Goal: Task Accomplishment & Management: Complete application form

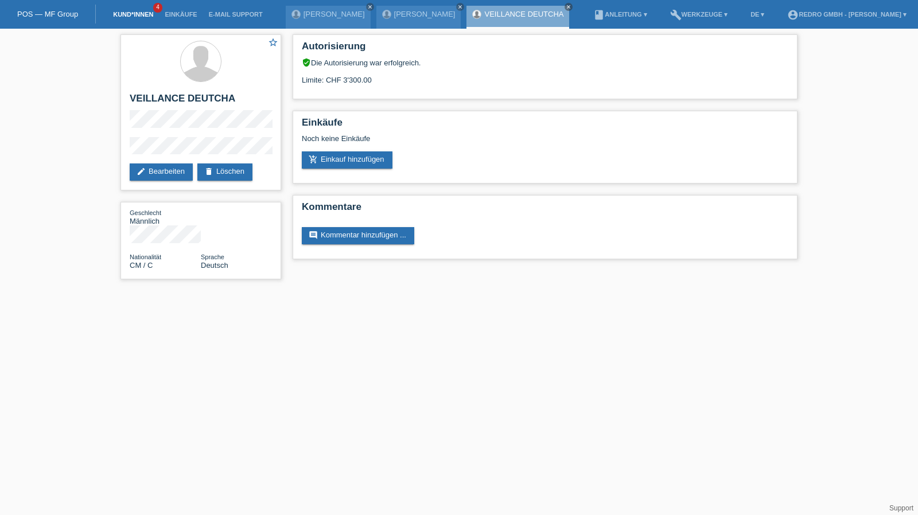
click at [131, 14] on link "Kund*innen" at bounding box center [133, 14] width 52 height 7
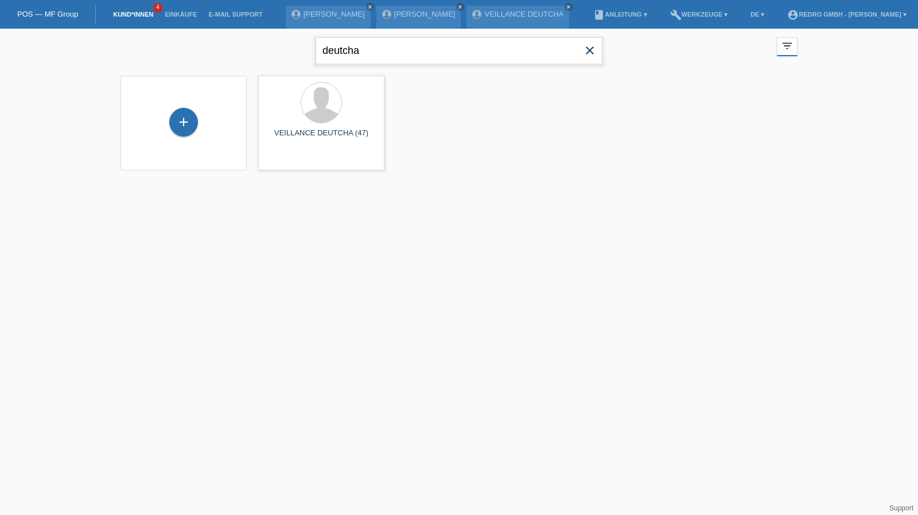
click at [366, 55] on input "deutcha" at bounding box center [459, 50] width 287 height 27
type input "h"
click at [375, 49] on input "guaranga" at bounding box center [459, 50] width 287 height 27
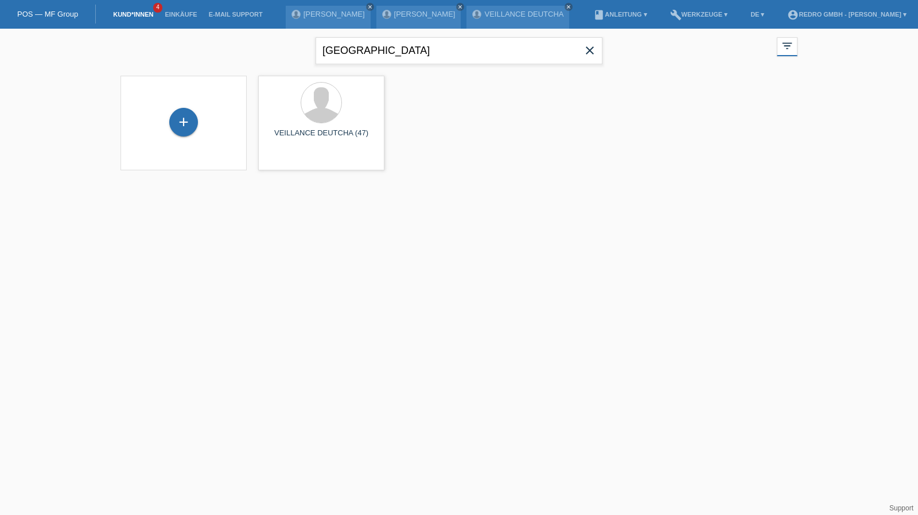
click at [404, 64] on div "guaranga close" at bounding box center [459, 49] width 287 height 41
click at [406, 55] on input "guaranga" at bounding box center [459, 50] width 287 height 27
paste input "Guaranga"
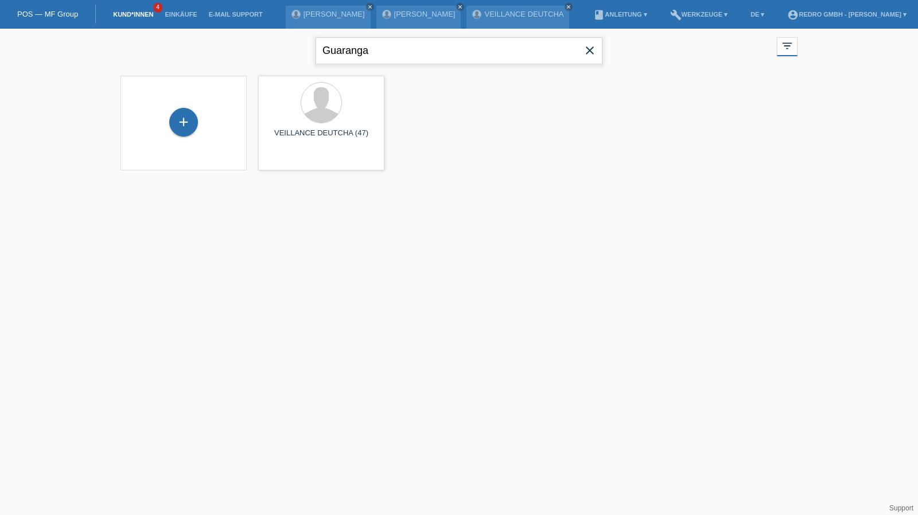
type input "Guaranga"
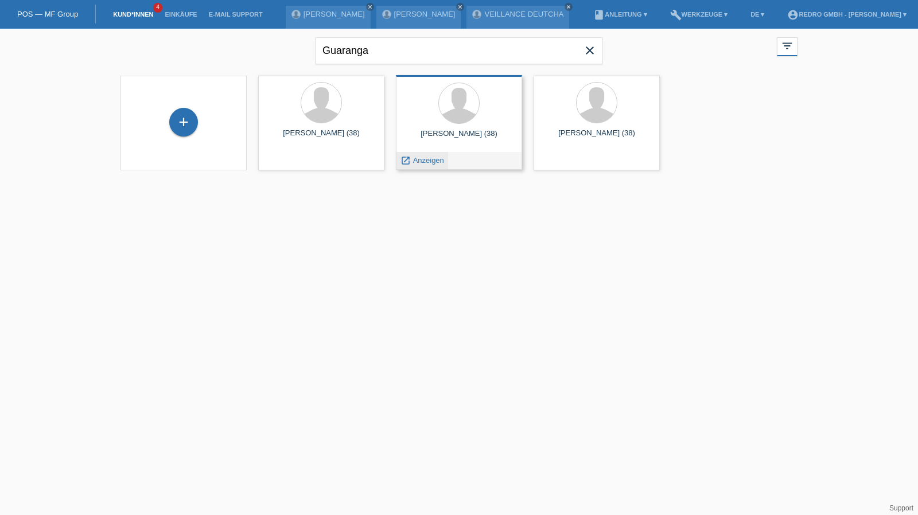
click at [429, 162] on span "Anzeigen" at bounding box center [428, 160] width 31 height 9
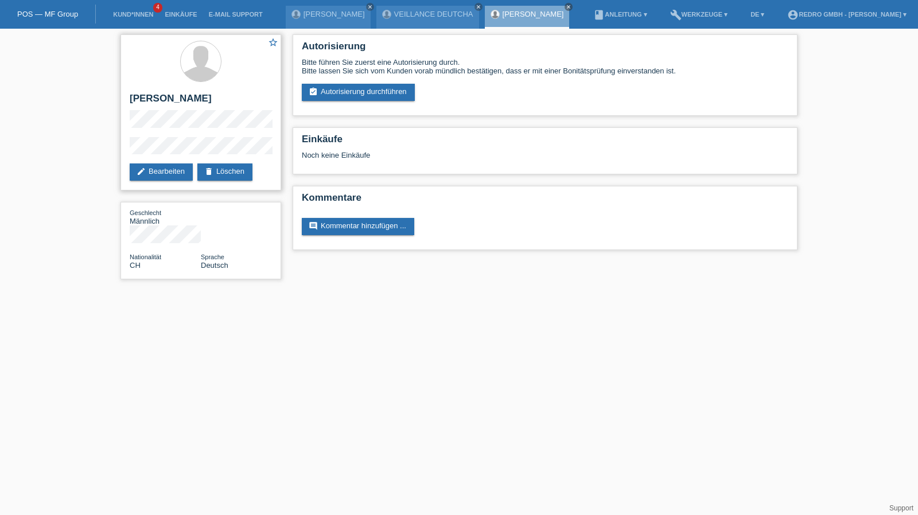
click at [202, 135] on div "star_border Mariano Guaranga Masakisa edit Bearbeiten delete Löschen" at bounding box center [200, 112] width 161 height 156
click at [143, 14] on link "Kund*innen" at bounding box center [133, 14] width 52 height 7
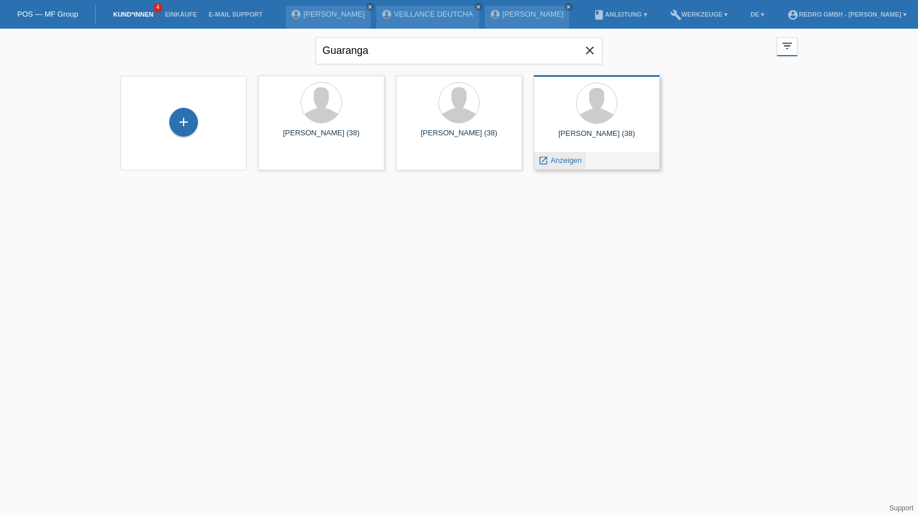
click at [570, 162] on span "Anzeigen" at bounding box center [566, 160] width 31 height 9
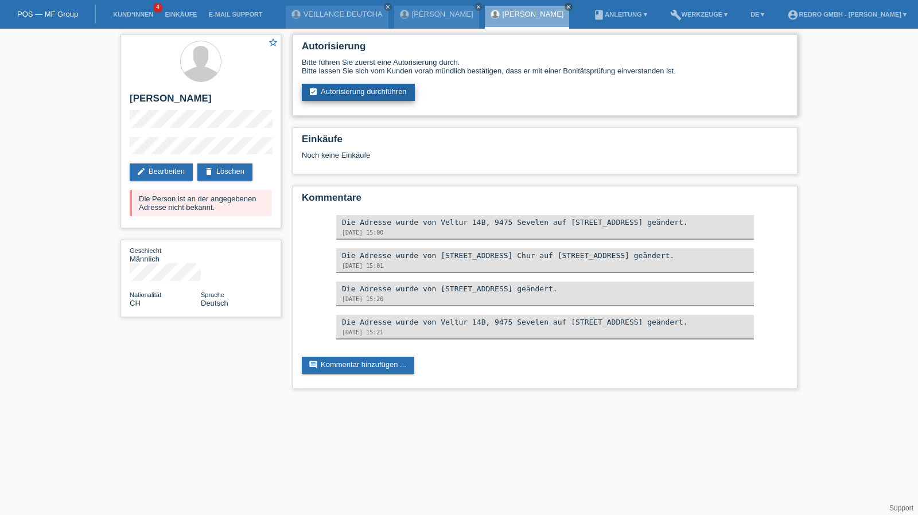
click at [379, 99] on link "assignment_turned_in Autorisierung durchführen" at bounding box center [358, 92] width 113 height 17
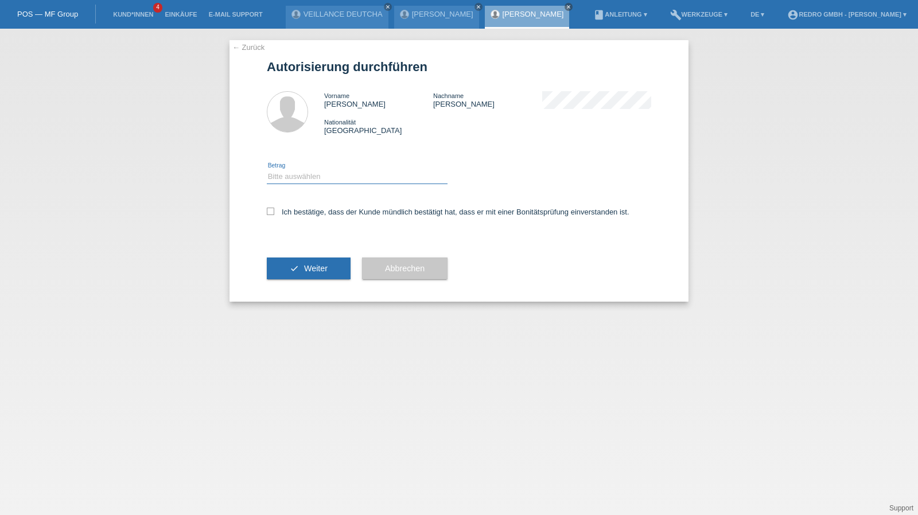
click at [303, 177] on select "Bitte auswählen CHF 1.00 - CHF 499.00 CHF 500.00 - CHF 1'999.00 CHF 2'000.00 - …" at bounding box center [357, 177] width 181 height 14
select select "1"
click at [267, 170] on select "Bitte auswählen CHF 1.00 - CHF 499.00 CHF 500.00 - CHF 1'999.00 CHF 2'000.00 - …" at bounding box center [357, 177] width 181 height 14
click at [301, 214] on label "Ich bestätige, dass der Kunde mündlich bestätigt hat, dass er mit einer Bonität…" at bounding box center [448, 212] width 363 height 9
click at [274, 214] on input "Ich bestätige, dass der Kunde mündlich bestätigt hat, dass er mit einer Bonität…" at bounding box center [270, 211] width 7 height 7
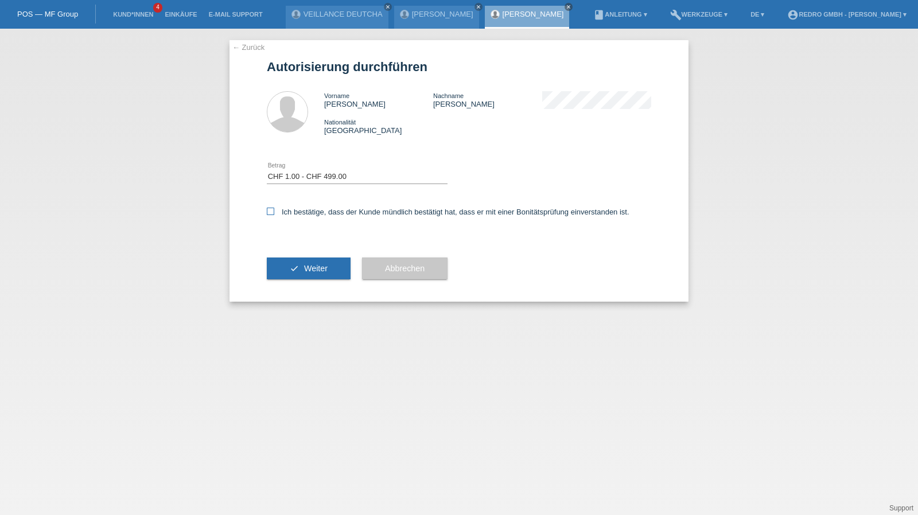
checkbox input "true"
click at [308, 264] on span "Weiter" at bounding box center [316, 268] width 24 height 9
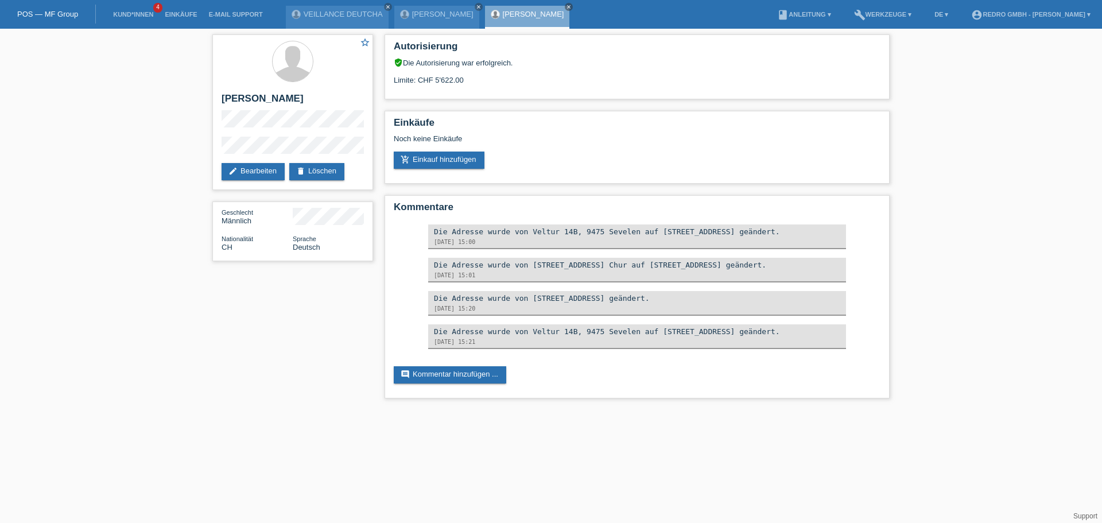
click at [246, 307] on div "star_border Mariano Guaranga Masakisa edit Bearbeiten delete Löschen Geschlecht…" at bounding box center [551, 219] width 688 height 381
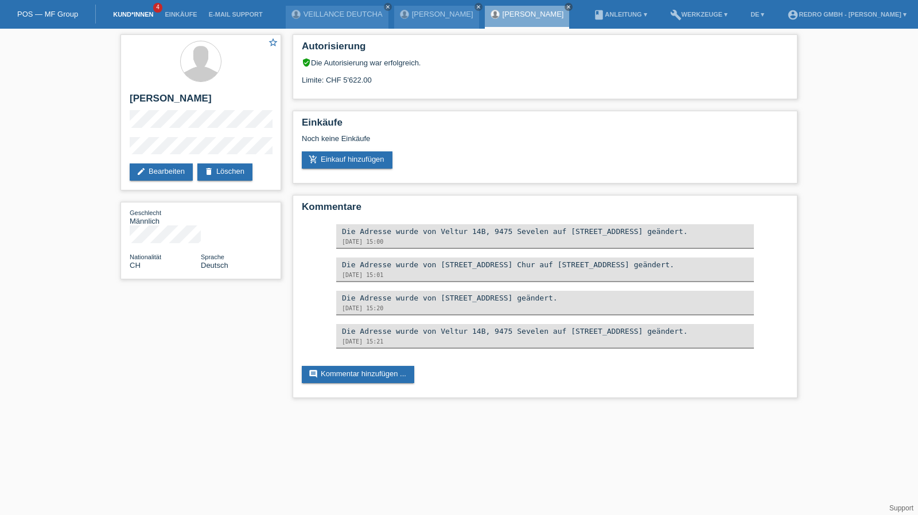
click at [139, 18] on link "Kund*innen" at bounding box center [133, 14] width 52 height 7
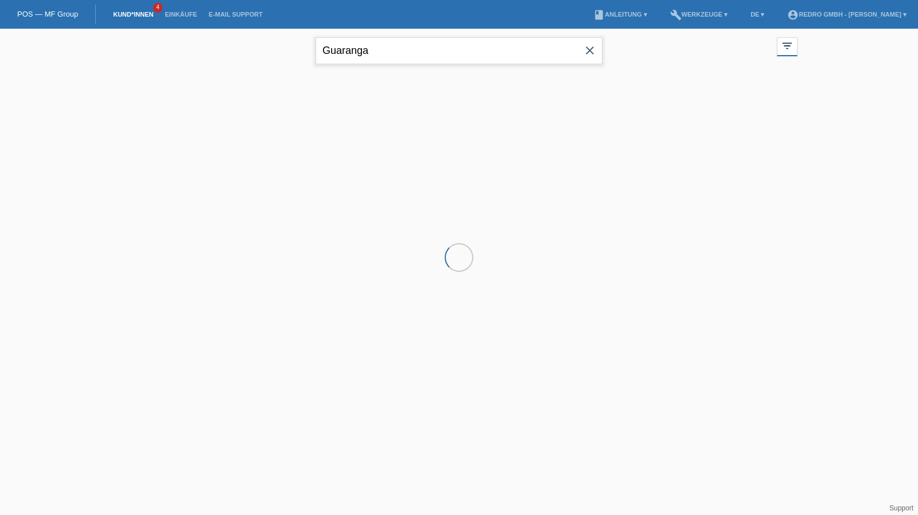
click at [435, 59] on input "Guaranga" at bounding box center [459, 50] width 287 height 27
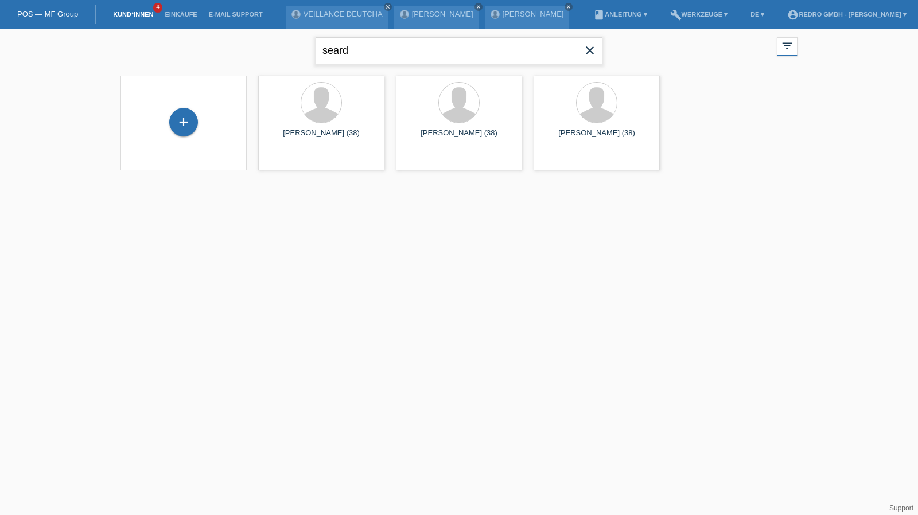
type input "seard"
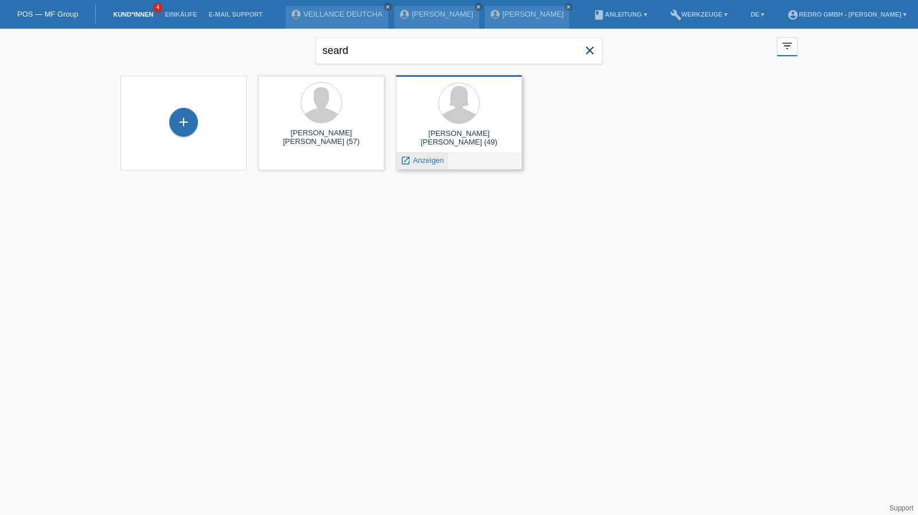
click at [419, 155] on div "launch Anzeigen" at bounding box center [422, 160] width 52 height 17
click at [420, 159] on span "Anzeigen" at bounding box center [428, 160] width 31 height 9
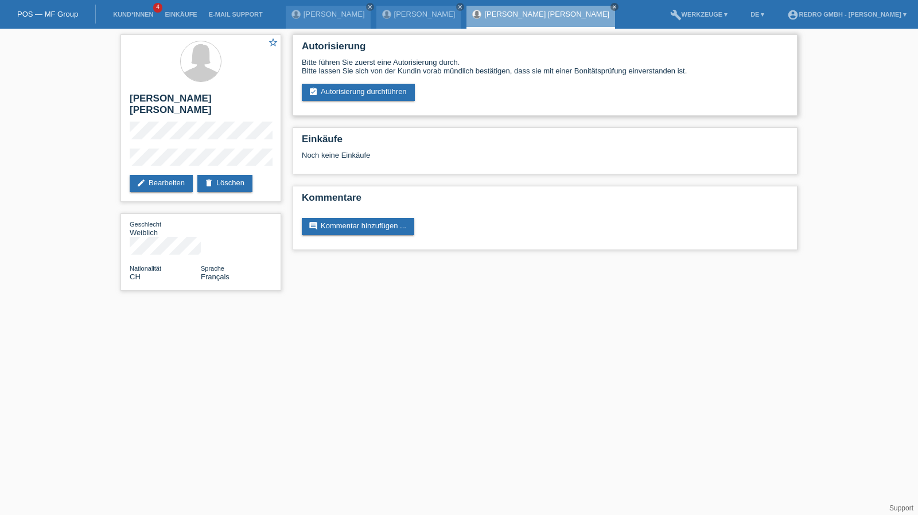
click at [361, 103] on div "Autorisierung Bitte führen Sie zuerst eine Autorisierung durch. Bitte lassen Si…" at bounding box center [545, 74] width 505 height 81
click at [362, 99] on link "assignment_turned_in Autorisierung durchführen" at bounding box center [358, 92] width 113 height 17
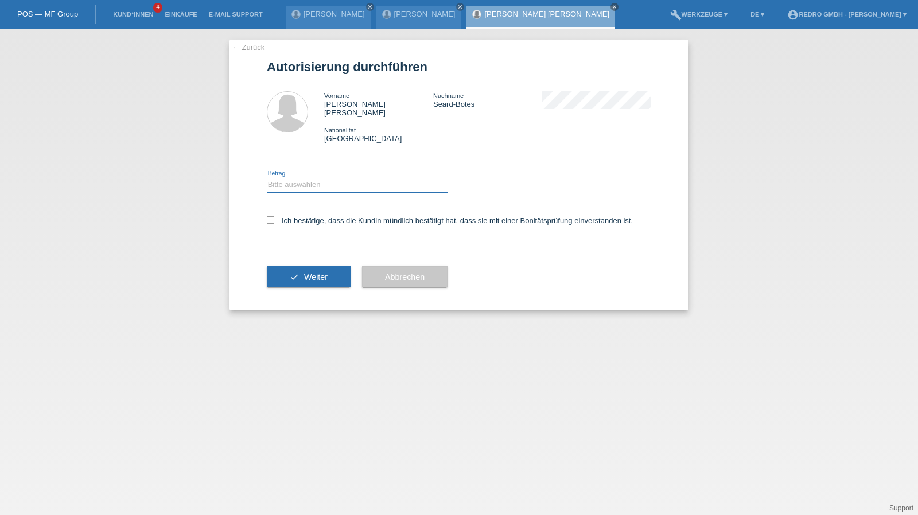
click at [279, 180] on select "Bitte auswählen CHF 1.00 - CHF 499.00 CHF 500.00 - CHF 1'999.00 CHF 2'000.00 - …" at bounding box center [357, 185] width 181 height 14
select select "1"
click at [267, 178] on select "Bitte auswählen CHF 1.00 - CHF 499.00 CHF 500.00 - CHF 1'999.00 CHF 2'000.00 - …" at bounding box center [357, 185] width 181 height 14
click at [309, 216] on label "Ich bestätige, dass die Kundin mündlich bestätigt hat, dass sie mit einer Bonit…" at bounding box center [450, 220] width 366 height 9
click at [274, 216] on input "Ich bestätige, dass die Kundin mündlich bestätigt hat, dass sie mit einer Bonit…" at bounding box center [270, 219] width 7 height 7
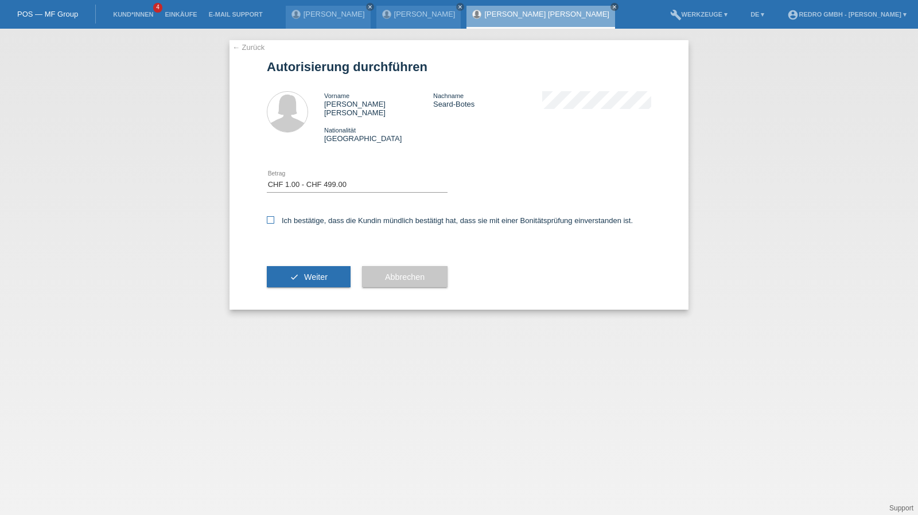
checkbox input "true"
click at [291, 272] on button "check Weiter" at bounding box center [309, 277] width 84 height 22
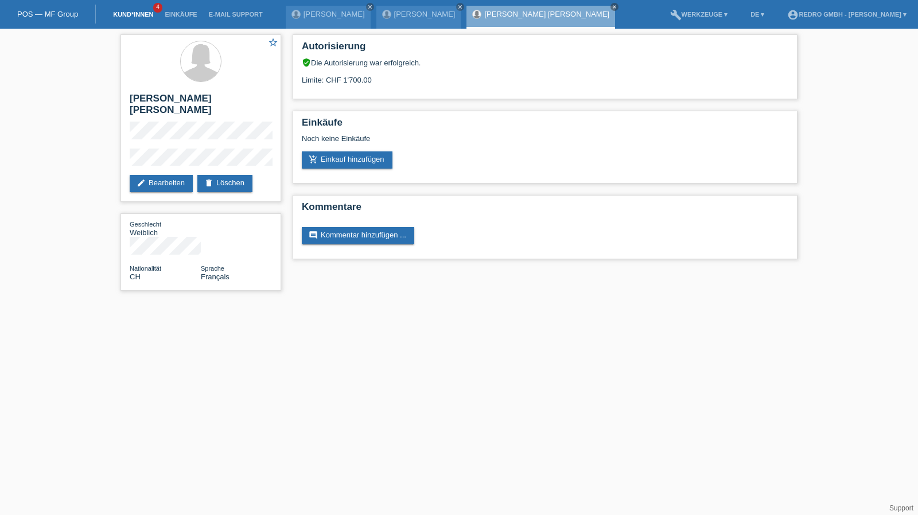
click at [122, 13] on link "Kund*innen" at bounding box center [133, 14] width 52 height 7
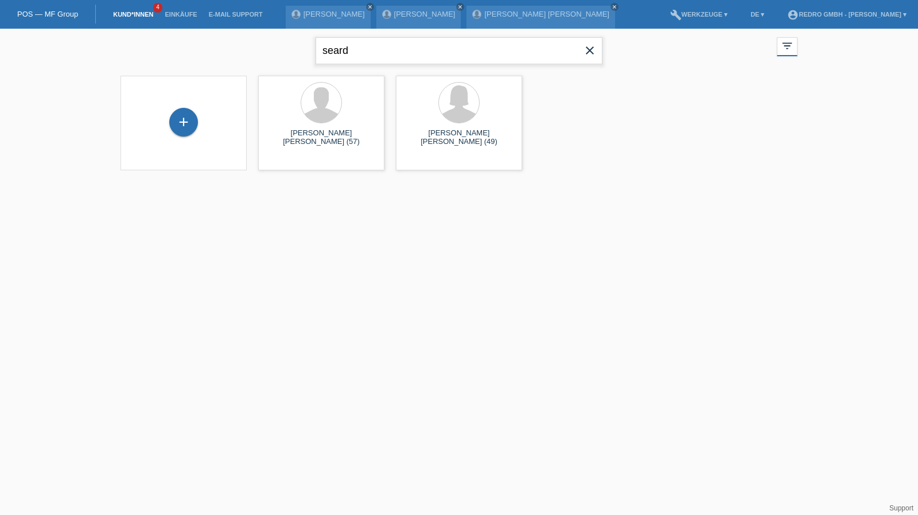
click at [412, 57] on input "seard" at bounding box center [459, 50] width 287 height 27
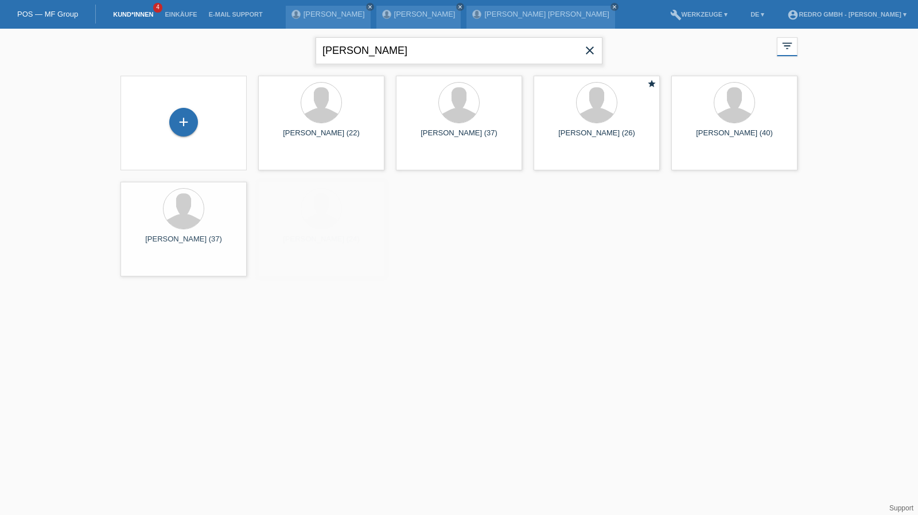
click at [323, 46] on input "[PERSON_NAME]" at bounding box center [459, 50] width 287 height 27
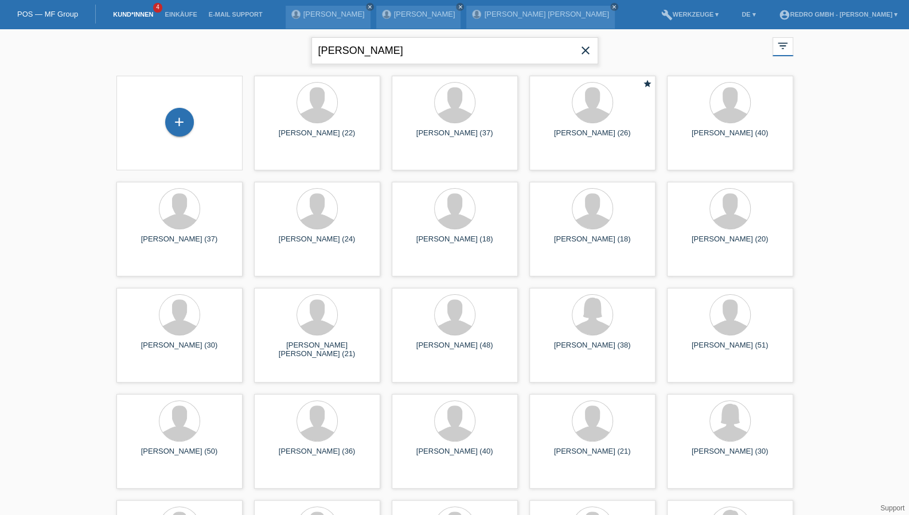
type input "artan mustafa"
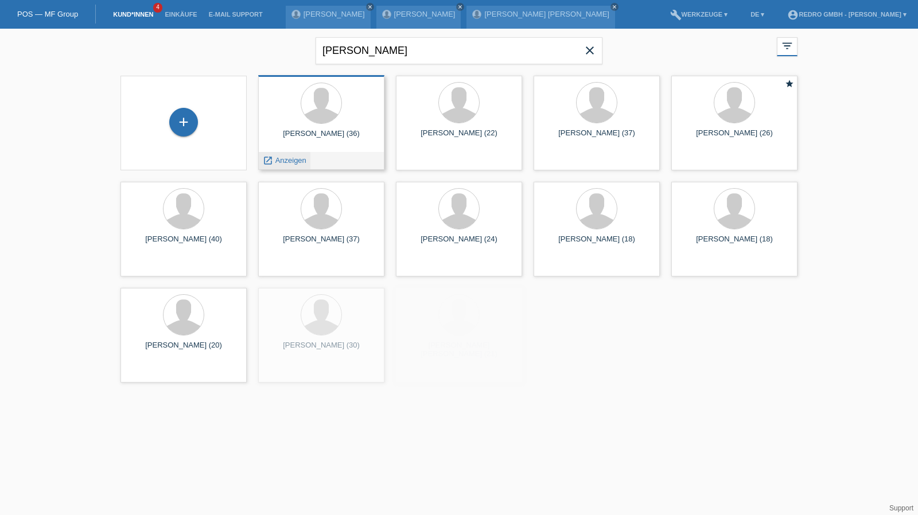
click at [291, 157] on span "Anzeigen" at bounding box center [290, 160] width 31 height 9
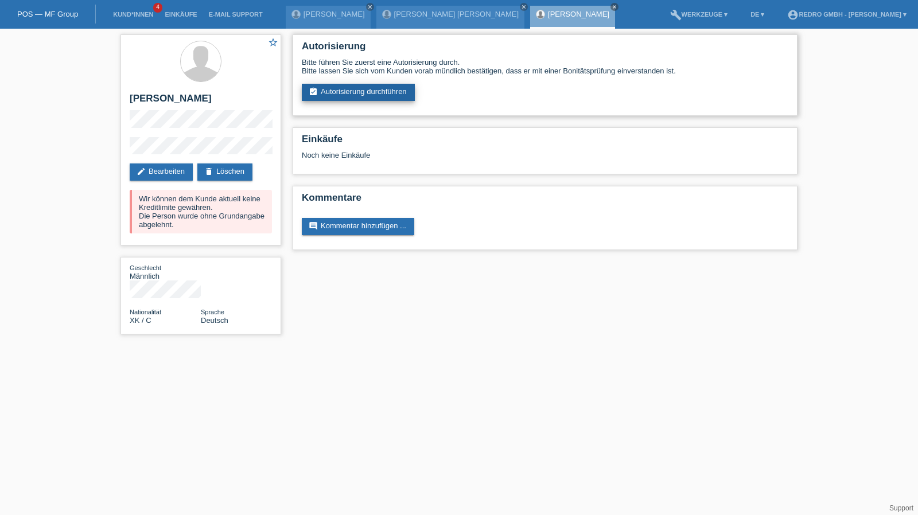
click at [318, 90] on link "assignment_turned_in Autorisierung durchführen" at bounding box center [358, 92] width 113 height 17
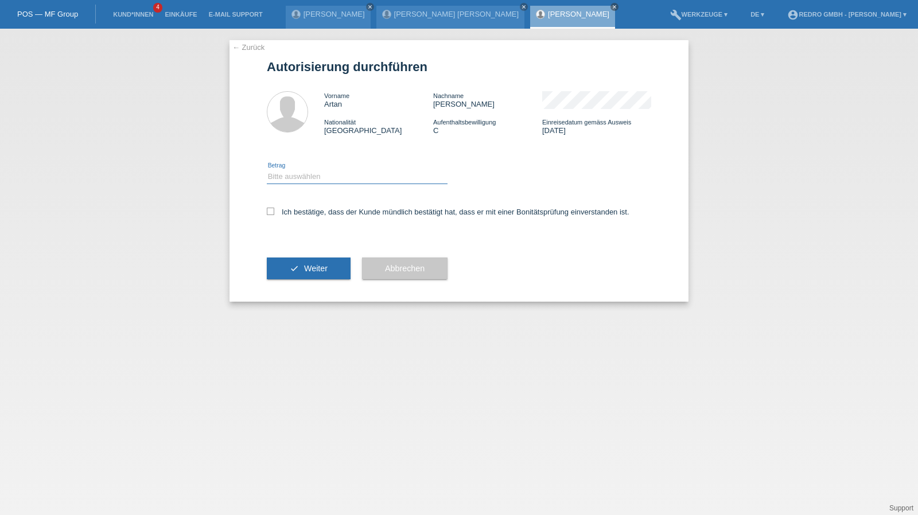
drag, startPoint x: 313, startPoint y: 173, endPoint x: 313, endPoint y: 182, distance: 9.8
click at [313, 173] on select "Bitte auswählen CHF 1.00 - CHF 499.00 CHF 500.00 - CHF 1'999.00 CHF 2'000.00 - …" at bounding box center [357, 177] width 181 height 14
select select "1"
click at [267, 170] on select "Bitte auswählen CHF 1.00 - CHF 499.00 CHF 500.00 - CHF 1'999.00 CHF 2'000.00 - …" at bounding box center [357, 177] width 181 height 14
click at [299, 212] on label "Ich bestätige, dass der Kunde mündlich bestätigt hat, dass er mit einer Bonität…" at bounding box center [448, 212] width 363 height 9
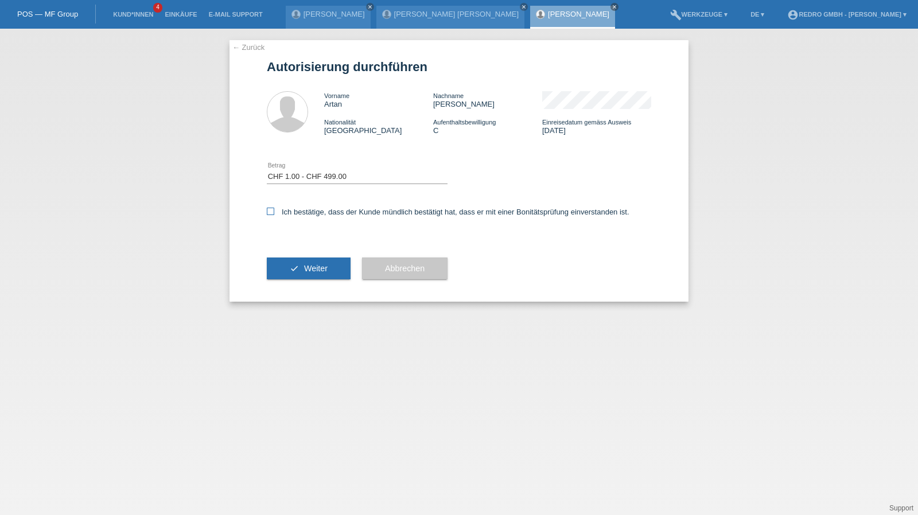
click at [274, 212] on input "Ich bestätige, dass der Kunde mündlich bestätigt hat, dass er mit einer Bonität…" at bounding box center [270, 211] width 7 height 7
checkbox input "true"
click at [303, 256] on div "check Weiter" at bounding box center [309, 268] width 84 height 67
click at [302, 258] on button "check Weiter" at bounding box center [309, 269] width 84 height 22
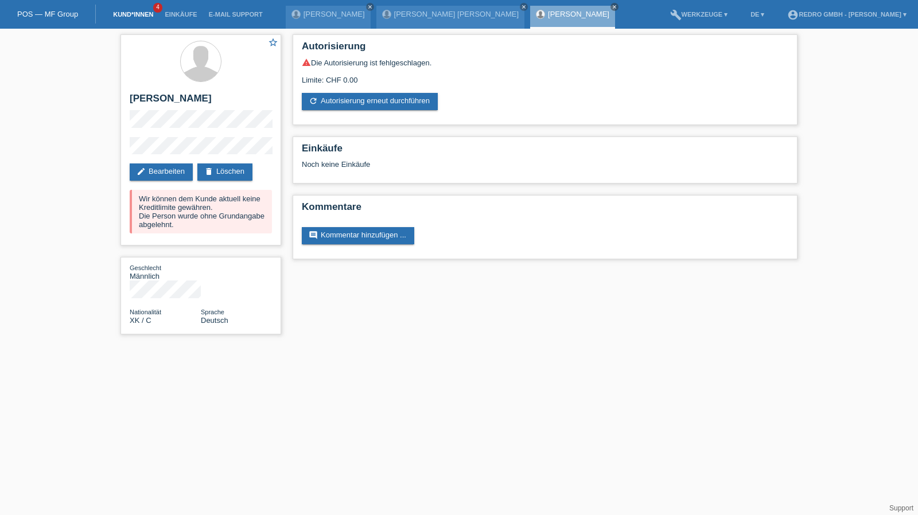
click at [135, 17] on link "Kund*innen" at bounding box center [133, 14] width 52 height 7
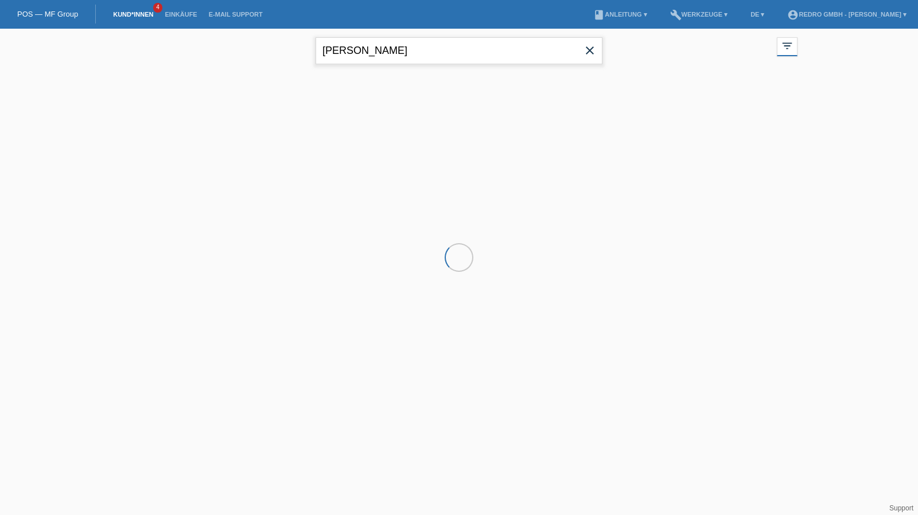
click at [347, 52] on input "[PERSON_NAME]" at bounding box center [459, 50] width 287 height 27
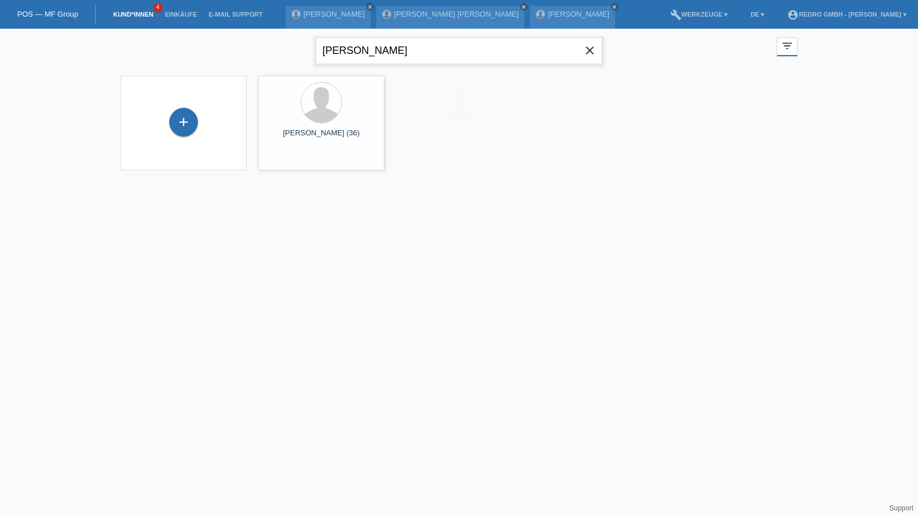
click at [335, 52] on input "[PERSON_NAME]" at bounding box center [459, 50] width 287 height 27
click at [335, 52] on input "artan mustafa" at bounding box center [459, 50] width 287 height 27
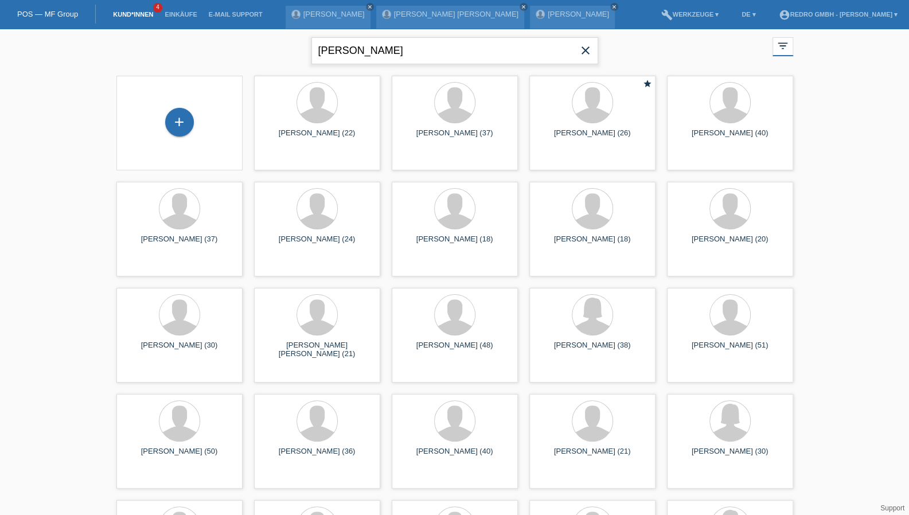
type input "ardiana mustafa"
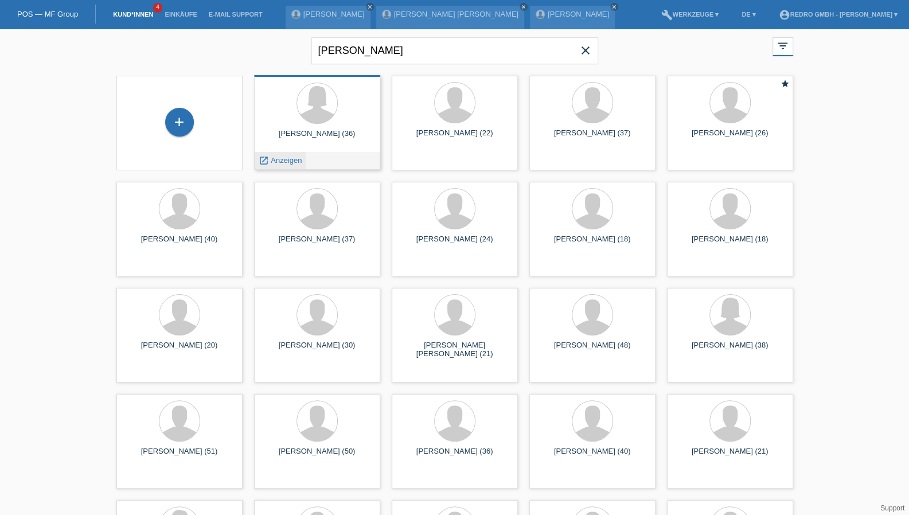
click at [284, 160] on span "Anzeigen" at bounding box center [286, 160] width 31 height 9
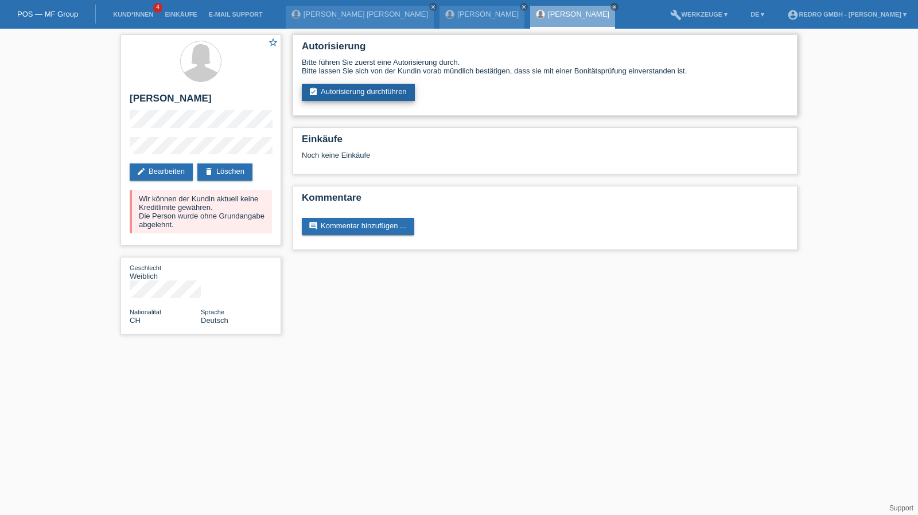
click at [384, 92] on link "assignment_turned_in Autorisierung durchführen" at bounding box center [358, 92] width 113 height 17
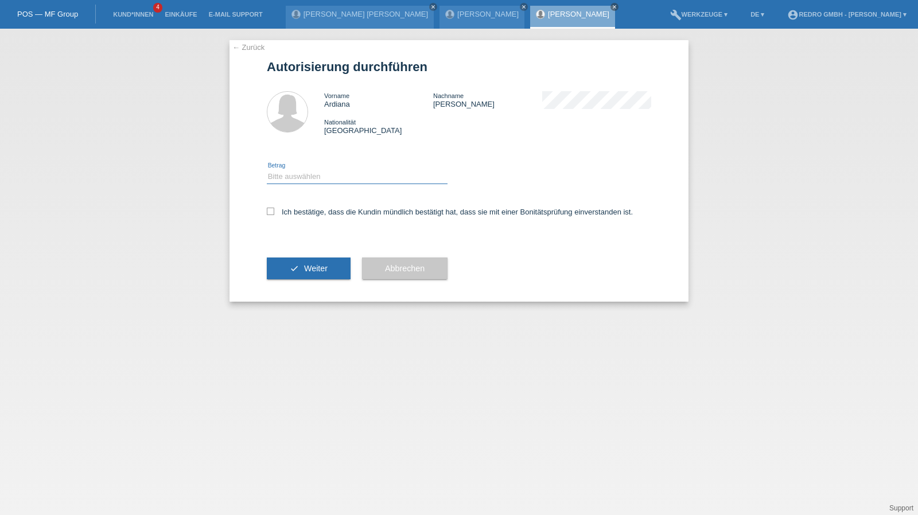
drag, startPoint x: 316, startPoint y: 178, endPoint x: 312, endPoint y: 183, distance: 6.2
click at [316, 178] on select "Bitte auswählen CHF 1.00 - CHF 499.00 CHF 500.00 - CHF 1'999.00 CHF 2'000.00 - …" at bounding box center [357, 177] width 181 height 14
select select "1"
click at [267, 170] on select "Bitte auswählen CHF 1.00 - CHF 499.00 CHF 500.00 - CHF 1'999.00 CHF 2'000.00 - …" at bounding box center [357, 177] width 181 height 14
click at [296, 215] on label "Ich bestätige, dass die Kundin mündlich bestätigt hat, dass sie mit einer Bonit…" at bounding box center [450, 212] width 366 height 9
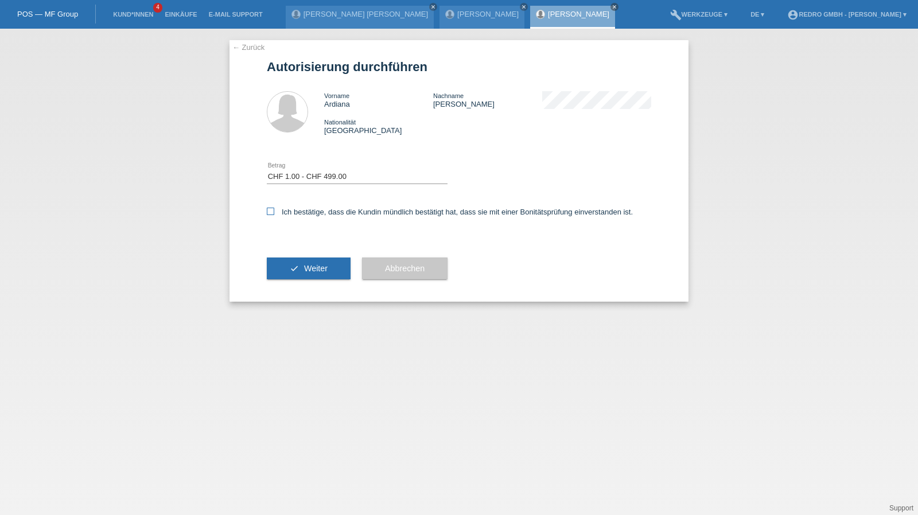
click at [274, 215] on input "Ich bestätige, dass die Kundin mündlich bestätigt hat, dass sie mit einer Bonit…" at bounding box center [270, 211] width 7 height 7
checkbox input "true"
click at [295, 274] on button "check Weiter" at bounding box center [309, 269] width 84 height 22
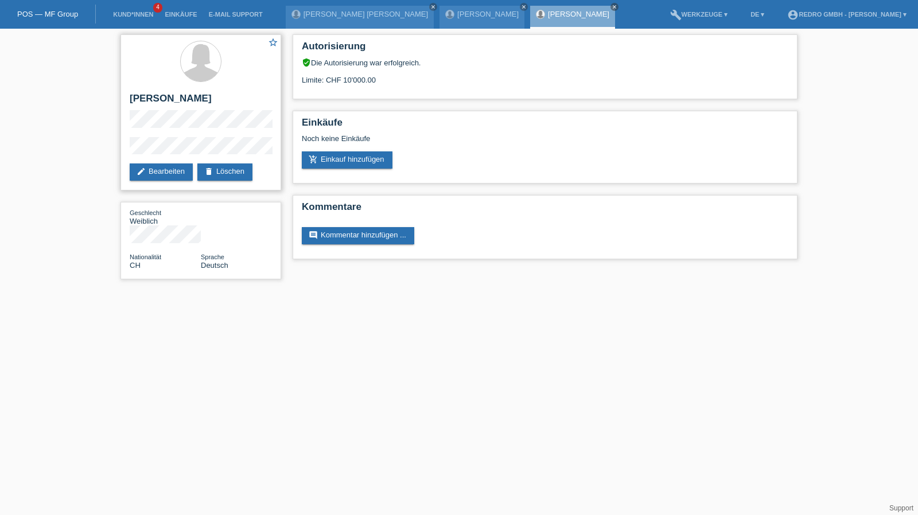
click at [120, 147] on div "star_border [PERSON_NAME] edit Bearbeiten delete Löschen" at bounding box center [200, 112] width 161 height 156
click at [187, 99] on h2 "[PERSON_NAME]" at bounding box center [201, 101] width 142 height 17
copy div "[PERSON_NAME]"
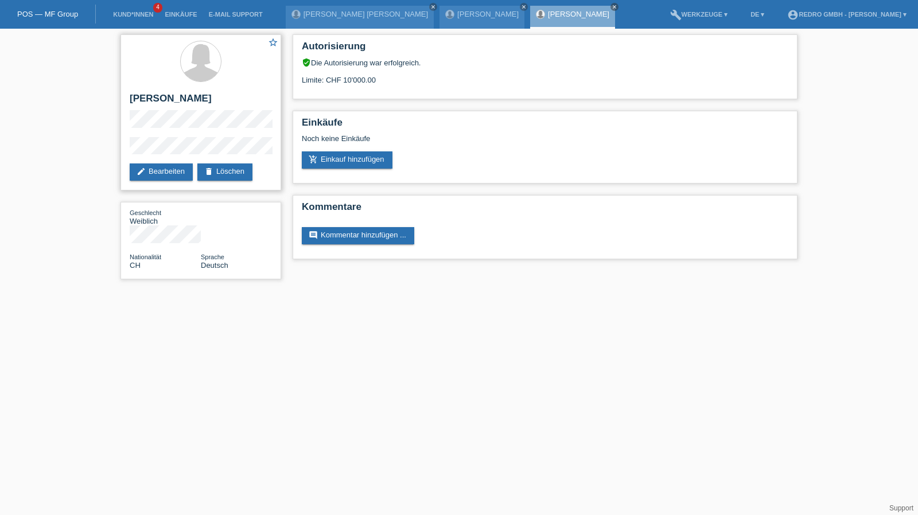
click at [129, 148] on div "star_border Ardiana Mustafa-Imeri edit Bearbeiten delete Löschen" at bounding box center [200, 112] width 161 height 156
click at [197, 131] on div "star_border Ardiana Mustafa-Imeri edit Bearbeiten delete Löschen" at bounding box center [200, 112] width 161 height 156
click at [146, 136] on div "star_border Ardiana Mustafa-Imeri edit Bearbeiten delete Löschen" at bounding box center [200, 112] width 161 height 156
click at [457, 13] on link "[PERSON_NAME]" at bounding box center [487, 14] width 61 height 9
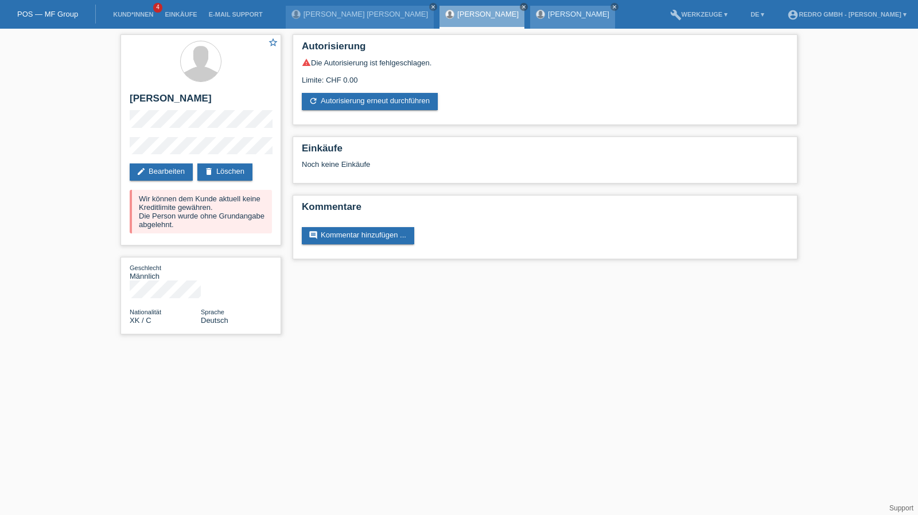
click at [530, 22] on div "Ardiana Mustafa-Imeri close" at bounding box center [572, 17] width 85 height 23
click at [548, 17] on link "[PERSON_NAME]" at bounding box center [578, 14] width 61 height 9
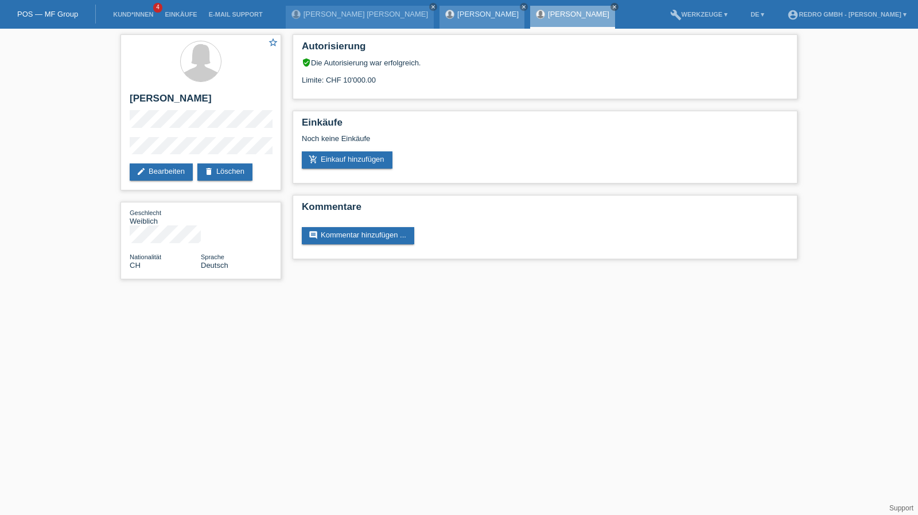
click at [457, 13] on link "[PERSON_NAME]" at bounding box center [487, 14] width 61 height 9
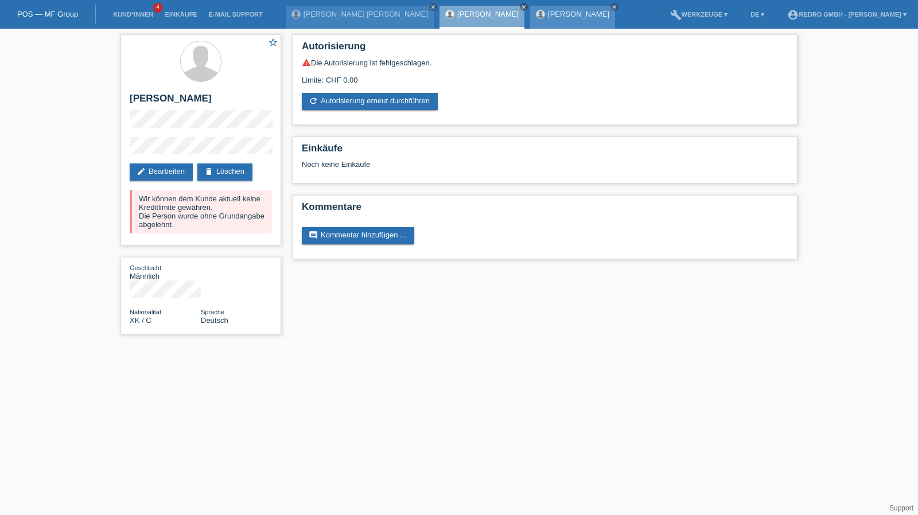
click at [543, 9] on div "[PERSON_NAME] close" at bounding box center [572, 17] width 85 height 23
click at [548, 15] on link "[PERSON_NAME]" at bounding box center [578, 14] width 61 height 9
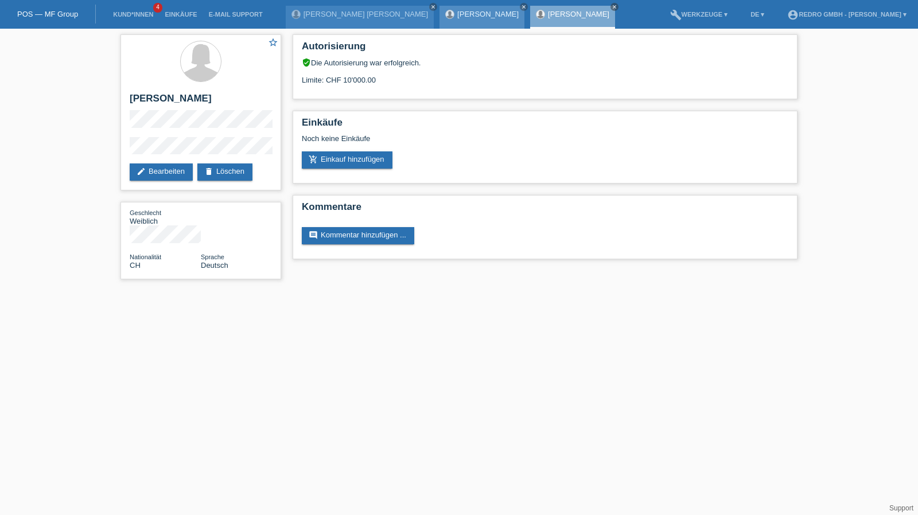
click at [457, 12] on link "[PERSON_NAME]" at bounding box center [487, 14] width 61 height 9
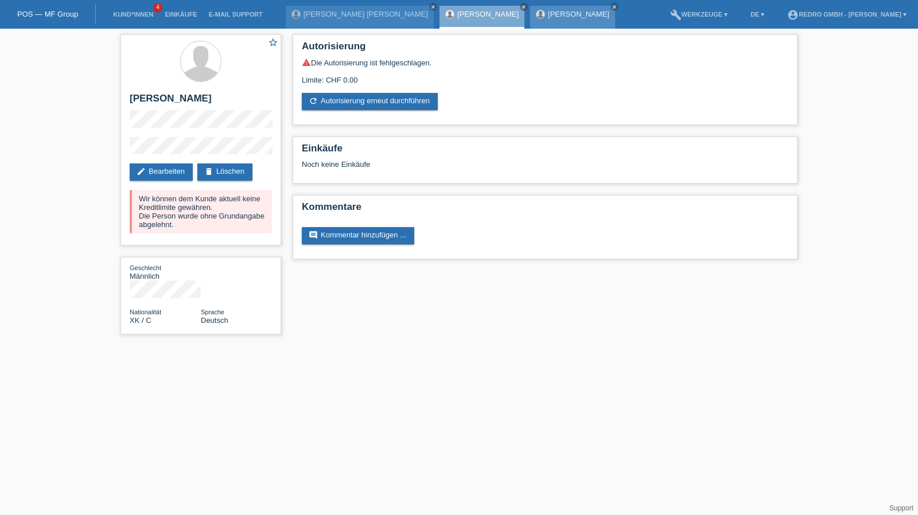
click at [548, 10] on link "[PERSON_NAME]" at bounding box center [578, 14] width 61 height 9
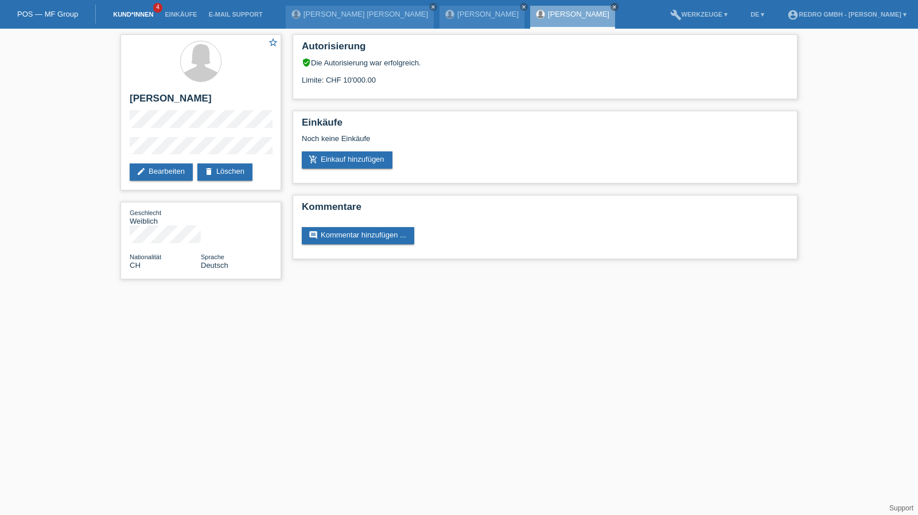
click at [134, 14] on link "Kund*innen" at bounding box center [133, 14] width 52 height 7
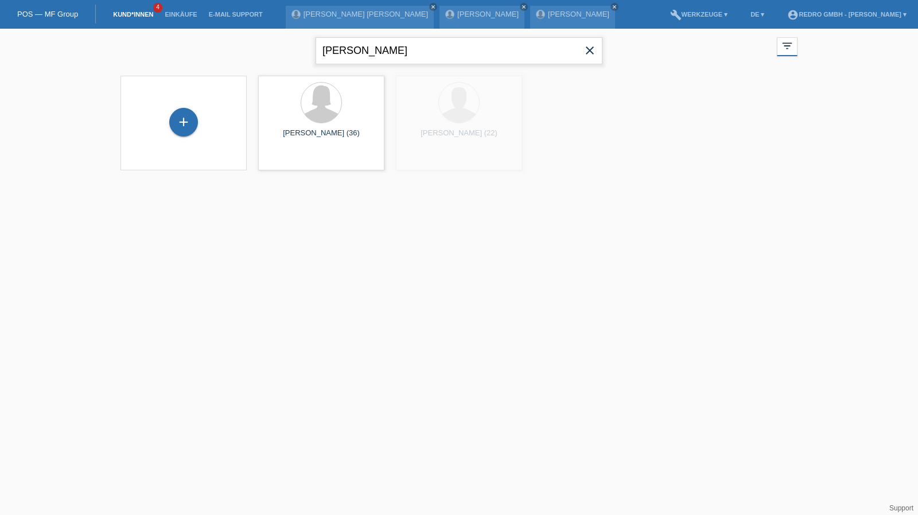
click at [389, 57] on input "ardiana mustafa" at bounding box center [459, 50] width 287 height 27
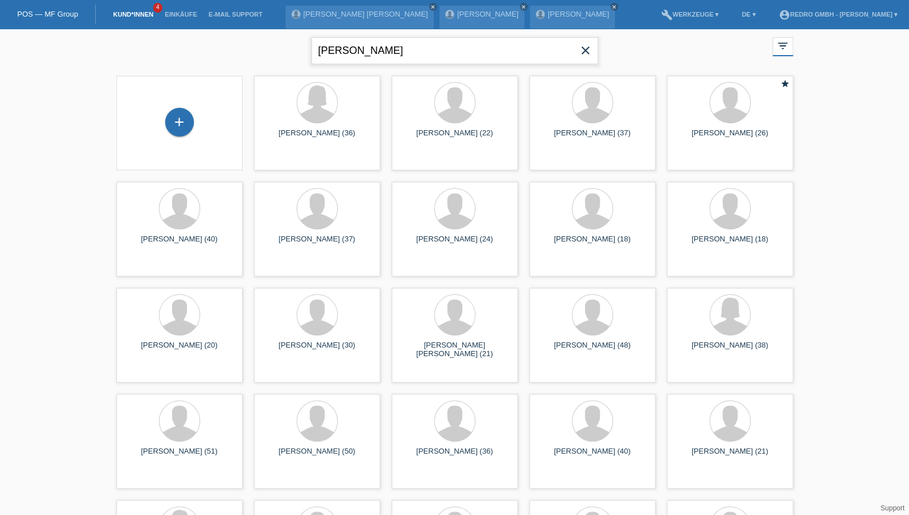
type input "[PERSON_NAME]"
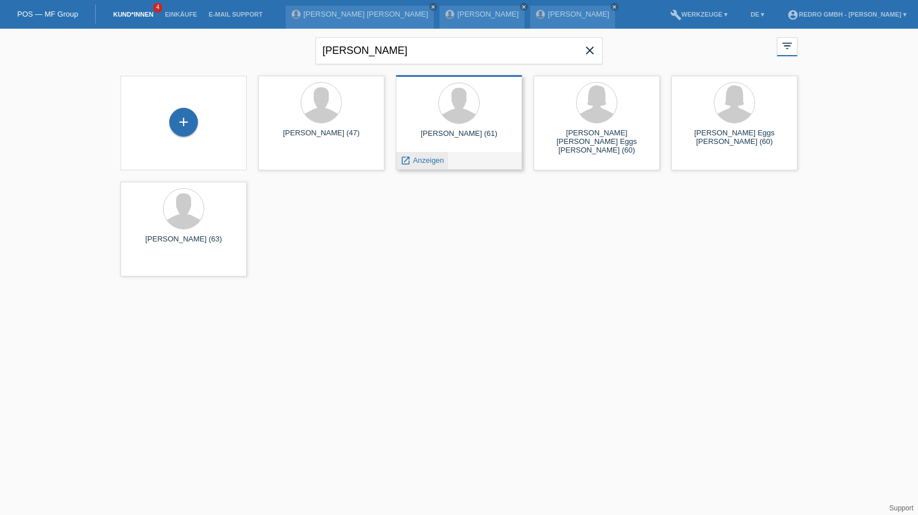
click at [426, 159] on span "Anzeigen" at bounding box center [428, 160] width 31 height 9
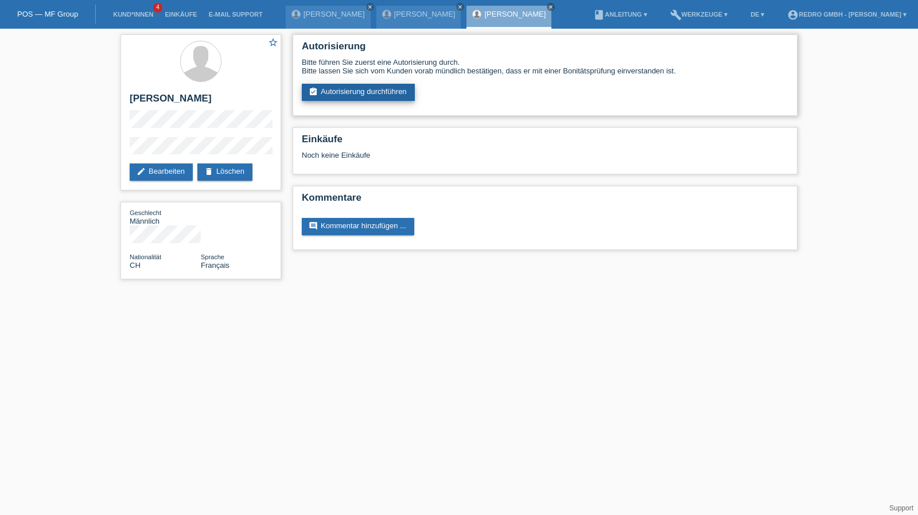
click at [361, 87] on link "assignment_turned_in Autorisierung durchführen" at bounding box center [358, 92] width 113 height 17
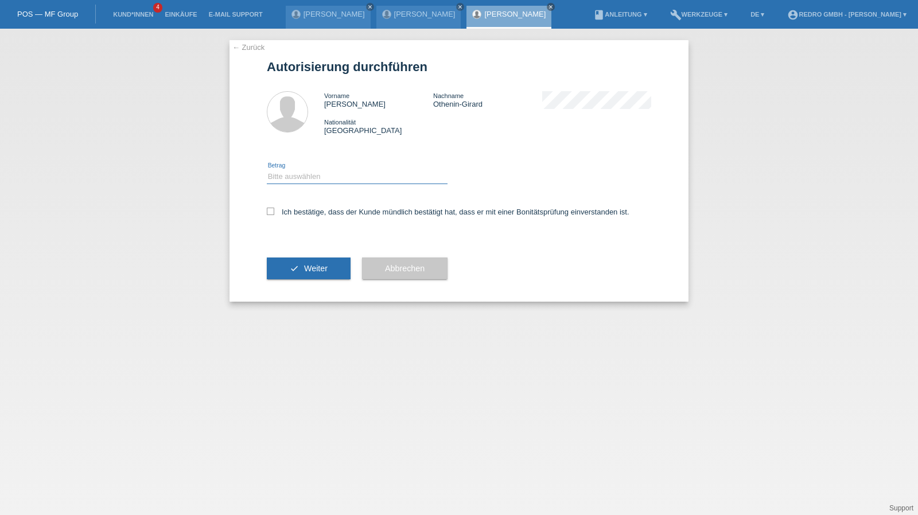
click at [283, 176] on select "Bitte auswählen CHF 1.00 - CHF 499.00 CHF 500.00 - CHF 1'999.00 CHF 2'000.00 - …" at bounding box center [357, 177] width 181 height 14
select select "1"
click at [267, 170] on select "Bitte auswählen CHF 1.00 - CHF 499.00 CHF 500.00 - CHF 1'999.00 CHF 2'000.00 - …" at bounding box center [357, 177] width 181 height 14
click at [285, 211] on label "Ich bestätige, dass der Kunde mündlich bestätigt hat, dass er mit einer Bonität…" at bounding box center [448, 212] width 363 height 9
click at [274, 211] on input "Ich bestätige, dass der Kunde mündlich bestätigt hat, dass er mit einer Bonität…" at bounding box center [270, 211] width 7 height 7
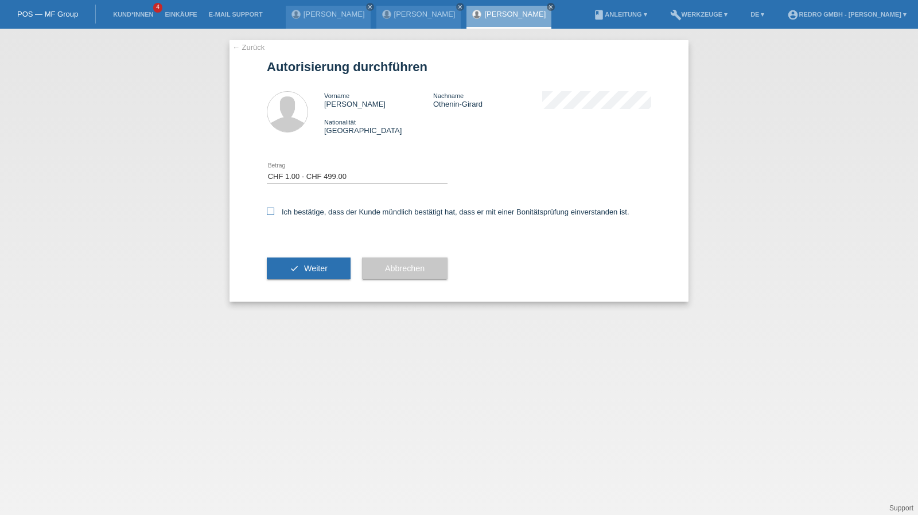
checkbox input "true"
click at [290, 262] on button "check Weiter" at bounding box center [309, 269] width 84 height 22
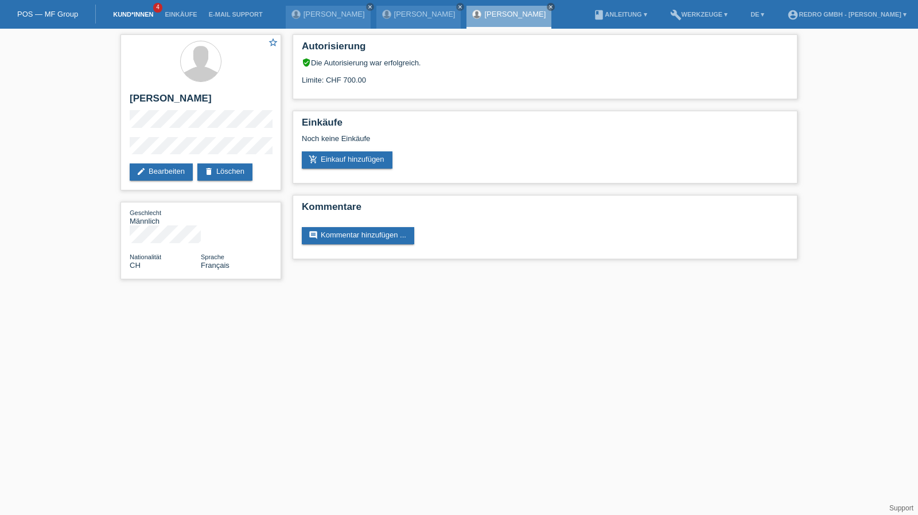
click at [126, 16] on link "Kund*innen" at bounding box center [133, 14] width 52 height 7
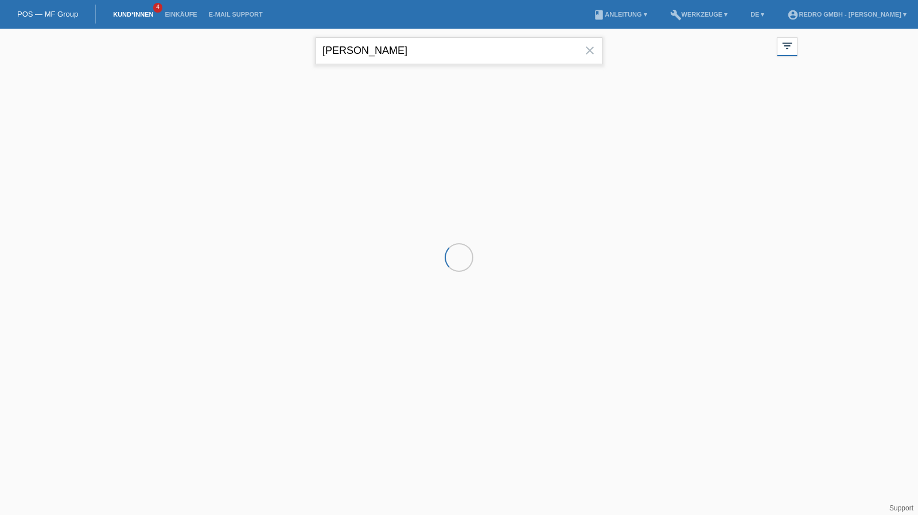
click at [379, 52] on input "girard" at bounding box center [459, 50] width 287 height 27
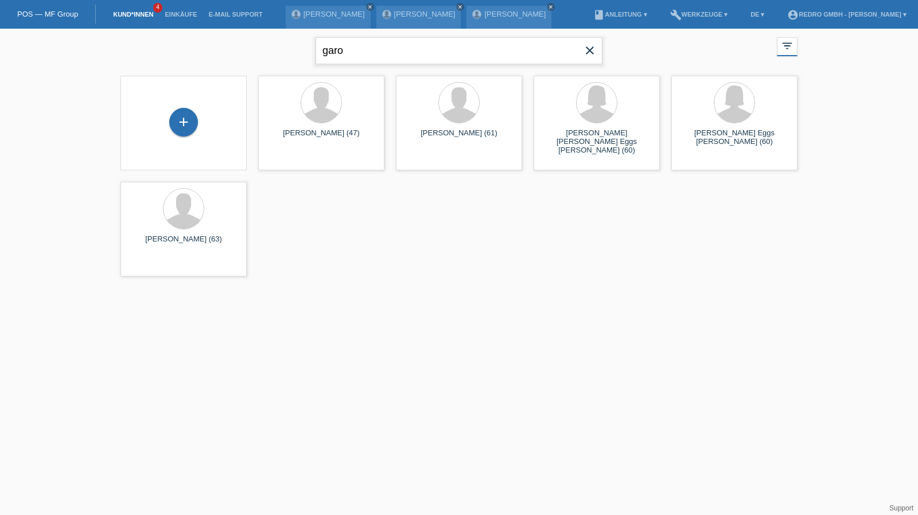
type input "garo"
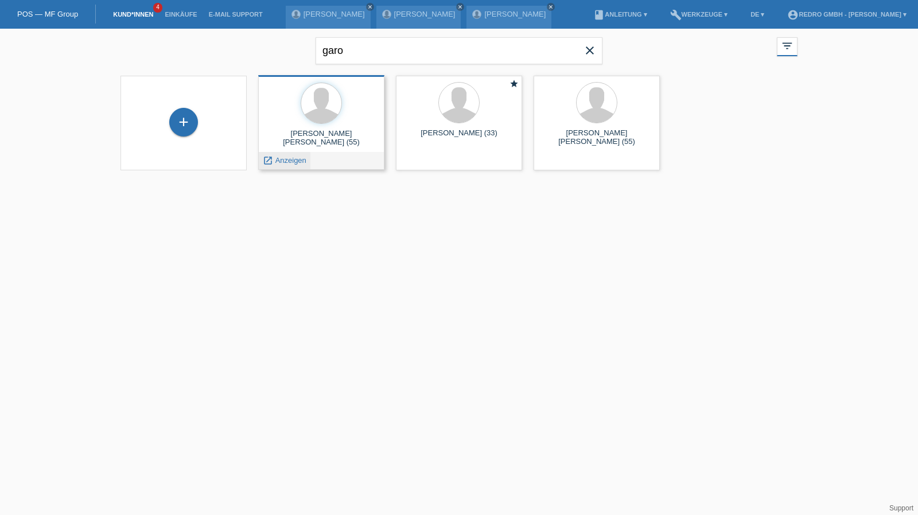
click at [297, 158] on span "Anzeigen" at bounding box center [290, 160] width 31 height 9
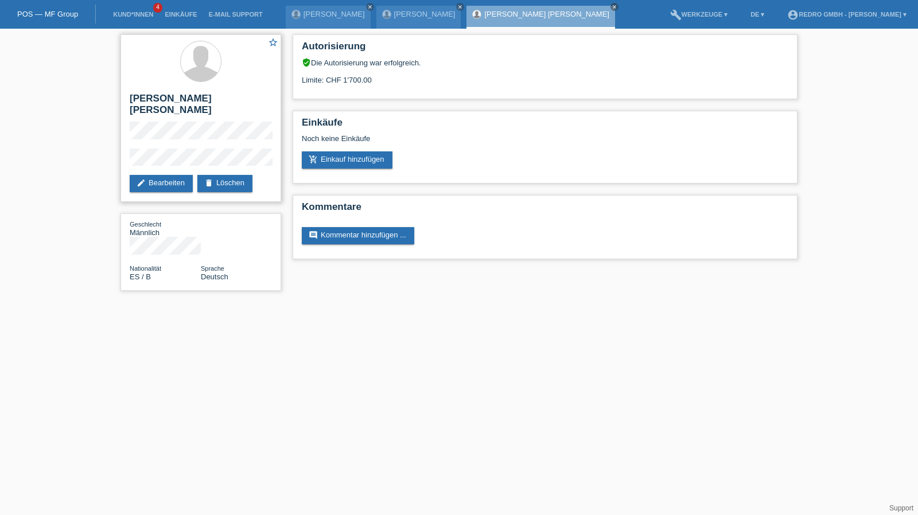
click at [176, 97] on h2 "[PERSON_NAME] [PERSON_NAME]" at bounding box center [201, 107] width 142 height 29
copy div "[PERSON_NAME] [PERSON_NAME]"
drag, startPoint x: 176, startPoint y: 135, endPoint x: 143, endPoint y: 133, distance: 32.8
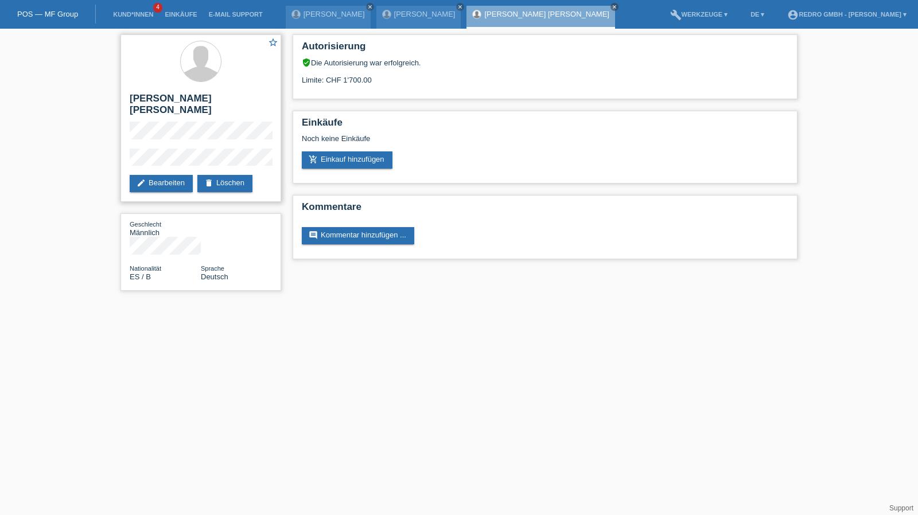
click at [143, 133] on div "star_border Santiago Garo Matos edit Bearbeiten delete Löschen" at bounding box center [200, 118] width 161 height 168
click at [121, 147] on div "star_border Santiago Garo Matos edit Bearbeiten delete Löschen" at bounding box center [200, 118] width 161 height 168
click at [119, 17] on link "Kund*innen" at bounding box center [133, 14] width 52 height 7
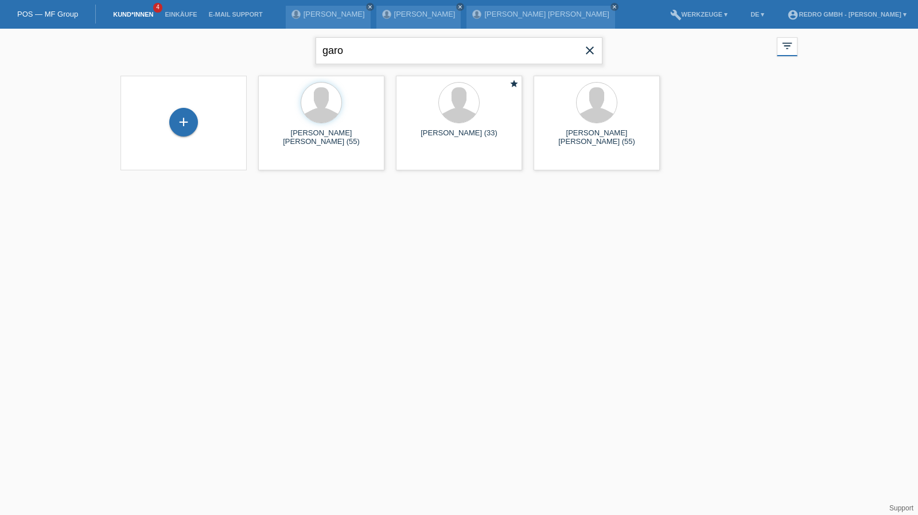
click at [382, 50] on input "garo" at bounding box center [459, 50] width 287 height 27
paste input "Diovisalvi"
type input "Diovisalvi"
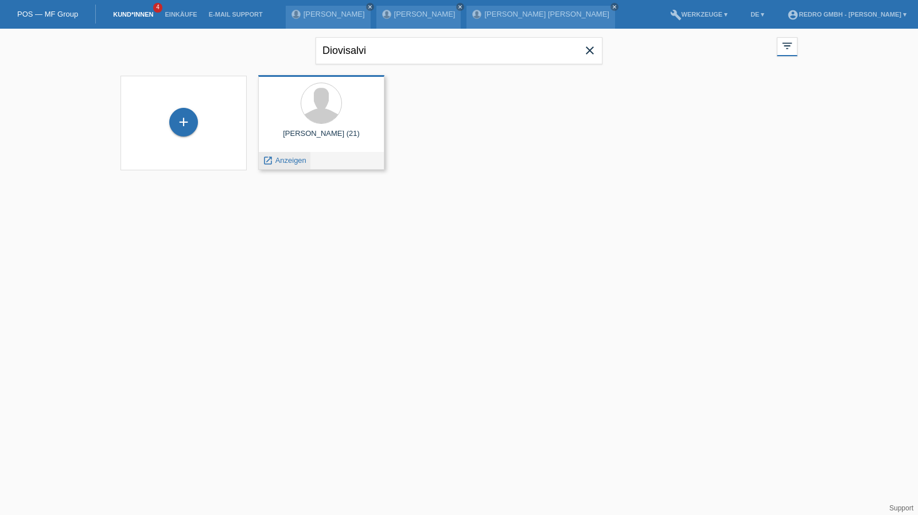
click at [291, 157] on span "Anzeigen" at bounding box center [290, 160] width 31 height 9
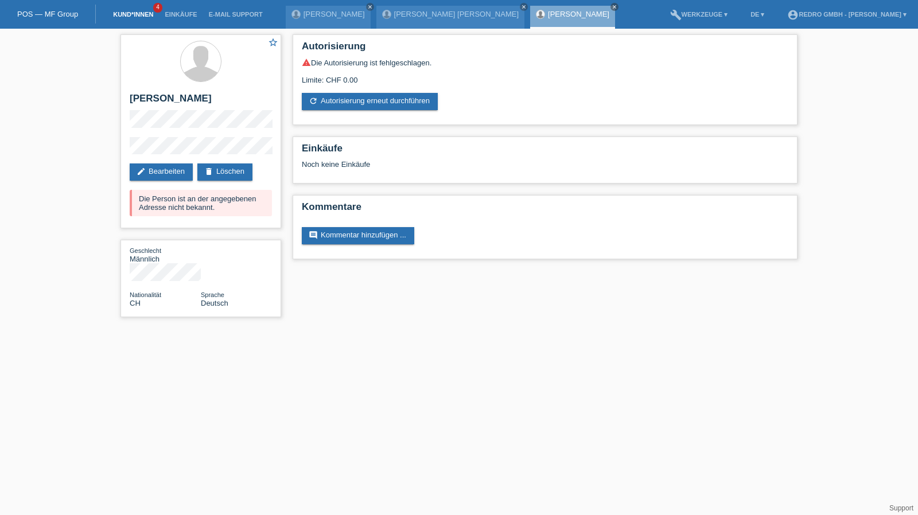
click at [146, 14] on link "Kund*innen" at bounding box center [133, 14] width 52 height 7
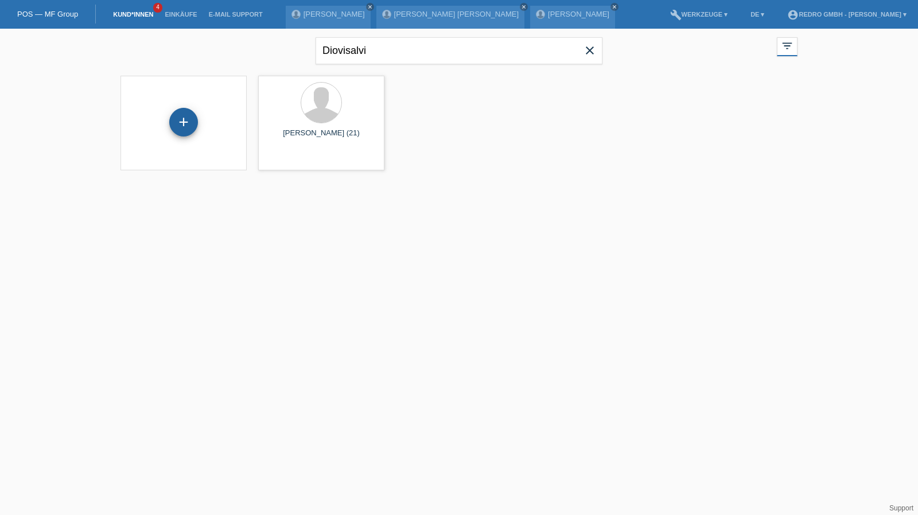
click at [185, 112] on div "+" at bounding box center [184, 122] width 28 height 20
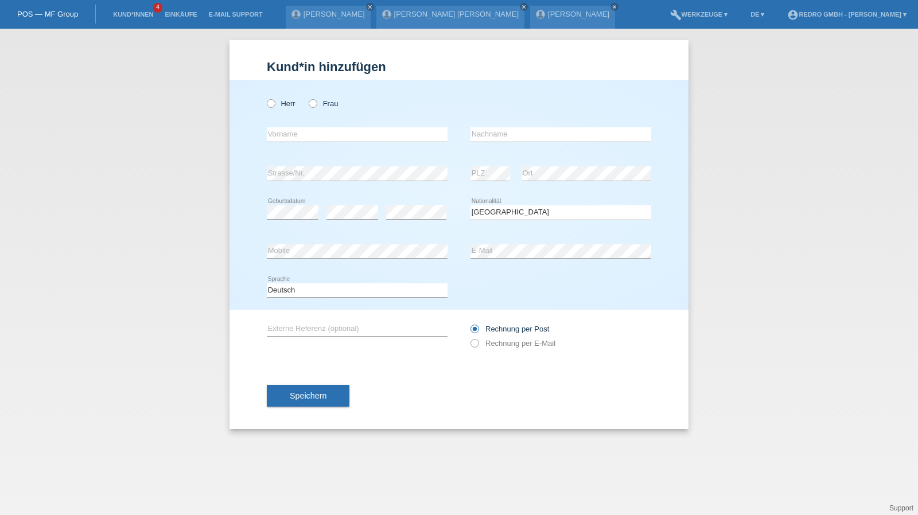
click at [522, 220] on icon at bounding box center [560, 220] width 181 height 1
click at [523, 209] on select "Bitte auswählen... Schweiz Deutschland Liechtenstein Österreich ------------ Af…" at bounding box center [560, 212] width 181 height 14
select select "IT"
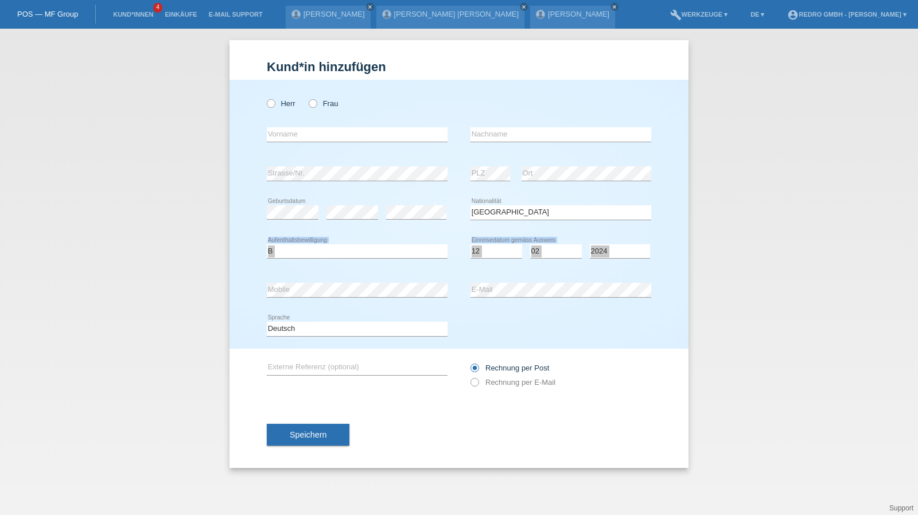
drag, startPoint x: 312, startPoint y: 319, endPoint x: 308, endPoint y: 325, distance: 7.5
click at [312, 319] on div "Deutsch Français Italiano English error Sprache" at bounding box center [357, 329] width 181 height 39
drag, startPoint x: 308, startPoint y: 325, endPoint x: 308, endPoint y: 334, distance: 9.2
click at [308, 325] on select "Deutsch Français Italiano English" at bounding box center [357, 329] width 181 height 14
select select "it"
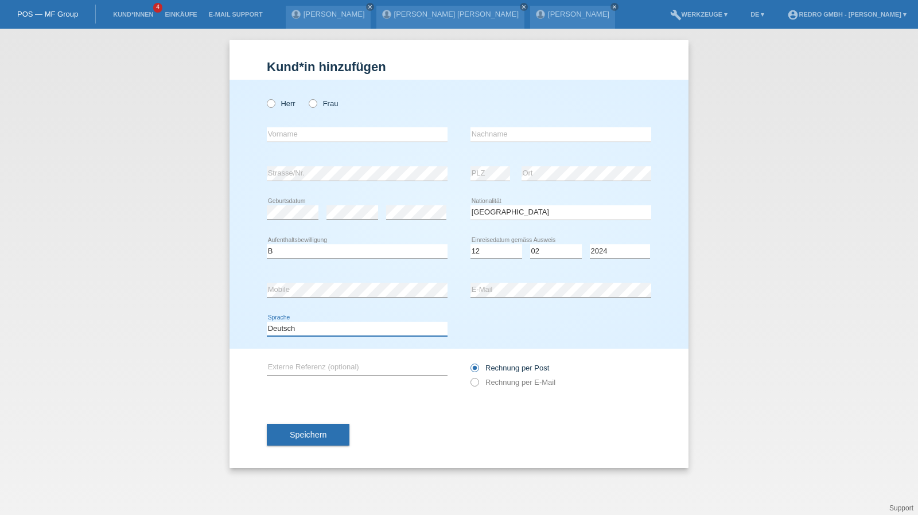
click at [267, 322] on select "Deutsch Français Italiano English" at bounding box center [357, 329] width 181 height 14
click at [281, 435] on button "Speichern" at bounding box center [308, 435] width 83 height 22
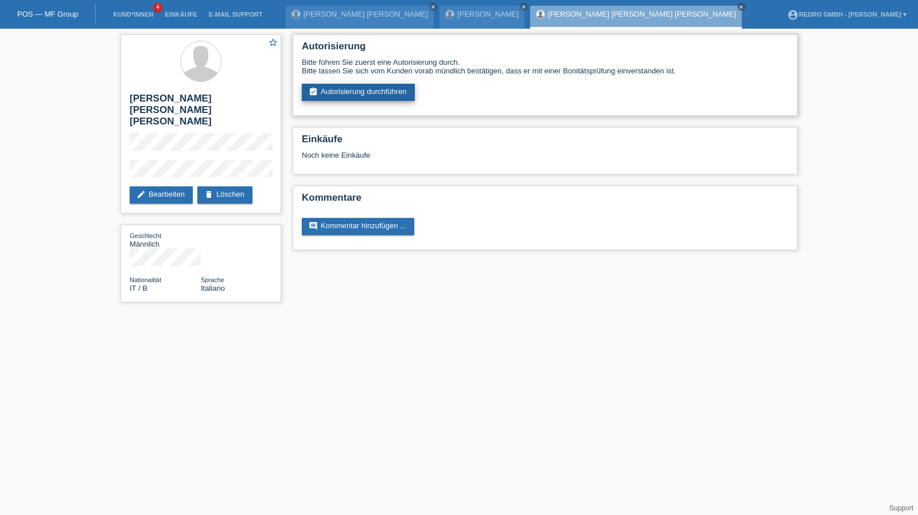
click at [380, 88] on link "assignment_turned_in Autorisierung durchführen" at bounding box center [358, 92] width 113 height 17
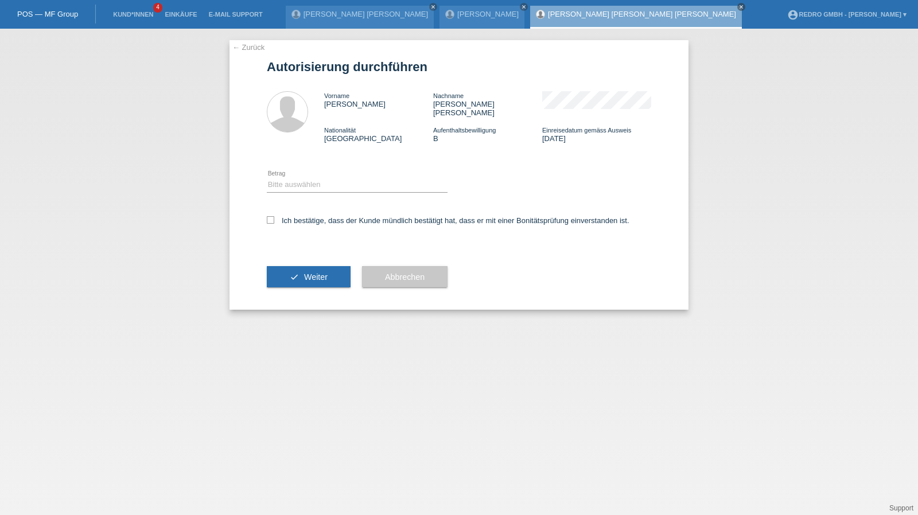
click at [308, 168] on div "Bitte auswählen CHF 1.00 - CHF 499.00 CHF 500.00 - CHF 1'999.00 CHF 2'000.00 - …" at bounding box center [357, 185] width 181 height 39
drag, startPoint x: 307, startPoint y: 177, endPoint x: 306, endPoint y: 183, distance: 5.9
click at [307, 178] on select "Bitte auswählen CHF 1.00 - CHF 499.00 CHF 500.00 - CHF 1'999.00 CHF 2'000.00 - …" at bounding box center [357, 185] width 181 height 14
select select "1"
click at [267, 178] on select "Bitte auswählen CHF 1.00 - CHF 499.00 CHF 500.00 - CHF 1'999.00 CHF 2'000.00 - …" at bounding box center [357, 185] width 181 height 14
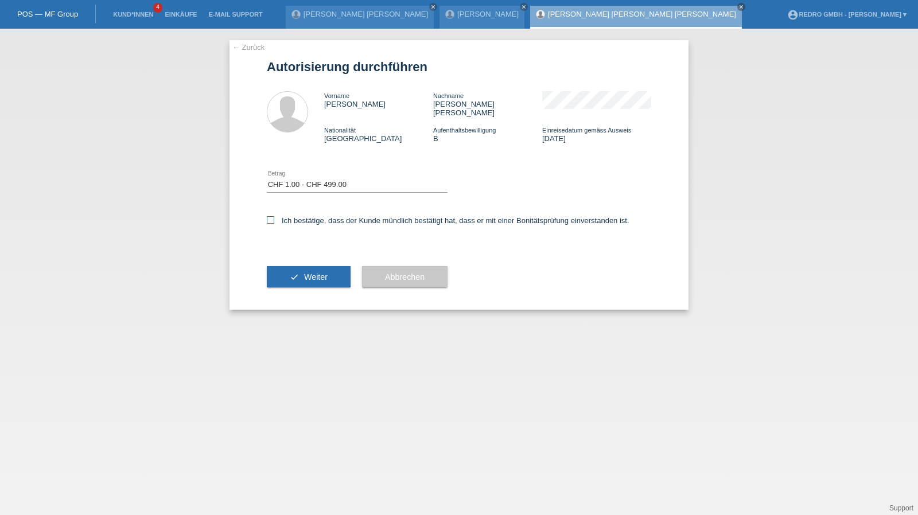
click at [295, 216] on label "Ich bestätige, dass der Kunde mündlich bestätigt hat, dass er mit einer Bonität…" at bounding box center [448, 220] width 363 height 9
click at [274, 216] on input "Ich bestätige, dass der Kunde mündlich bestätigt hat, dass er mit einer Bonität…" at bounding box center [270, 219] width 7 height 7
checkbox input "true"
click at [290, 273] on icon "check" at bounding box center [294, 277] width 9 height 9
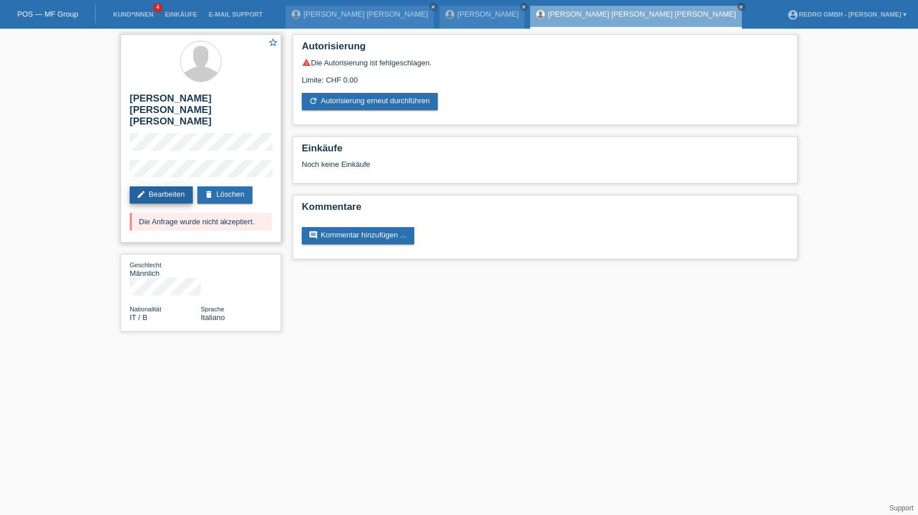
click at [160, 189] on link "edit Bearbeiten" at bounding box center [161, 194] width 63 height 17
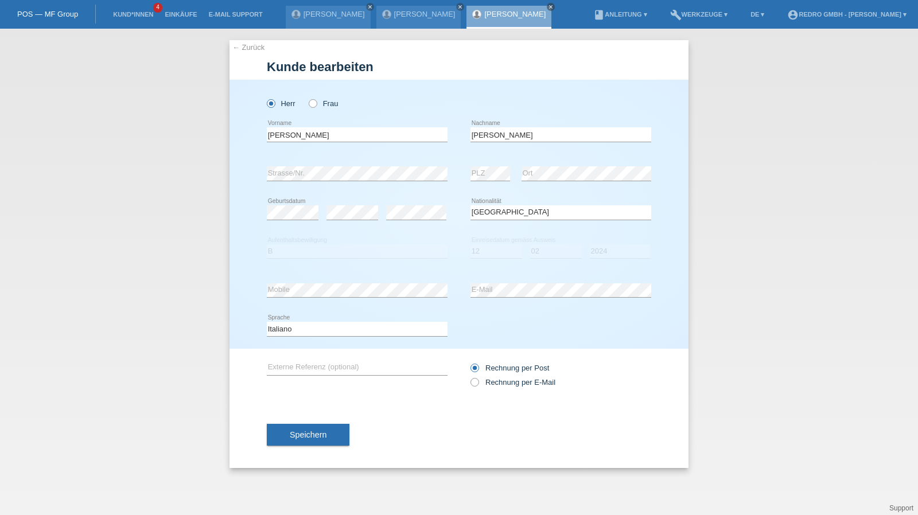
select select "IT"
select select "B"
select select "12"
select select "02"
click at [614, 254] on select "Jahr 2025 2024 2023 2022 2021 2020 2019 2018 2017 2016 2015 2014 2013 2012 2011…" at bounding box center [620, 251] width 60 height 14
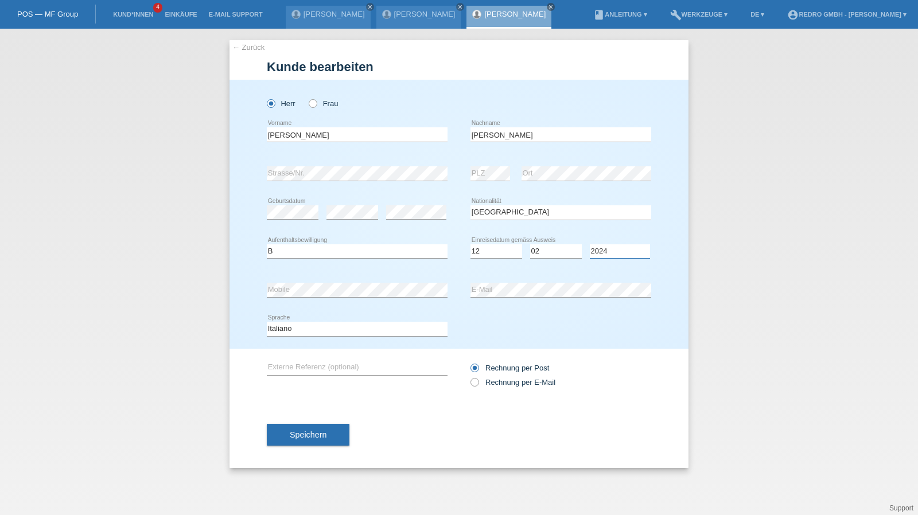
click at [614, 254] on select "Jahr 2025 2024 2023 2022 2021 2020 2019 2018 2017 2016 2015 2014 2013 2012 2011…" at bounding box center [620, 251] width 60 height 14
select select "2022"
click at [303, 431] on span "Speichern" at bounding box center [308, 434] width 37 height 9
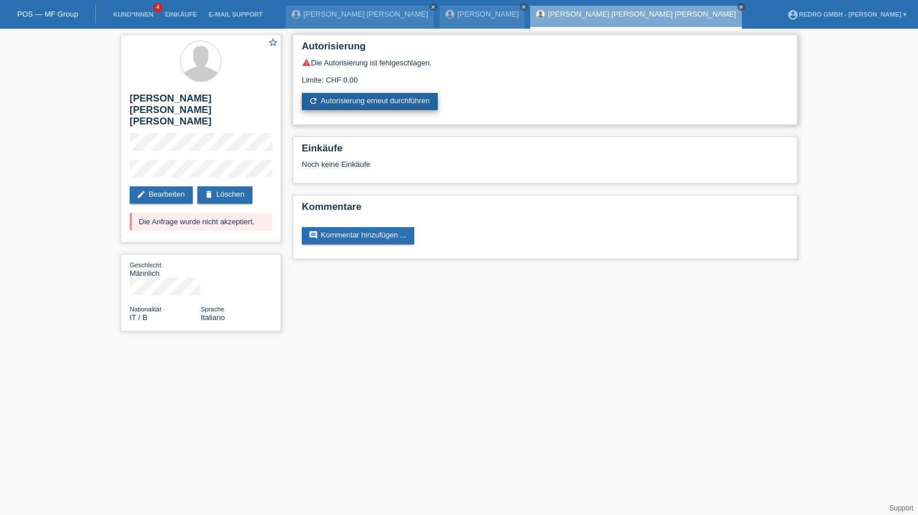
click at [378, 95] on link "refresh Autorisierung erneut durchführen" at bounding box center [370, 101] width 136 height 17
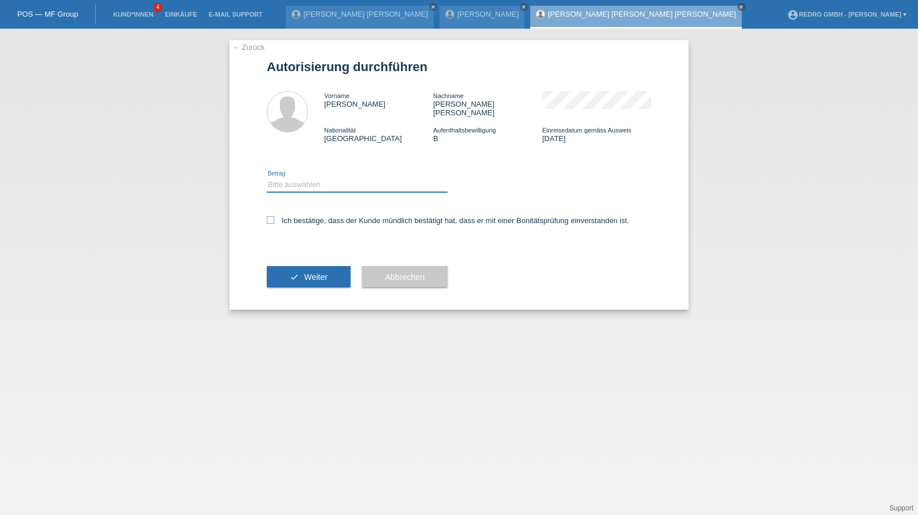
click at [285, 182] on select "Bitte auswählen CHF 1.00 - CHF 499.00 CHF 500.00 - CHF 1'999.00 CHF 2'000.00 - …" at bounding box center [357, 185] width 181 height 14
select select "1"
click at [267, 178] on select "Bitte auswählen CHF 1.00 - CHF 499.00 CHF 500.00 - CHF 1'999.00 CHF 2'000.00 - …" at bounding box center [357, 185] width 181 height 14
click at [294, 216] on label "Ich bestätige, dass der Kunde mündlich bestätigt hat, dass er mit einer Bonität…" at bounding box center [448, 220] width 363 height 9
click at [274, 216] on input "Ich bestätige, dass der Kunde mündlich bestätigt hat, dass er mit einer Bonität…" at bounding box center [270, 219] width 7 height 7
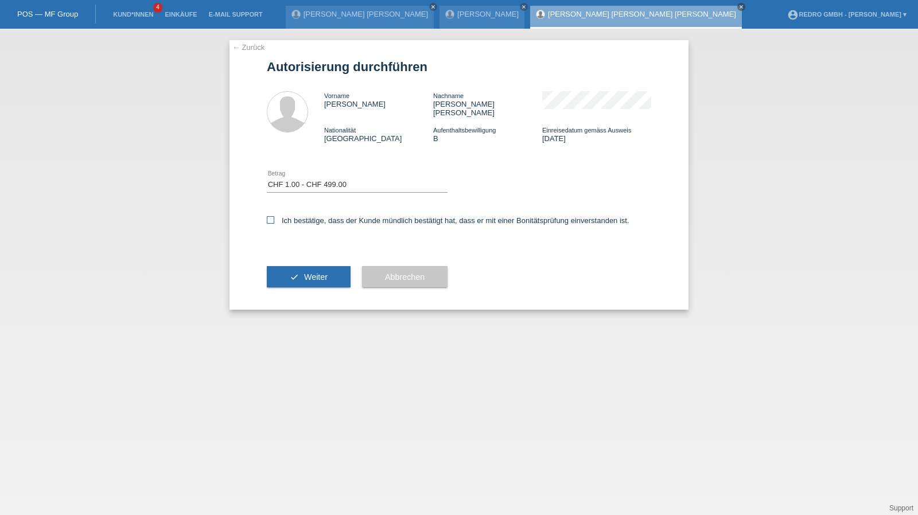
checkbox input "true"
click at [285, 266] on button "check Weiter" at bounding box center [309, 277] width 84 height 22
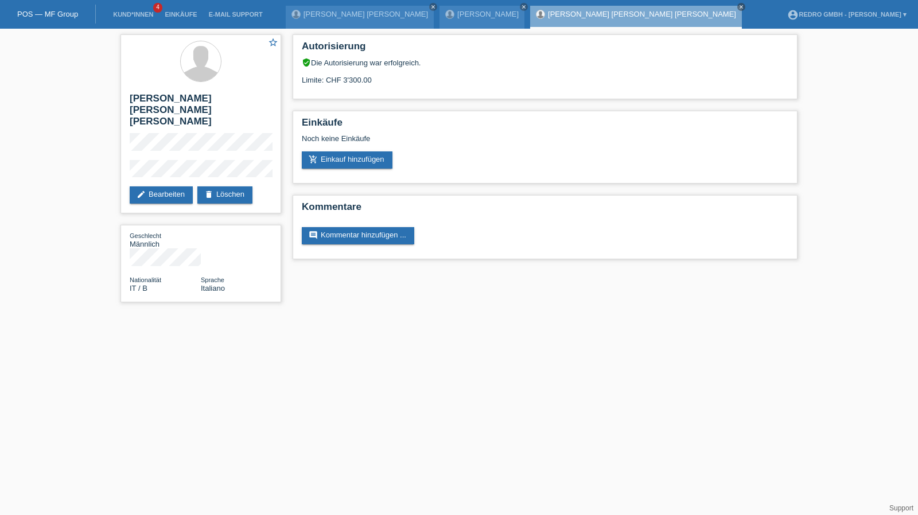
click at [116, 22] on li "Kund*innen 4" at bounding box center [133, 14] width 52 height 29
click at [122, 18] on li "Kund*innen 4" at bounding box center [133, 14] width 52 height 29
click at [123, 17] on link "Kund*innen" at bounding box center [133, 14] width 52 height 7
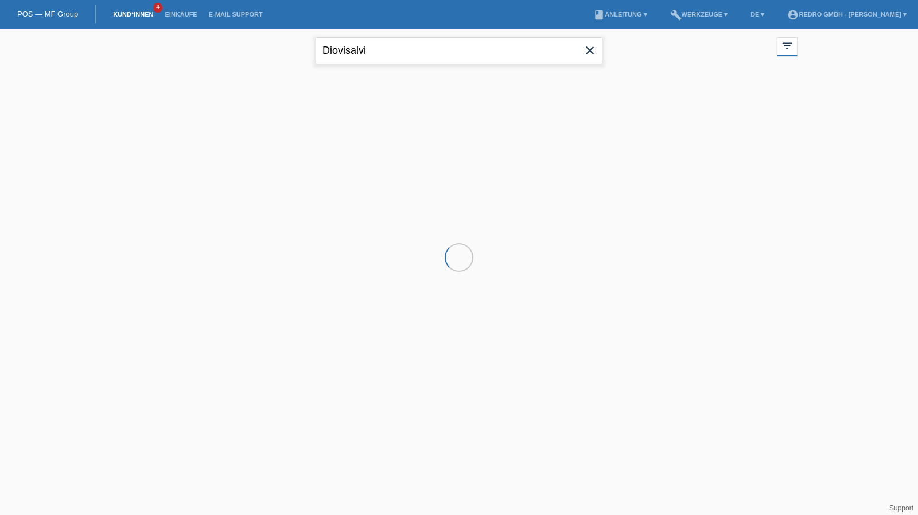
click at [407, 41] on input "Diovisalvi" at bounding box center [459, 50] width 287 height 27
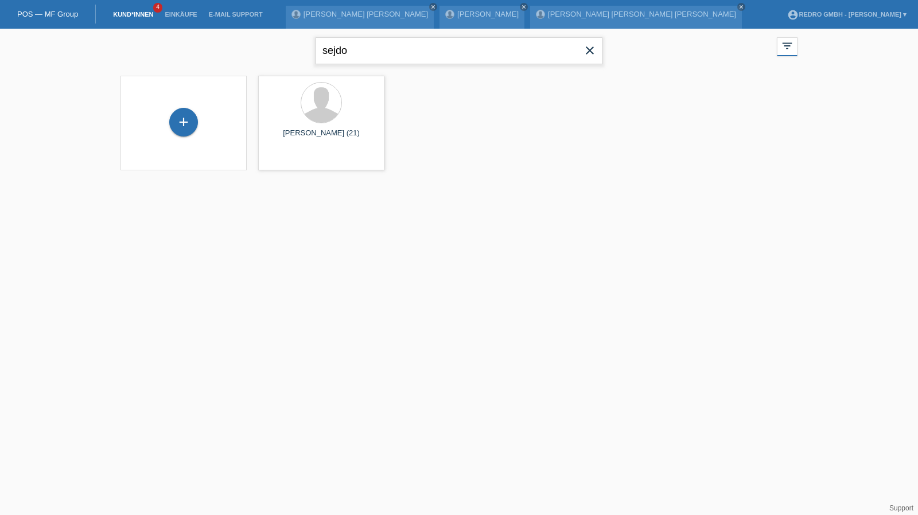
type input "sejdo"
click at [284, 162] on span "Anzeigen" at bounding box center [290, 160] width 31 height 9
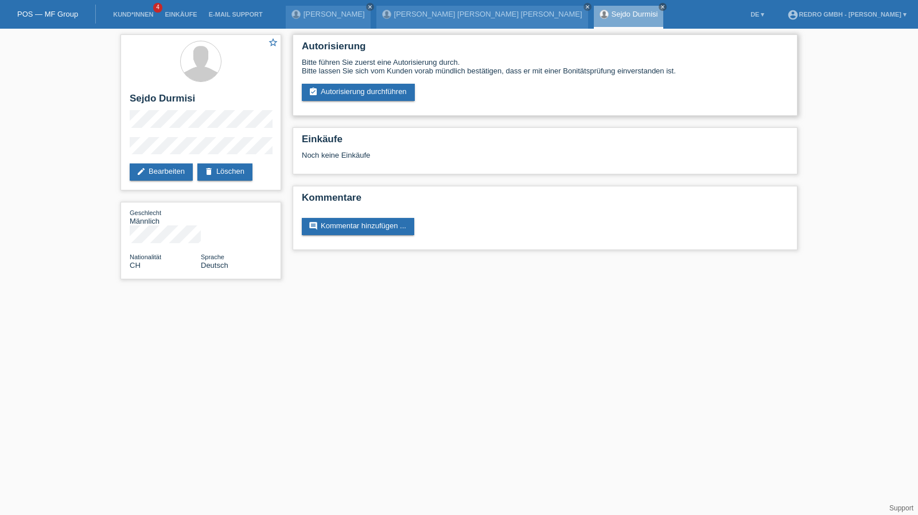
click at [341, 80] on div "Bitte führen Sie zuerst eine Autorisierung durch. Bitte lassen Sie sich vom Kun…" at bounding box center [545, 79] width 487 height 43
click at [339, 87] on link "assignment_turned_in Autorisierung durchführen" at bounding box center [358, 92] width 113 height 17
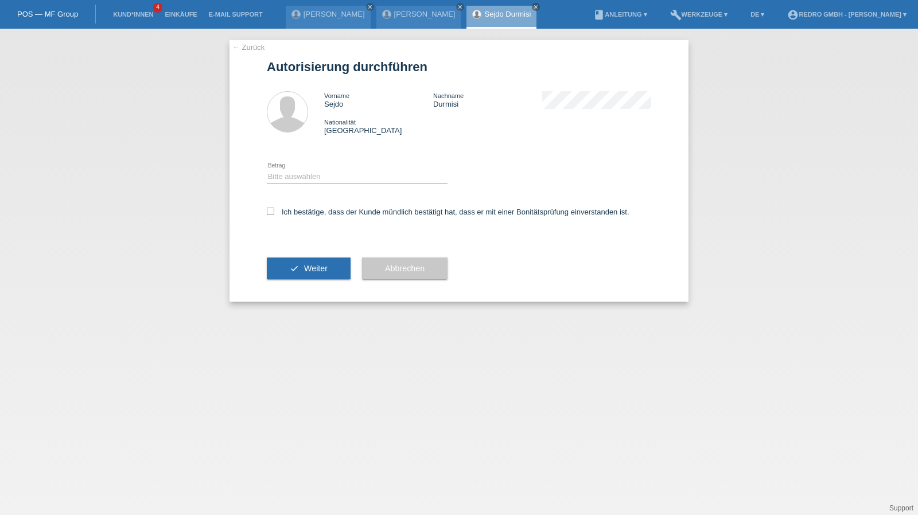
click at [318, 169] on div "Bitte auswählen CHF 1.00 - CHF 499.00 CHF 500.00 - CHF 1'999.00 CHF 2'000.00 - …" at bounding box center [357, 177] width 181 height 39
click at [303, 180] on select "Bitte auswählen CHF 1.00 - CHF 499.00 CHF 500.00 - CHF 1'999.00 CHF 2'000.00 - …" at bounding box center [357, 177] width 181 height 14
select select "1"
click at [267, 170] on select "Bitte auswählen CHF 1.00 - CHF 499.00 CHF 500.00 - CHF 1'999.00 CHF 2'000.00 - …" at bounding box center [357, 177] width 181 height 14
click at [292, 211] on label "Ich bestätige, dass der Kunde mündlich bestätigt hat, dass er mit einer Bonität…" at bounding box center [448, 212] width 363 height 9
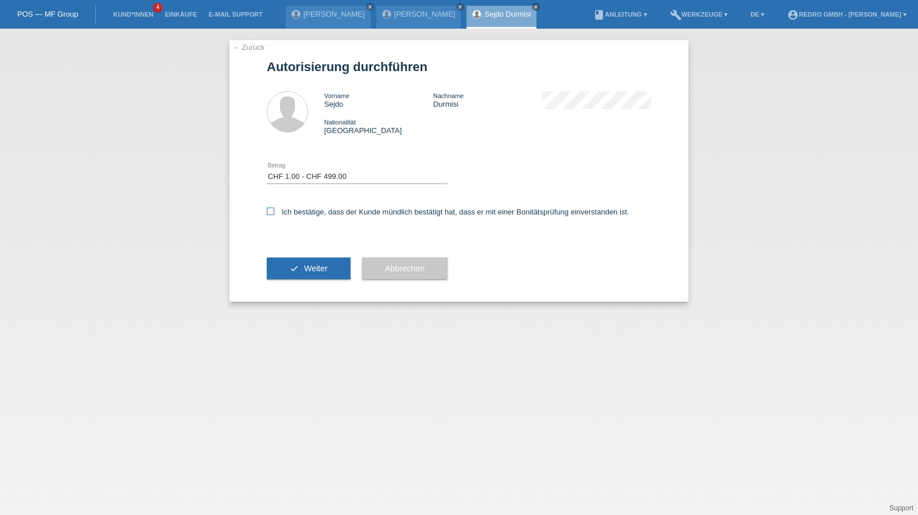
click at [274, 211] on input "Ich bestätige, dass der Kunde mündlich bestätigt hat, dass er mit einer Bonität…" at bounding box center [270, 211] width 7 height 7
checkbox input "true"
click at [303, 256] on div "check Weiter" at bounding box center [309, 268] width 84 height 67
click at [294, 262] on button "check Weiter" at bounding box center [309, 269] width 84 height 22
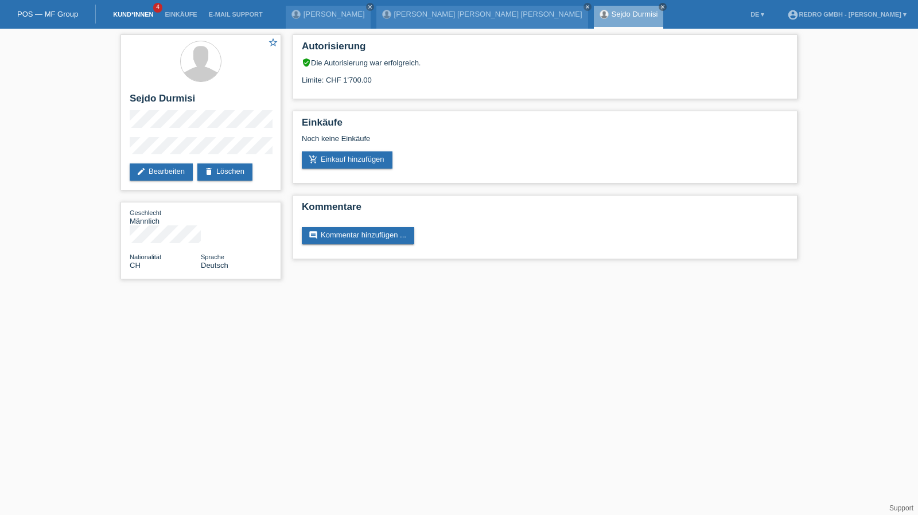
click at [148, 15] on link "Kund*innen" at bounding box center [133, 14] width 52 height 7
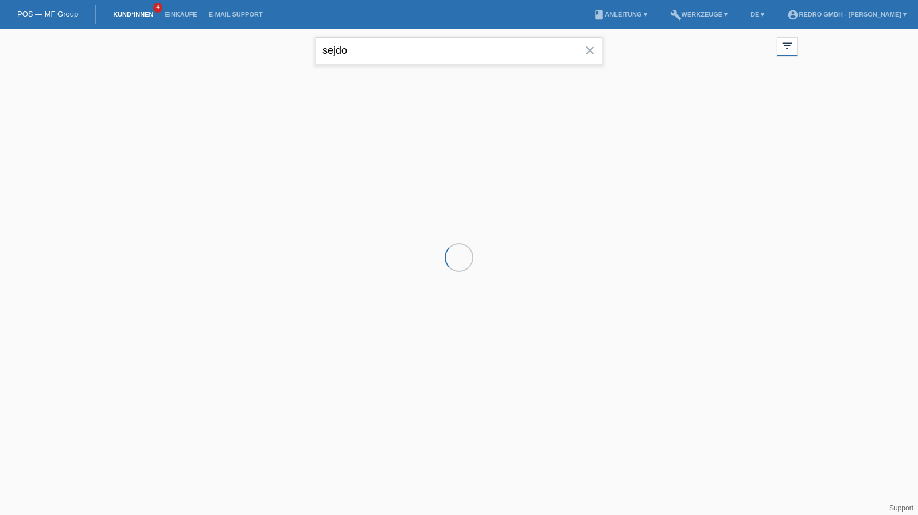
click at [363, 49] on input "sejdo" at bounding box center [459, 50] width 287 height 27
drag, startPoint x: 0, startPoint y: 0, endPoint x: 363, endPoint y: 49, distance: 366.5
click at [363, 49] on input "sejdo" at bounding box center [459, 50] width 287 height 27
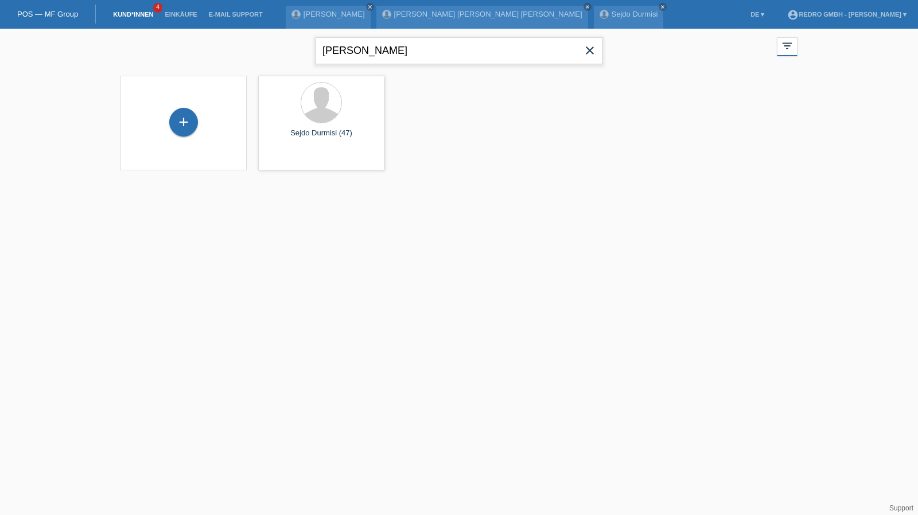
type input "sharon"
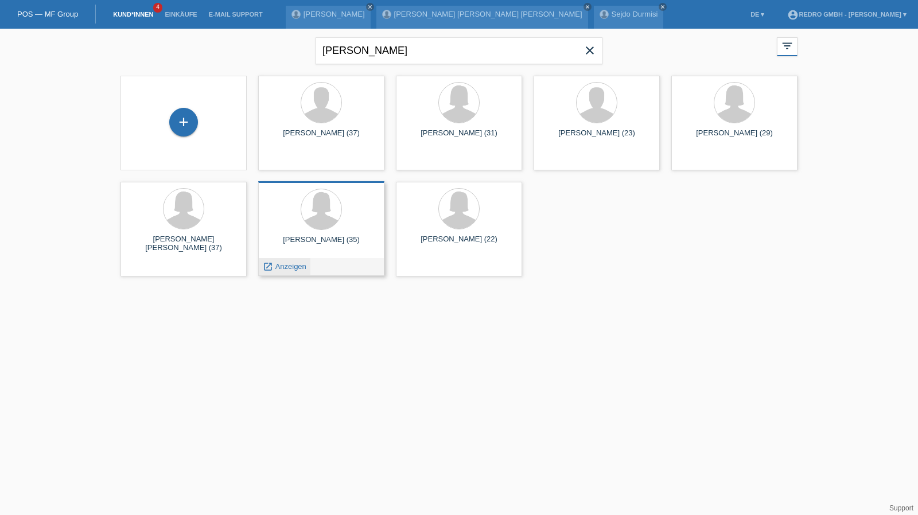
click at [283, 266] on span "Anzeigen" at bounding box center [290, 266] width 31 height 9
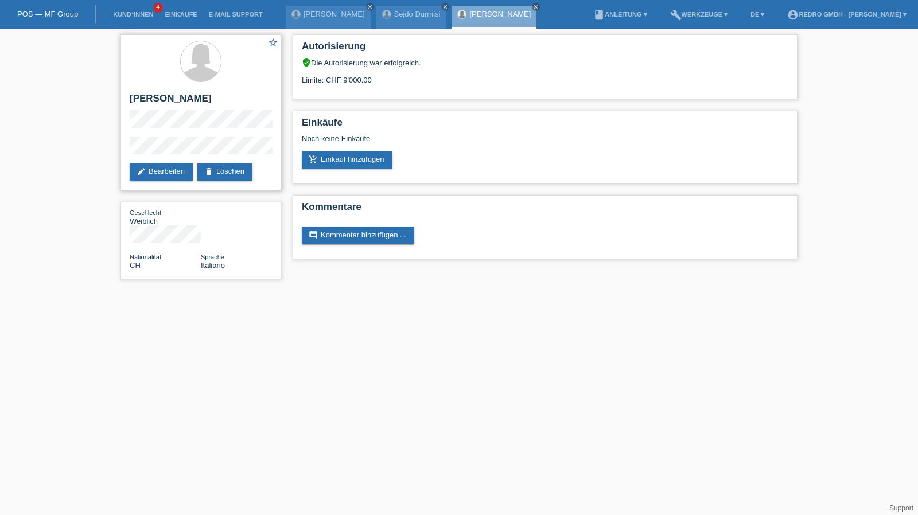
click at [180, 99] on h2 "[PERSON_NAME]" at bounding box center [201, 101] width 142 height 17
click at [180, 99] on h2 "Sharon Vailetti-Pina" at bounding box center [201, 101] width 142 height 17
copy div "Sharon Vailetti-Pina"
click at [106, 142] on div "star_border Sharon Vailetti-Pina edit Bearbeiten delete Löschen Geschlecht Weib…" at bounding box center [459, 160] width 918 height 262
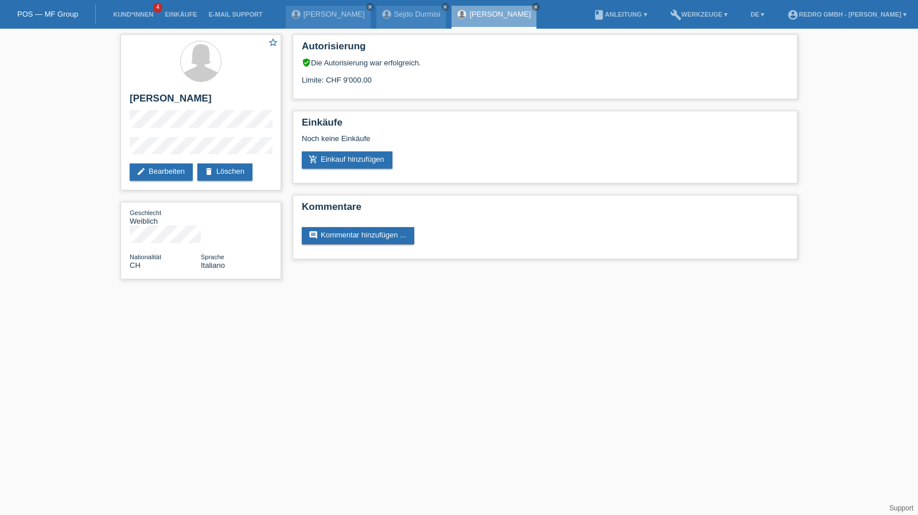
click at [106, 142] on div "star_border Sharon Vailetti-Pina edit Bearbeiten delete Löschen Geschlecht Weib…" at bounding box center [459, 160] width 918 height 262
click at [116, 149] on div "star_border Sharon Vailetti-Pina edit Bearbeiten delete Löschen Geschlecht Weib…" at bounding box center [201, 160] width 172 height 262
click at [151, 19] on li "Kund*innen 4" at bounding box center [133, 14] width 52 height 29
click at [147, 14] on link "Kund*innen" at bounding box center [133, 14] width 52 height 7
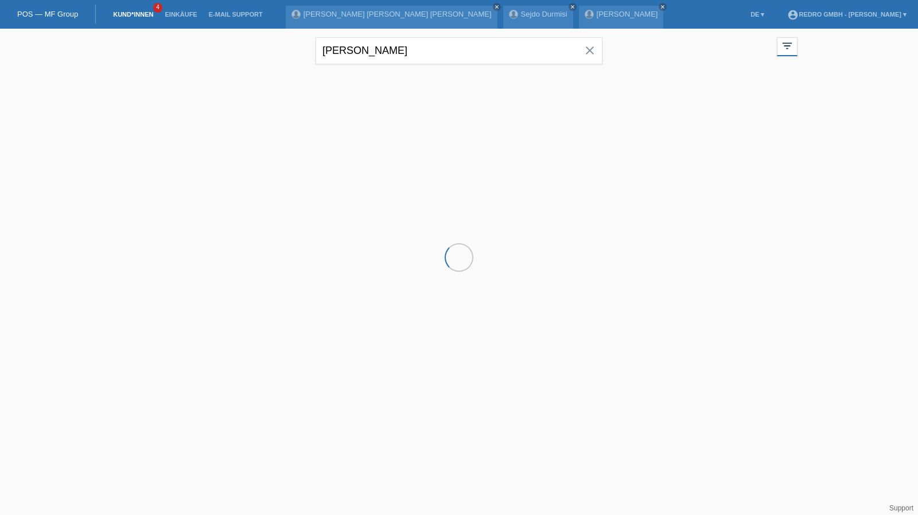
click at [392, 45] on input "[PERSON_NAME]" at bounding box center [459, 50] width 287 height 27
click at [392, 45] on input "sharon" at bounding box center [459, 50] width 287 height 27
type input "Soeira"
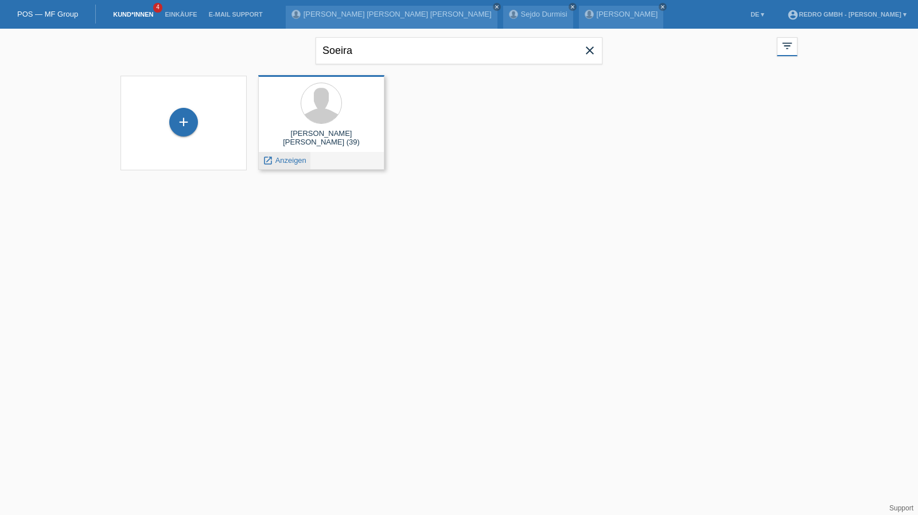
click at [281, 161] on span "Anzeigen" at bounding box center [290, 160] width 31 height 9
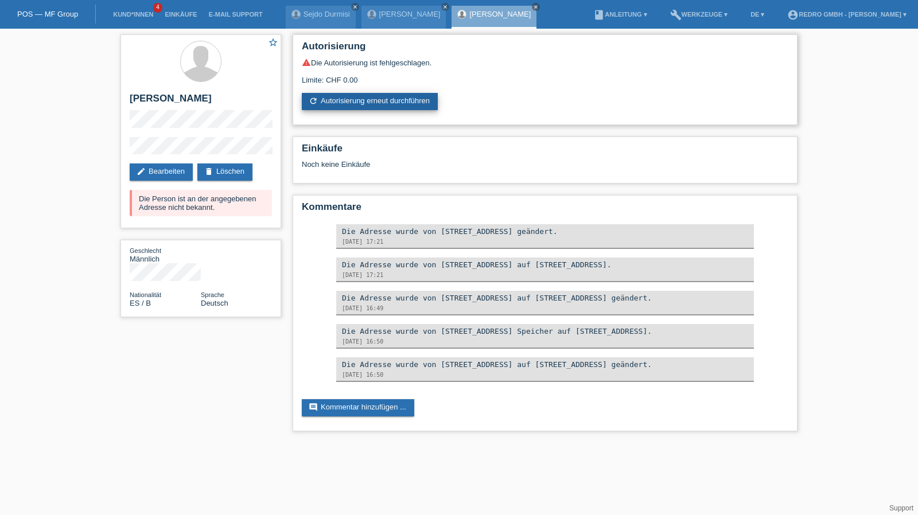
click at [345, 96] on link "refresh Autorisierung erneut durchführen" at bounding box center [370, 101] width 136 height 17
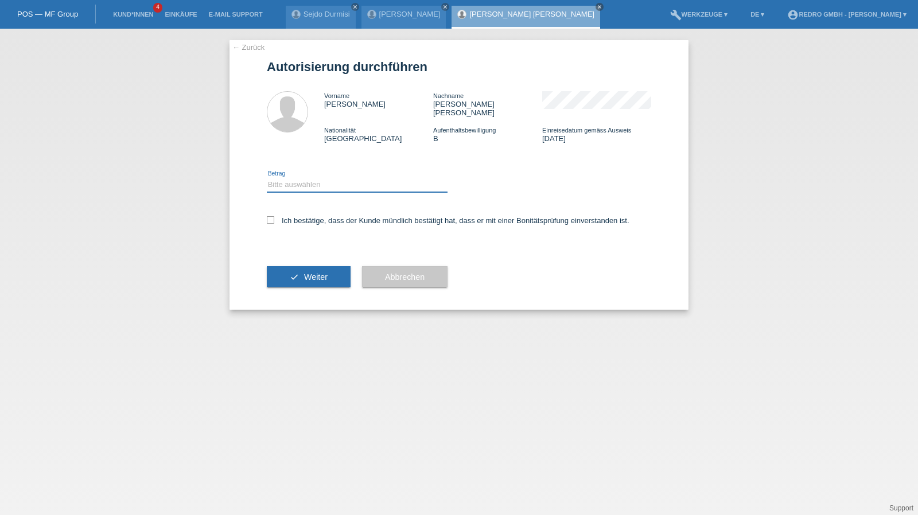
drag, startPoint x: 311, startPoint y: 175, endPoint x: 310, endPoint y: 183, distance: 8.1
click at [311, 178] on select "Bitte auswählen CHF 1.00 - CHF 499.00 CHF 500.00 - CHF 1'999.00 CHF 2'000.00 - …" at bounding box center [357, 185] width 181 height 14
select select "1"
click at [267, 178] on select "Bitte auswählen CHF 1.00 - CHF 499.00 CHF 500.00 - CHF 1'999.00 CHF 2'000.00 - …" at bounding box center [357, 185] width 181 height 14
click at [302, 217] on div "Ich bestätige, dass der Kunde mündlich bestätigt hat, dass er mit einer Bonität…" at bounding box center [459, 224] width 384 height 39
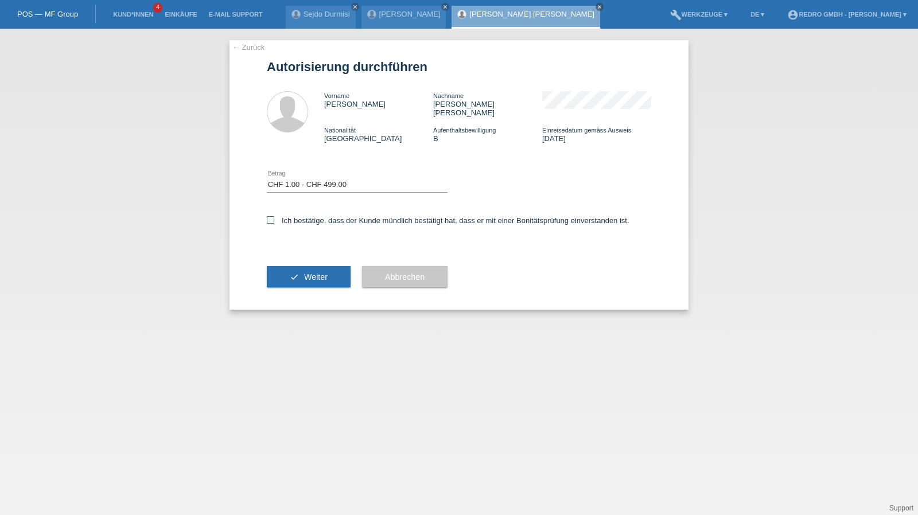
click at [298, 216] on label "Ich bestätige, dass der Kunde mündlich bestätigt hat, dass er mit einer Bonität…" at bounding box center [448, 220] width 363 height 9
click at [274, 216] on input "Ich bestätige, dass der Kunde mündlich bestätigt hat, dass er mit einer Bonität…" at bounding box center [270, 219] width 7 height 7
checkbox input "true"
click at [286, 285] on div "check Weiter" at bounding box center [309, 277] width 84 height 67
click at [293, 274] on button "check Weiter" at bounding box center [309, 277] width 84 height 22
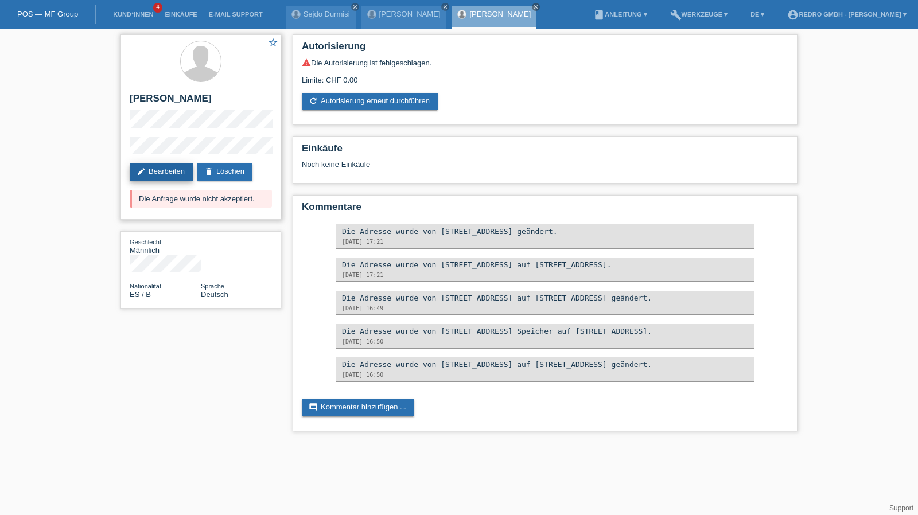
click at [167, 172] on link "edit Bearbeiten" at bounding box center [161, 172] width 63 height 17
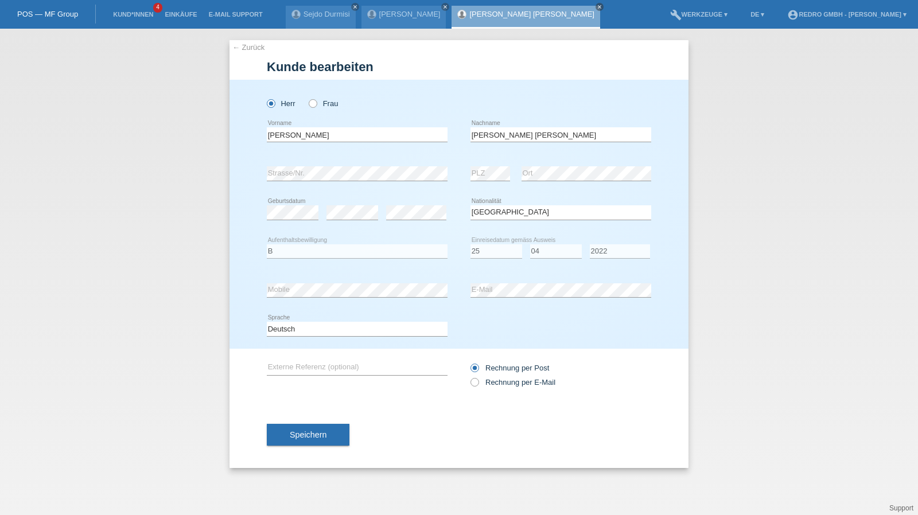
select select "ES"
select select "B"
select select "25"
select select "04"
select select "2022"
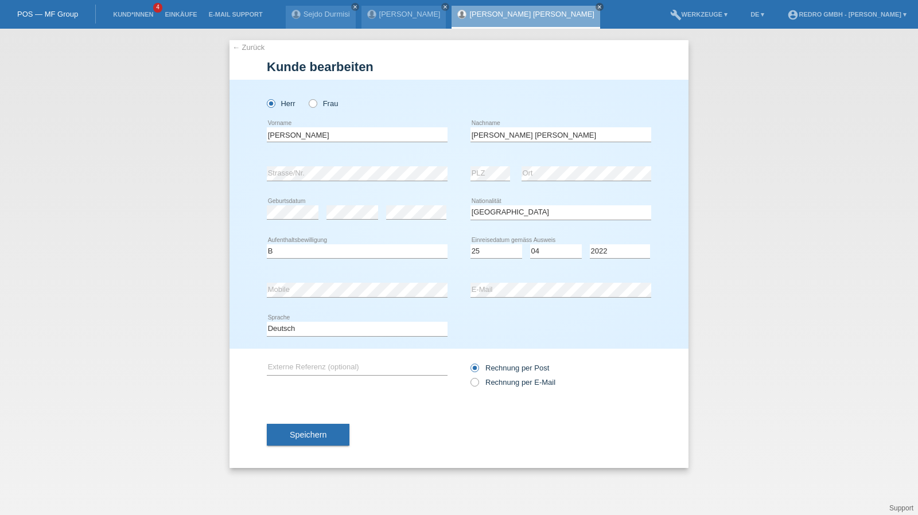
click at [252, 50] on link "← Zurück" at bounding box center [248, 47] width 32 height 9
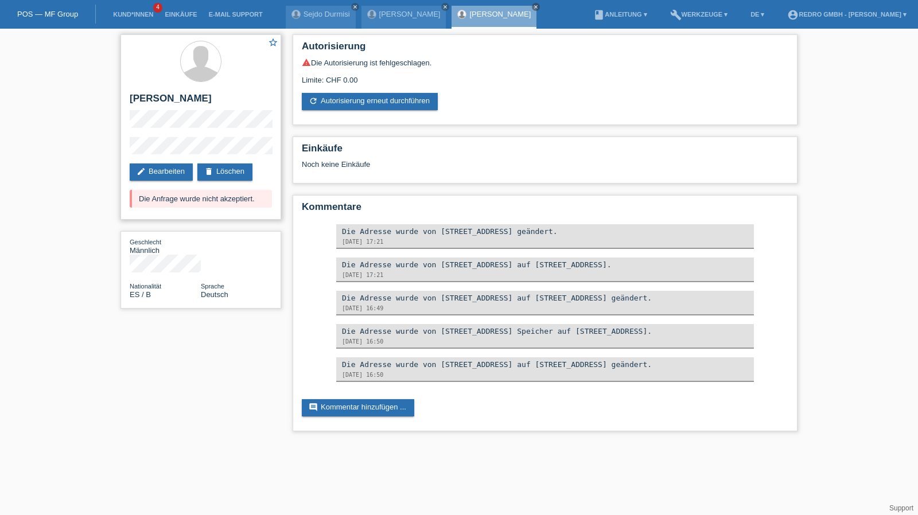
click at [122, 153] on div "star_border [PERSON_NAME] edit Bearbeiten delete Löschen Die Anfrage wurde nich…" at bounding box center [200, 126] width 161 height 185
click at [149, 15] on link "Kund*innen" at bounding box center [133, 14] width 52 height 7
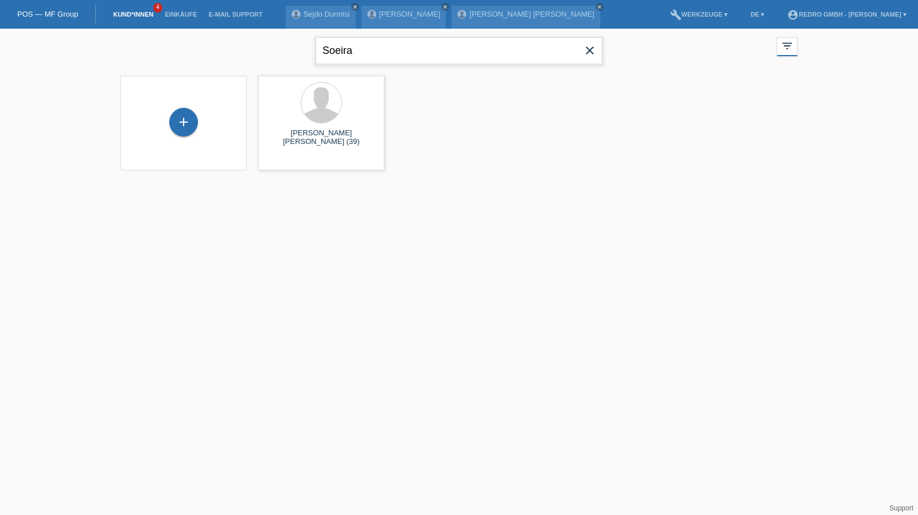
click at [417, 47] on input "Soeira" at bounding box center [459, 50] width 287 height 27
type input "aid sabani"
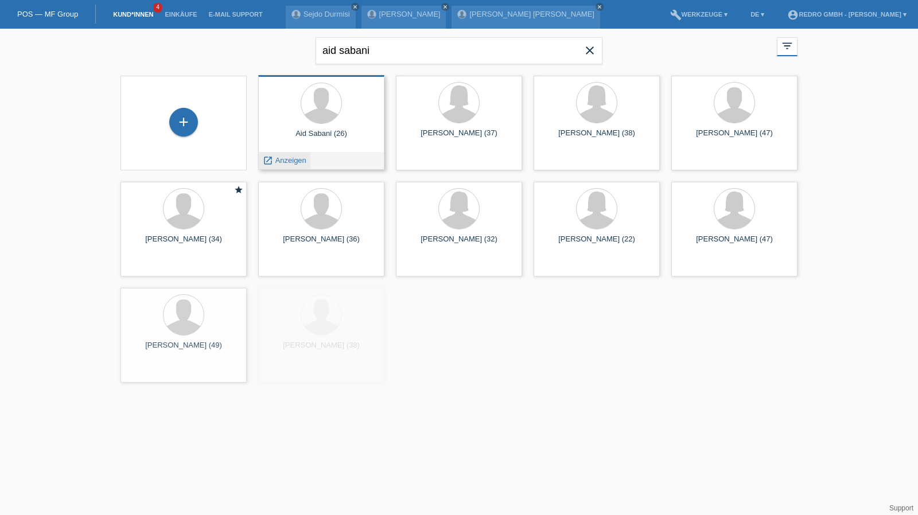
click at [289, 158] on span "Anzeigen" at bounding box center [290, 160] width 31 height 9
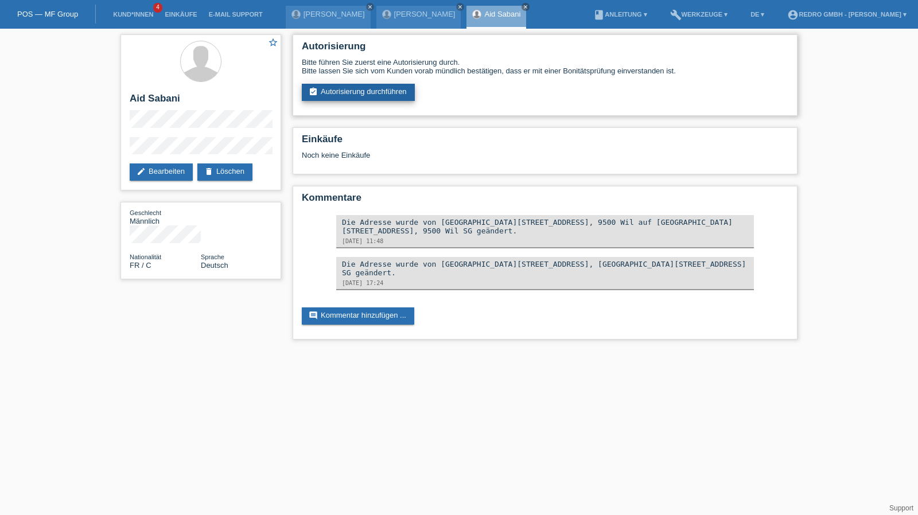
click at [364, 84] on link "assignment_turned_in Autorisierung durchführen" at bounding box center [358, 92] width 113 height 17
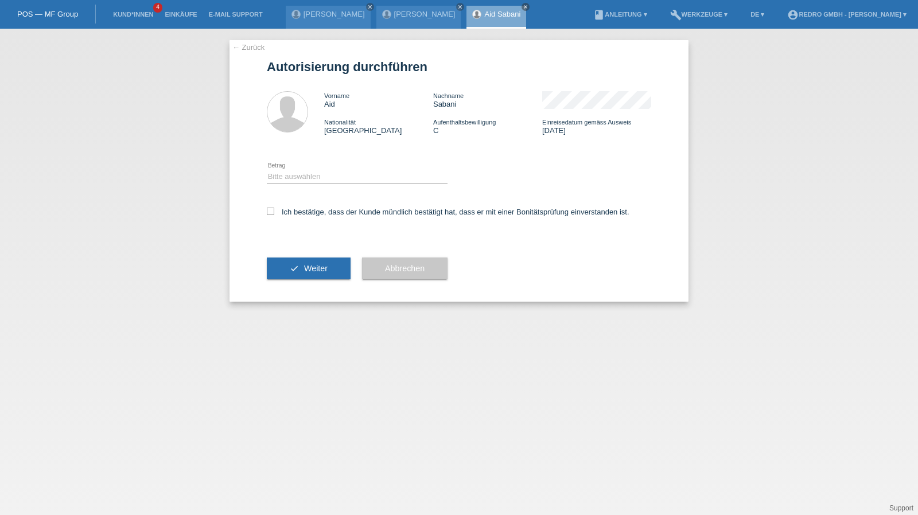
click at [243, 41] on div "← Zurück Autorisierung durchführen Vorname Aid Nachname [PERSON_NAME] Nationali…" at bounding box center [458, 171] width 459 height 262
click at [240, 48] on link "← Zurück" at bounding box center [248, 47] width 32 height 9
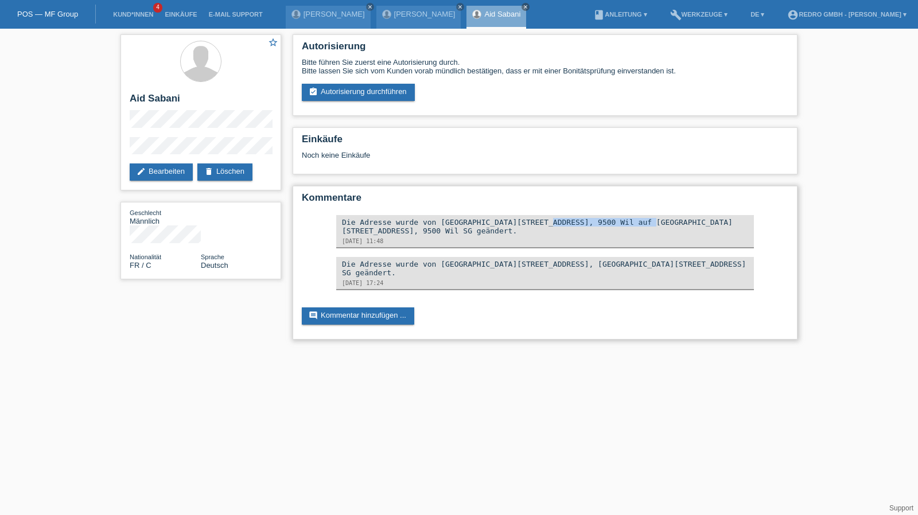
drag, startPoint x: 433, startPoint y: 223, endPoint x: 526, endPoint y: 223, distance: 92.9
click at [526, 223] on div "Die Adresse wurde von [GEOGRAPHIC_DATA][STREET_ADDRESS], 9500 Wil auf [GEOGRAPH…" at bounding box center [545, 226] width 406 height 17
copy div "[GEOGRAPHIC_DATA][STREET_ADDRESS]"
click at [157, 162] on div "star_border Aid Sabani edit Bearbeiten delete Löschen" at bounding box center [200, 112] width 161 height 156
click at [178, 174] on link "edit Bearbeiten" at bounding box center [161, 172] width 63 height 17
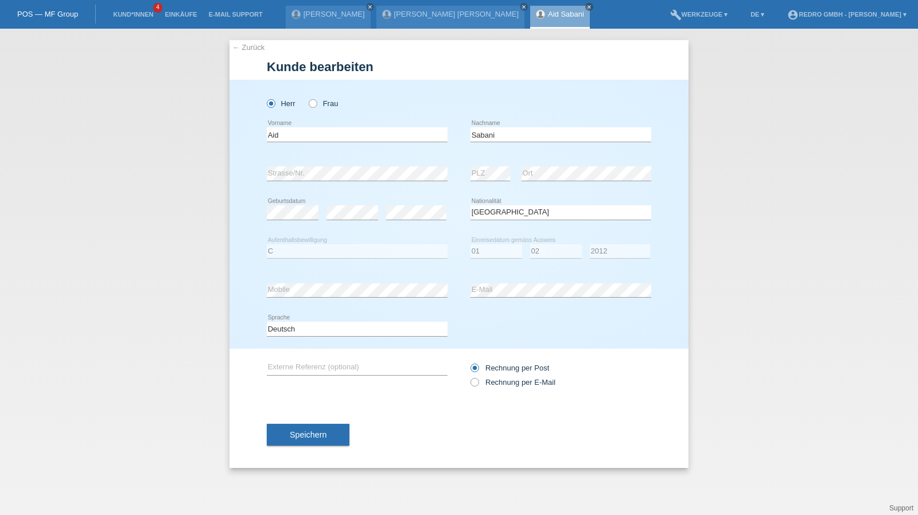
select select "FR"
select select "C"
select select "01"
select select "02"
select select "2012"
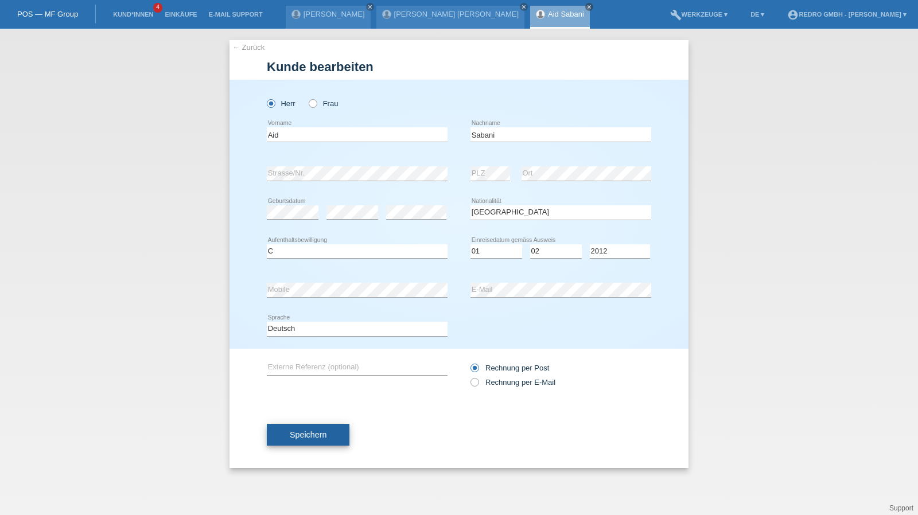
click at [290, 431] on span "Speichern" at bounding box center [308, 434] width 37 height 9
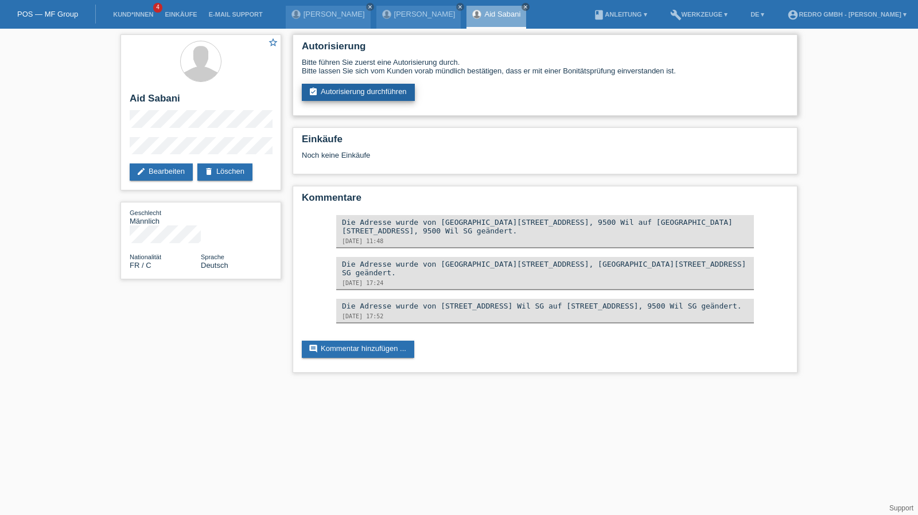
click at [382, 99] on link "assignment_turned_in Autorisierung durchführen" at bounding box center [358, 92] width 113 height 17
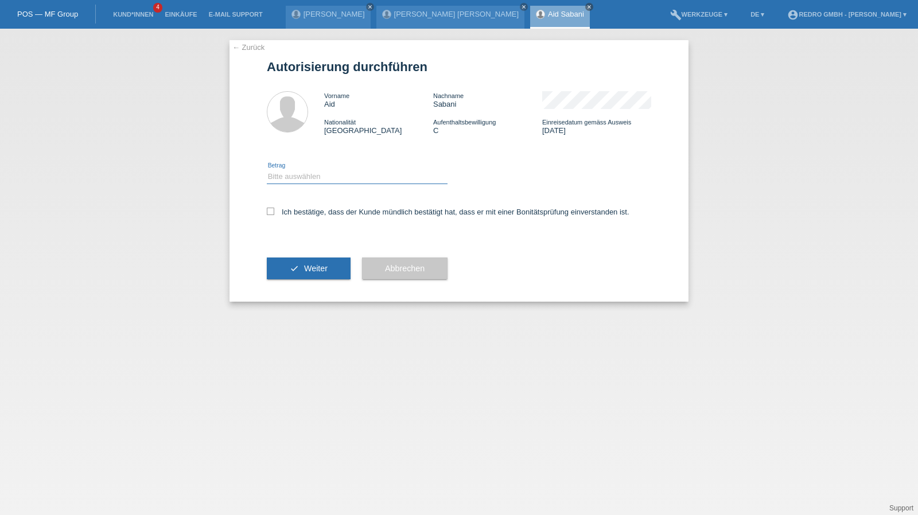
click at [345, 179] on select "Bitte auswählen CHF 1.00 - CHF 499.00 CHF 500.00 - CHF 1'999.00 CHF 2'000.00 - …" at bounding box center [357, 177] width 181 height 14
select select "1"
click at [267, 170] on select "Bitte auswählen CHF 1.00 - CHF 499.00 CHF 500.00 - CHF 1'999.00 CHF 2'000.00 - …" at bounding box center [357, 177] width 181 height 14
click at [321, 212] on label "Ich bestätige, dass der Kunde mündlich bestätigt hat, dass er mit einer Bonität…" at bounding box center [448, 212] width 363 height 9
click at [274, 212] on input "Ich bestätige, dass der Kunde mündlich bestätigt hat, dass er mit einer Bonität…" at bounding box center [270, 211] width 7 height 7
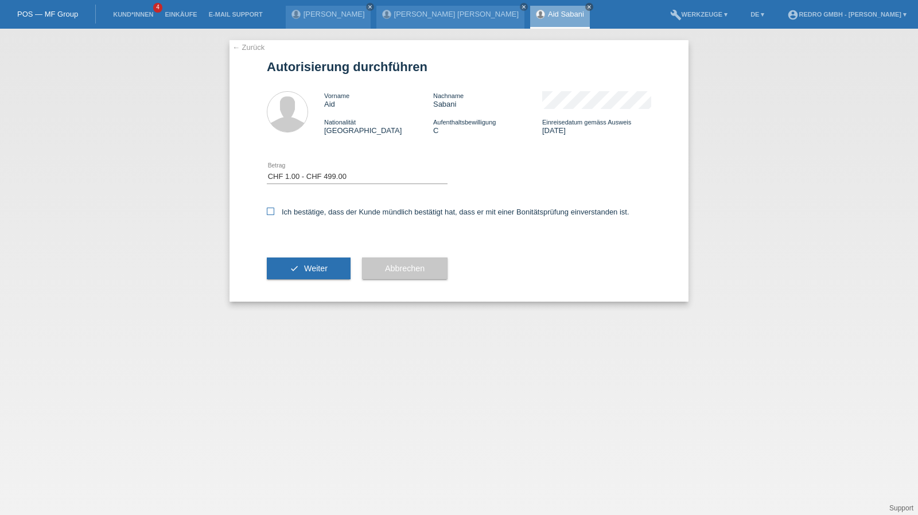
checkbox input "true"
click at [305, 263] on button "check Weiter" at bounding box center [309, 269] width 84 height 22
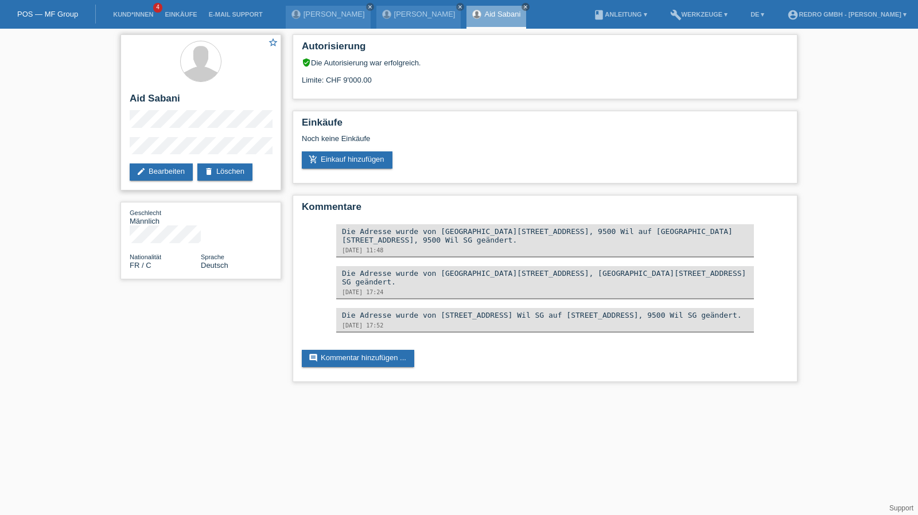
click at [156, 98] on h2 "Aid Sabani" at bounding box center [201, 101] width 142 height 17
copy div "Aid Sabani"
click at [108, 144] on div "star_border Aid Sabani edit Bearbeiten delete Löschen Geschlecht Männlich Natio…" at bounding box center [459, 211] width 918 height 365
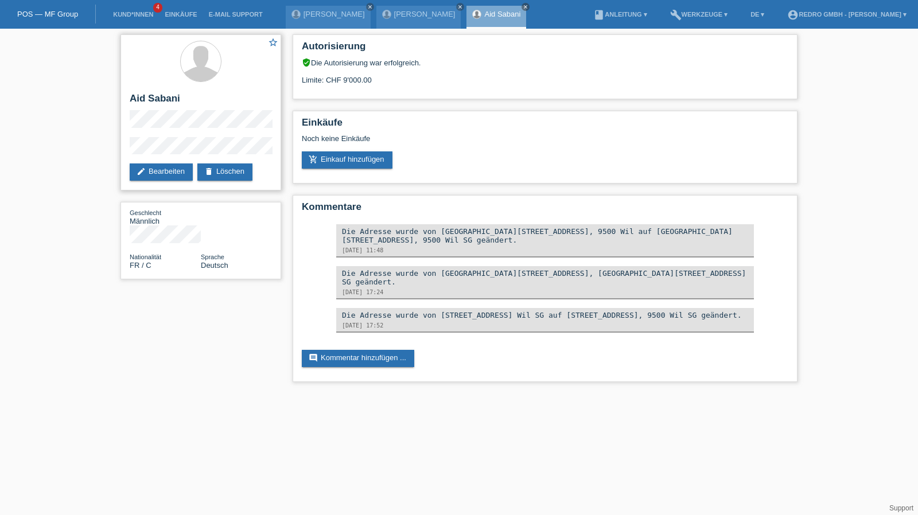
click at [233, 136] on div "star_border Aid Sabani edit Bearbeiten delete Löschen" at bounding box center [200, 112] width 161 height 156
click at [126, 150] on div "star_border Aid Sabani edit Bearbeiten delete Löschen" at bounding box center [200, 112] width 161 height 156
click at [141, 12] on link "Kund*innen" at bounding box center [133, 14] width 52 height 7
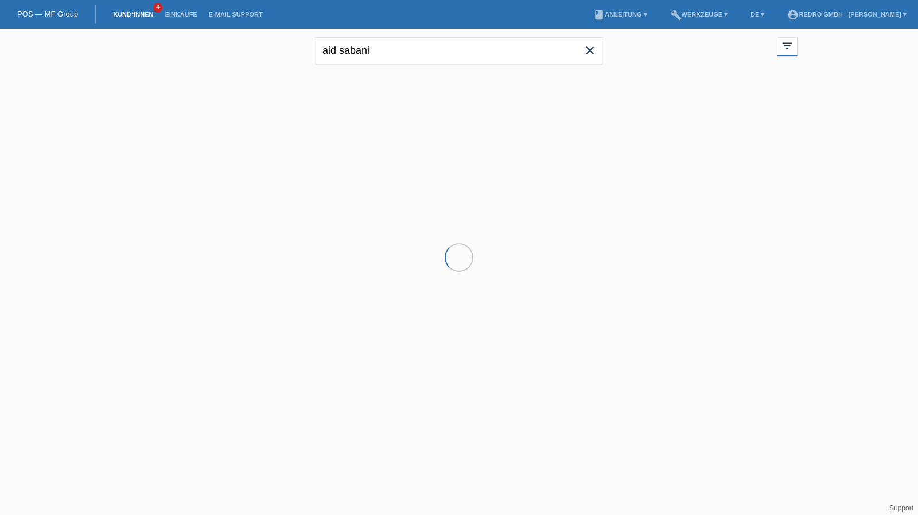
click at [399, 44] on input "aid sabani" at bounding box center [459, 50] width 287 height 27
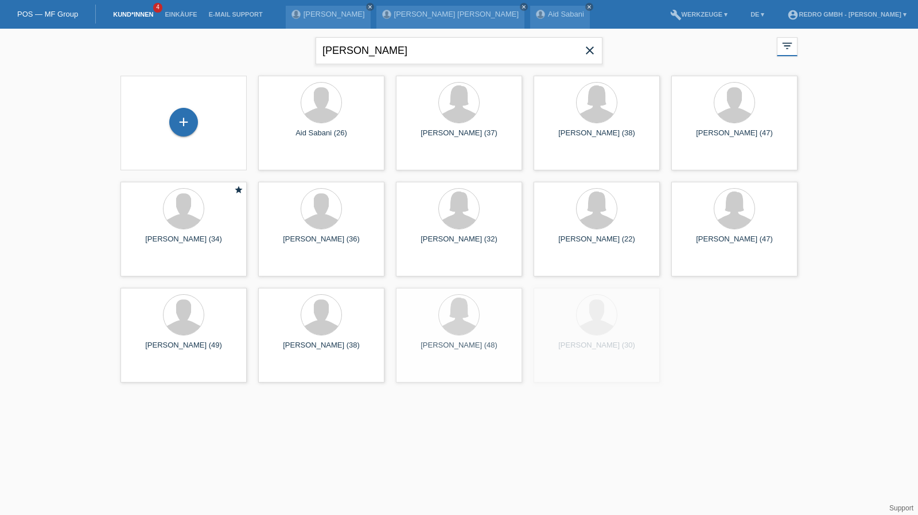
type input "[PERSON_NAME]"
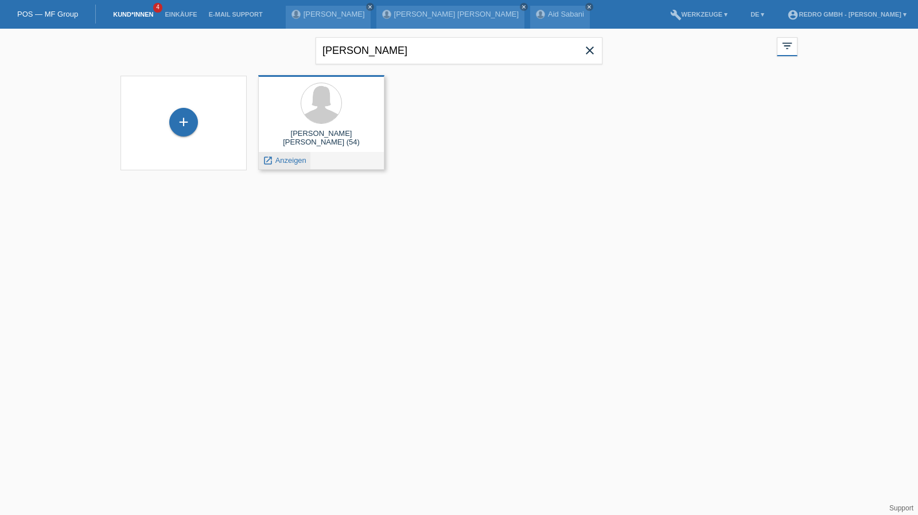
click at [287, 152] on div "launch Anzeigen" at bounding box center [285, 160] width 52 height 17
click at [281, 157] on span "Anzeigen" at bounding box center [290, 160] width 31 height 9
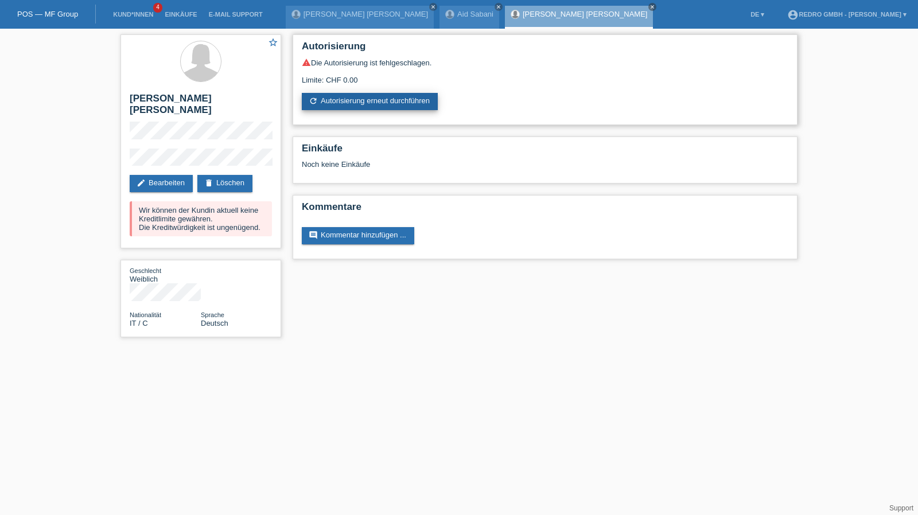
click at [391, 98] on link "refresh Autorisierung erneut durchführen" at bounding box center [370, 101] width 136 height 17
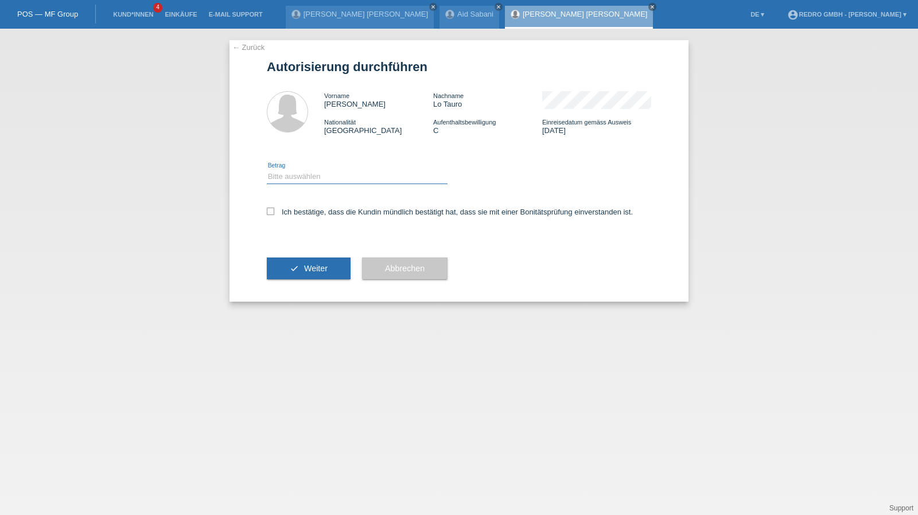
click at [310, 182] on select "Bitte auswählen CHF 1.00 - CHF 499.00 CHF 500.00 - CHF 1'999.00 CHF 2'000.00 - …" at bounding box center [357, 177] width 181 height 14
select select "1"
click at [267, 170] on select "Bitte auswählen CHF 1.00 - CHF 499.00 CHF 500.00 - CHF 1'999.00 CHF 2'000.00 - …" at bounding box center [357, 177] width 181 height 14
drag, startPoint x: 301, startPoint y: 214, endPoint x: 299, endPoint y: 253, distance: 39.1
click at [301, 214] on label "Ich bestätige, dass die Kundin mündlich bestätigt hat, dass sie mit einer Bonit…" at bounding box center [450, 212] width 366 height 9
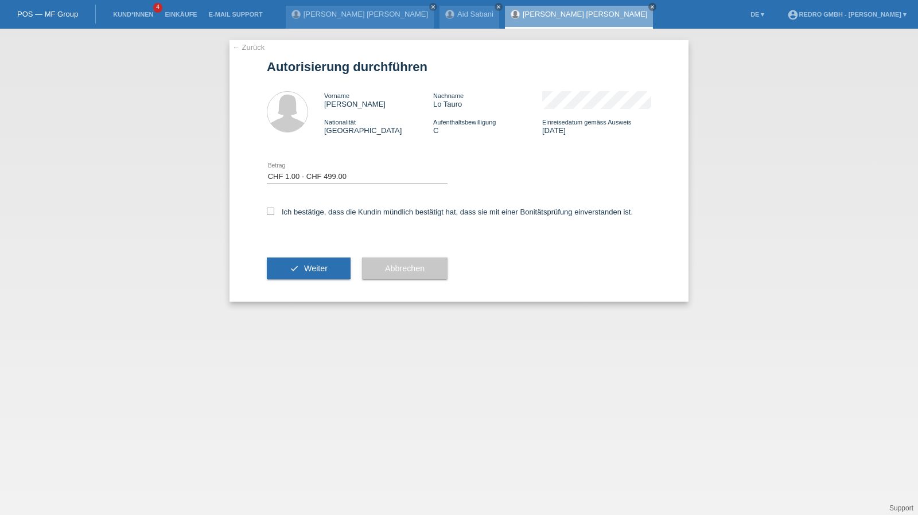
click at [274, 214] on input "Ich bestätige, dass die Kundin mündlich bestätigt hat, dass sie mit einer Bonit…" at bounding box center [270, 211] width 7 height 7
checkbox input "true"
click at [297, 272] on icon "check" at bounding box center [294, 268] width 9 height 9
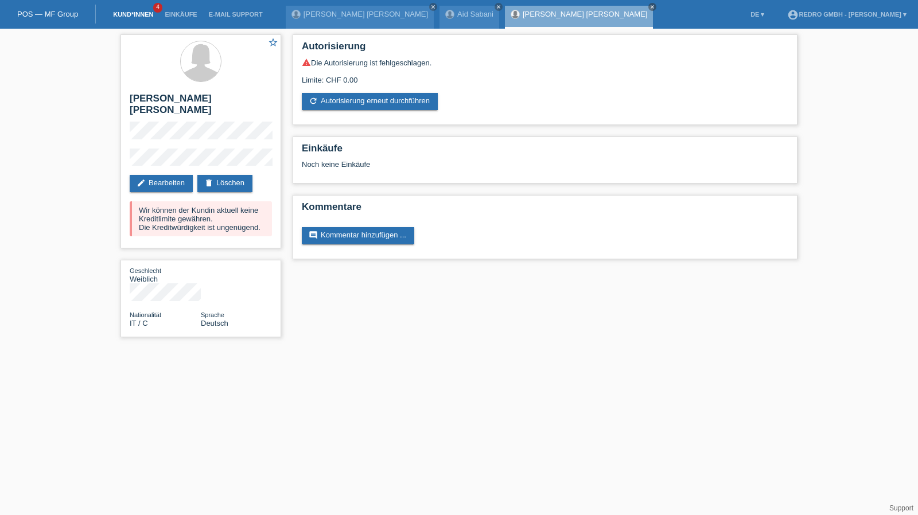
click at [125, 17] on link "Kund*innen" at bounding box center [133, 14] width 52 height 7
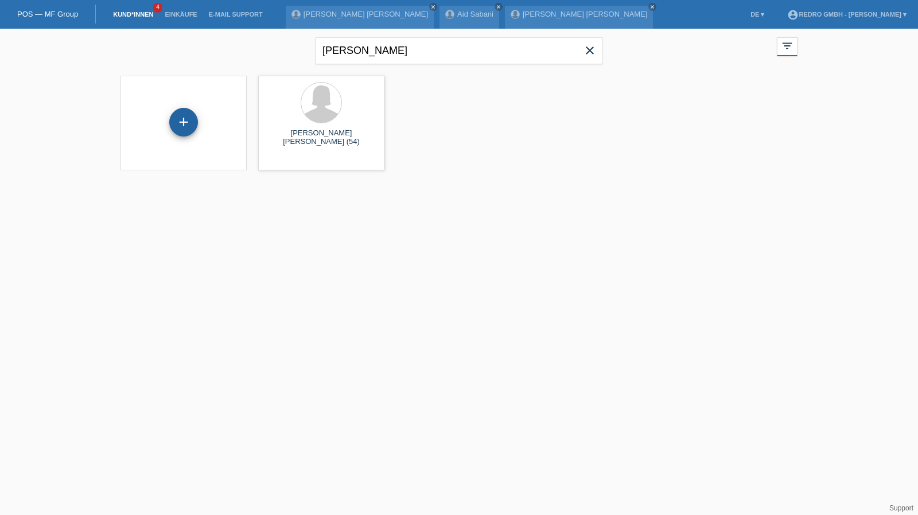
click at [184, 125] on div "+" at bounding box center [183, 122] width 29 height 29
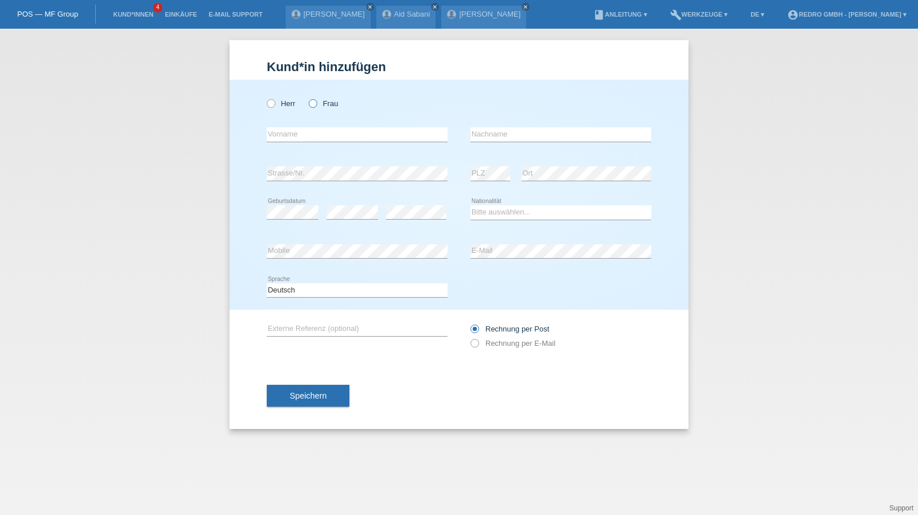
click at [307, 98] on icon at bounding box center [307, 98] width 0 height 0
click at [313, 99] on input "Frau" at bounding box center [312, 102] width 7 height 7
radio input "true"
click at [297, 131] on input "text" at bounding box center [357, 134] width 181 height 14
select select "DE"
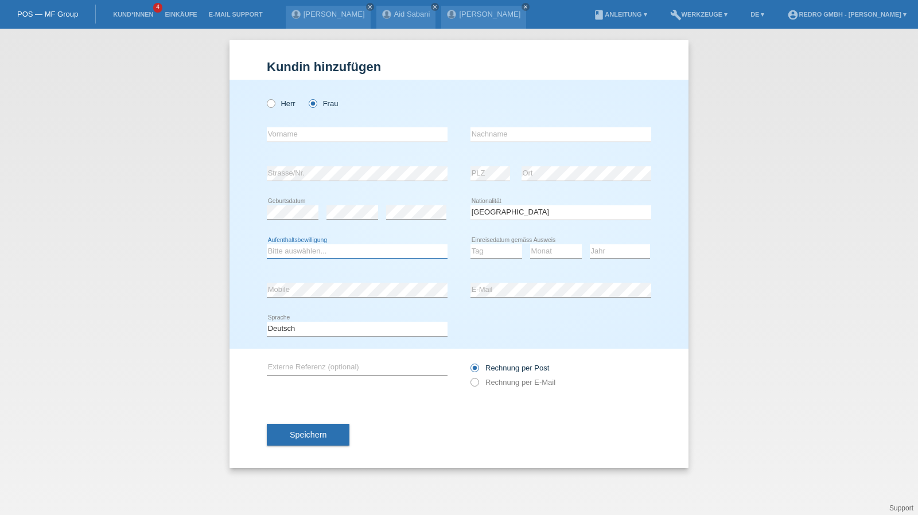
select select "B"
select select "17"
select select "04"
select select "2022"
click at [311, 139] on input "text" at bounding box center [357, 134] width 181 height 14
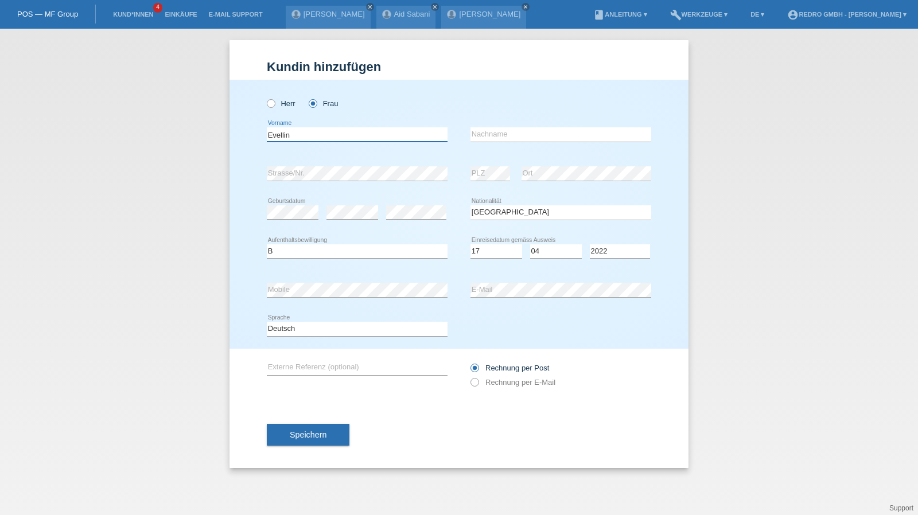
type input "Evellin"
type input "Ribeiro Martins Vonwiller"
select select "BR"
click at [298, 433] on span "Speichern" at bounding box center [308, 434] width 37 height 9
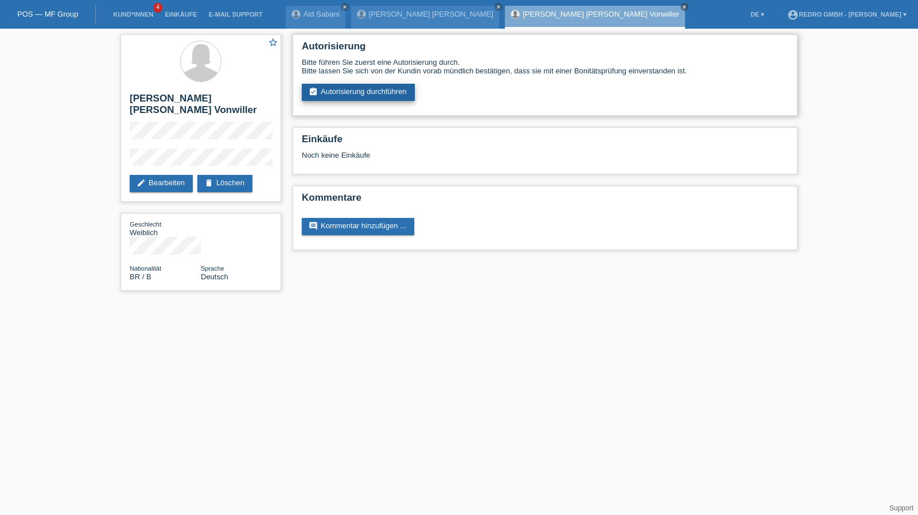
click at [357, 92] on link "assignment_turned_in Autorisierung durchführen" at bounding box center [358, 92] width 113 height 17
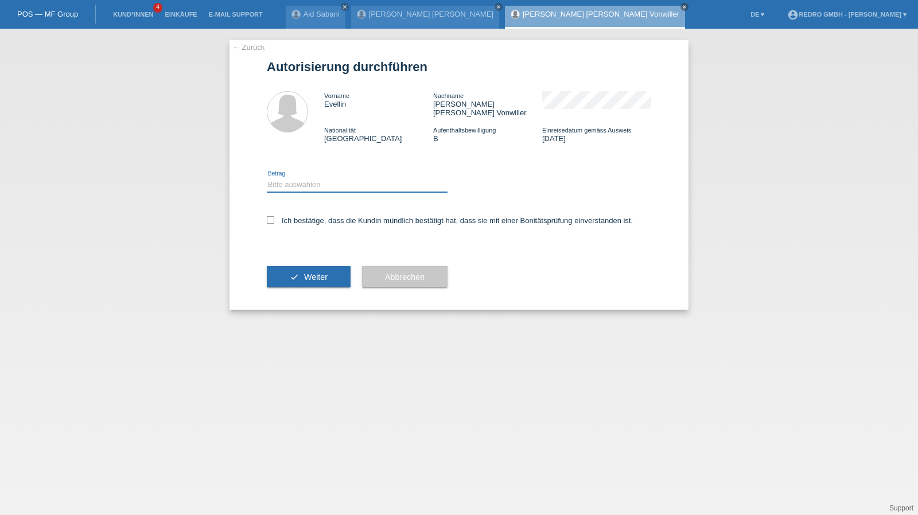
drag, startPoint x: 0, startPoint y: 0, endPoint x: 288, endPoint y: 182, distance: 340.6
click at [287, 179] on select "Bitte auswählen CHF 1.00 - CHF 499.00 CHF 500.00 - CHF 1'999.00 CHF 2'000.00 - …" at bounding box center [357, 185] width 181 height 14
select select "1"
click at [267, 178] on select "Bitte auswählen CHF 1.00 - CHF 499.00 CHF 500.00 - CHF 1'999.00 CHF 2'000.00 - …" at bounding box center [357, 185] width 181 height 14
click at [296, 220] on div "Ich bestätige, dass die Kundin mündlich bestätigt hat, dass sie mit einer Bonit…" at bounding box center [459, 224] width 384 height 39
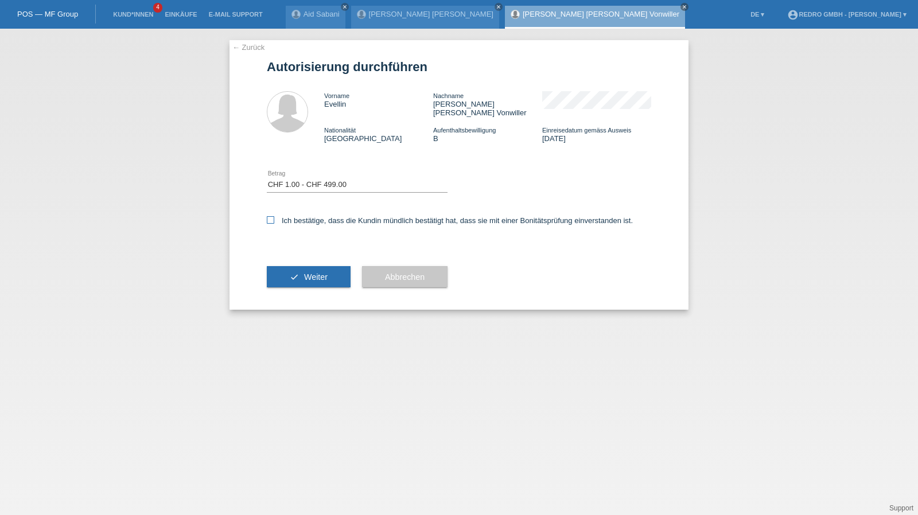
click at [306, 216] on label "Ich bestätige, dass die Kundin mündlich bestätigt hat, dass sie mit einer Bonit…" at bounding box center [450, 220] width 366 height 9
click at [274, 216] on input "Ich bestätige, dass die Kundin mündlich bestätigt hat, dass sie mit einer Bonit…" at bounding box center [270, 219] width 7 height 7
checkbox input "true"
click at [295, 278] on button "check Weiter" at bounding box center [309, 277] width 84 height 22
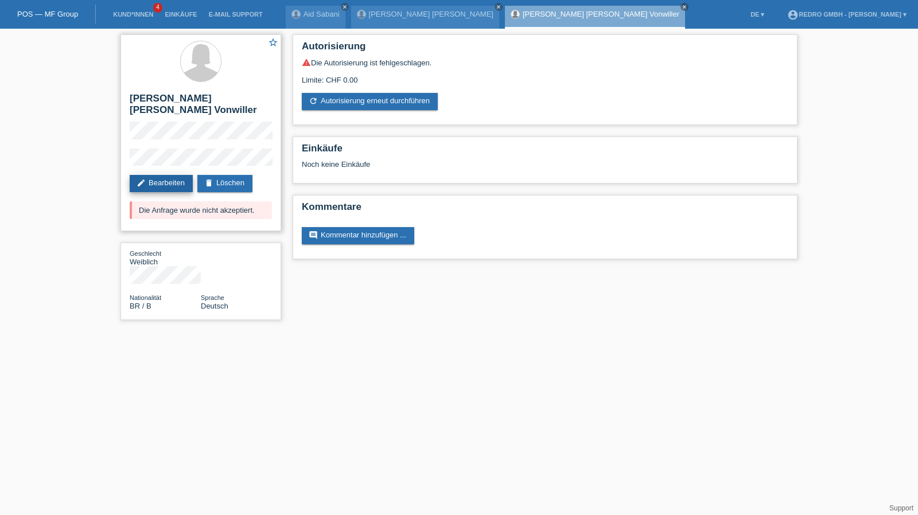
click at [179, 185] on link "edit Bearbeiten" at bounding box center [161, 183] width 63 height 17
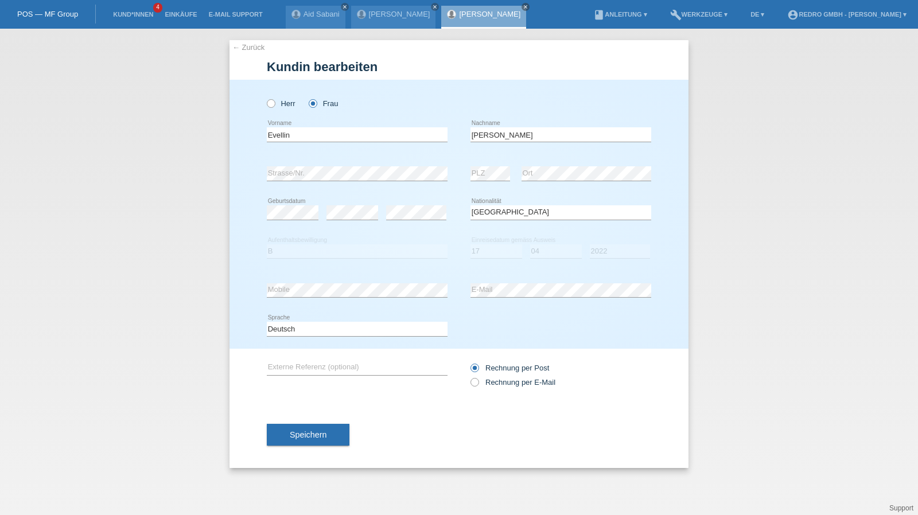
select select "BR"
select select "B"
select select "17"
select select "04"
select select "2022"
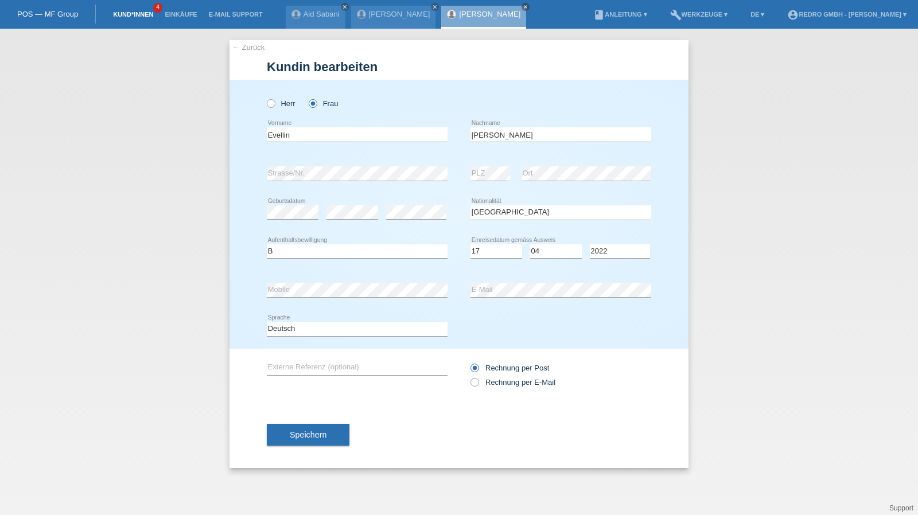
click at [145, 17] on link "Kund*innen" at bounding box center [133, 14] width 52 height 7
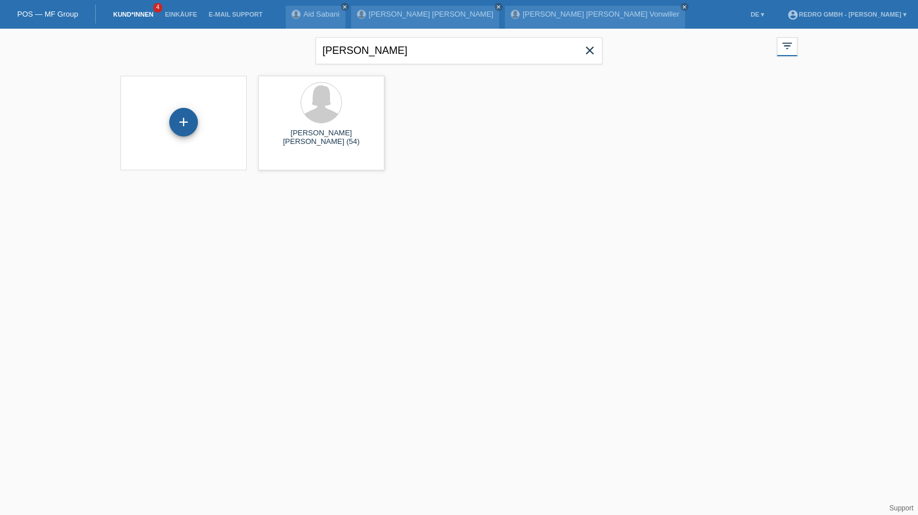
click at [186, 120] on div "+" at bounding box center [183, 122] width 29 height 29
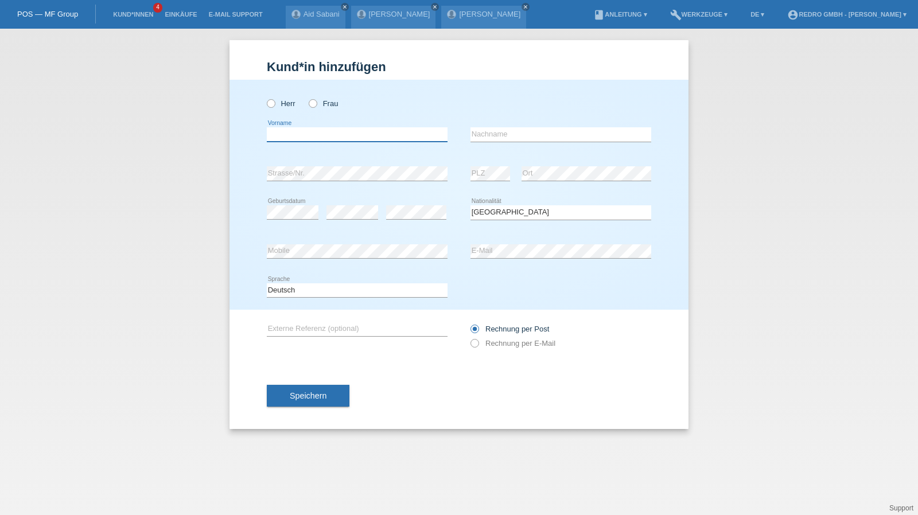
click at [322, 139] on input "text" at bounding box center [357, 134] width 181 height 14
type input "[PERSON_NAME]"
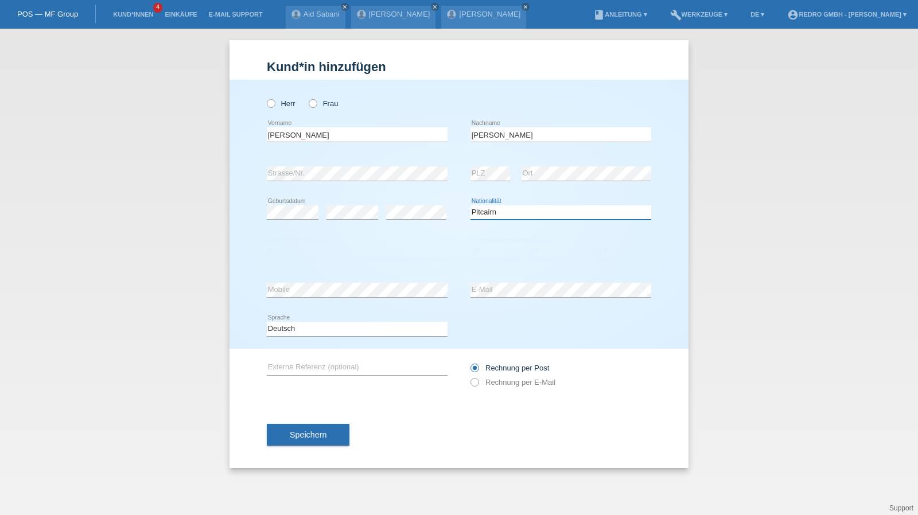
select select "PL"
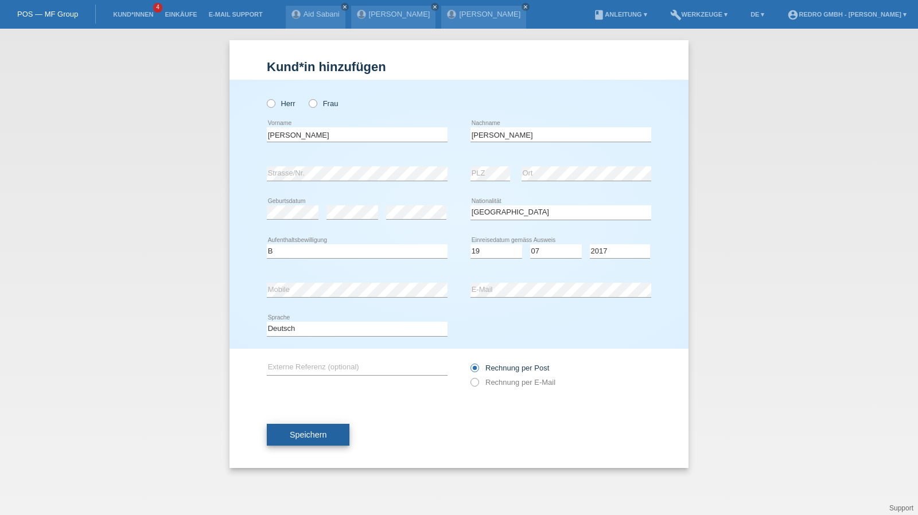
click at [326, 433] on button "Speichern" at bounding box center [308, 435] width 83 height 22
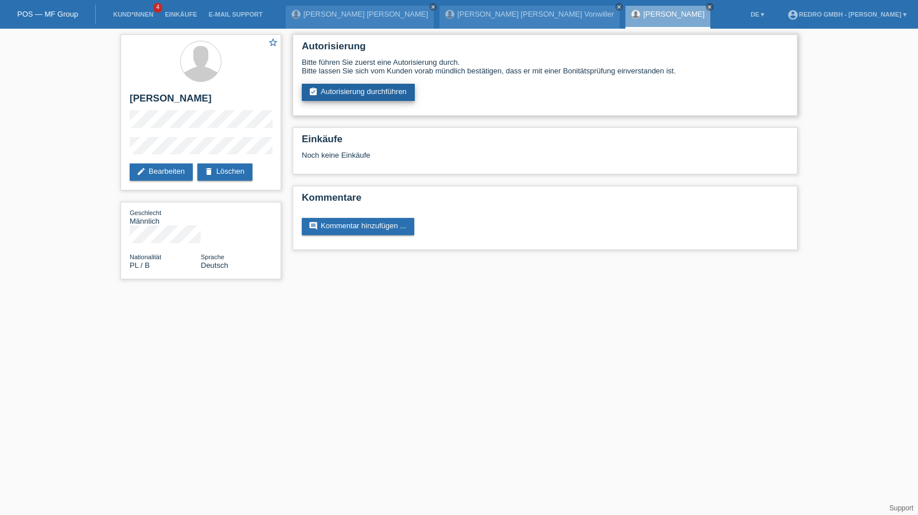
click at [388, 91] on link "assignment_turned_in Autorisierung durchführen" at bounding box center [358, 92] width 113 height 17
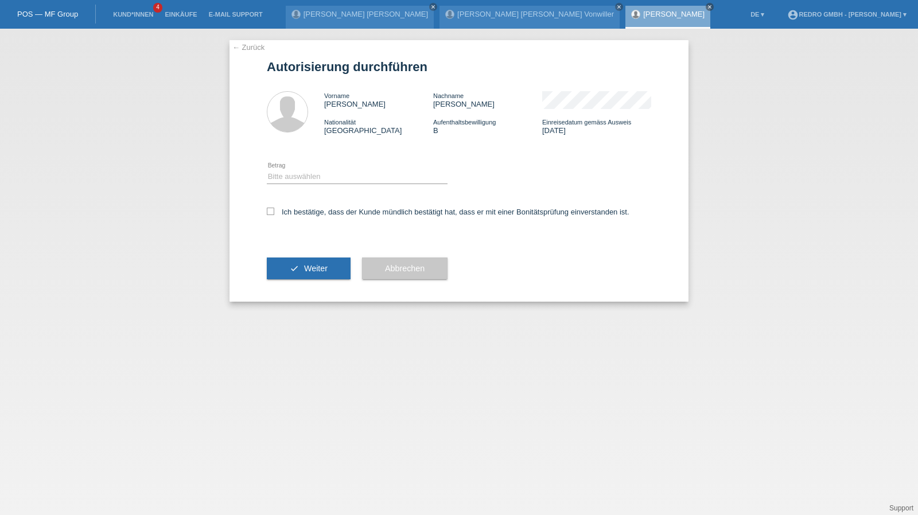
click at [322, 168] on div "Bitte auswählen CHF 1.00 - CHF 499.00 CHF 500.00 - CHF 1'999.00 CHF 2'000.00 - …" at bounding box center [357, 177] width 181 height 39
click at [312, 182] on select "Bitte auswählen CHF 1.00 - CHF 499.00 CHF 500.00 - CHF 1'999.00 CHF 2'000.00 - …" at bounding box center [357, 177] width 181 height 14
select select "1"
click at [267, 170] on select "Bitte auswählen CHF 1.00 - CHF 499.00 CHF 500.00 - CHF 1'999.00 CHF 2'000.00 - …" at bounding box center [357, 177] width 181 height 14
click at [299, 216] on label "Ich bestätige, dass der Kunde mündlich bestätigt hat, dass er mit einer Bonität…" at bounding box center [448, 212] width 363 height 9
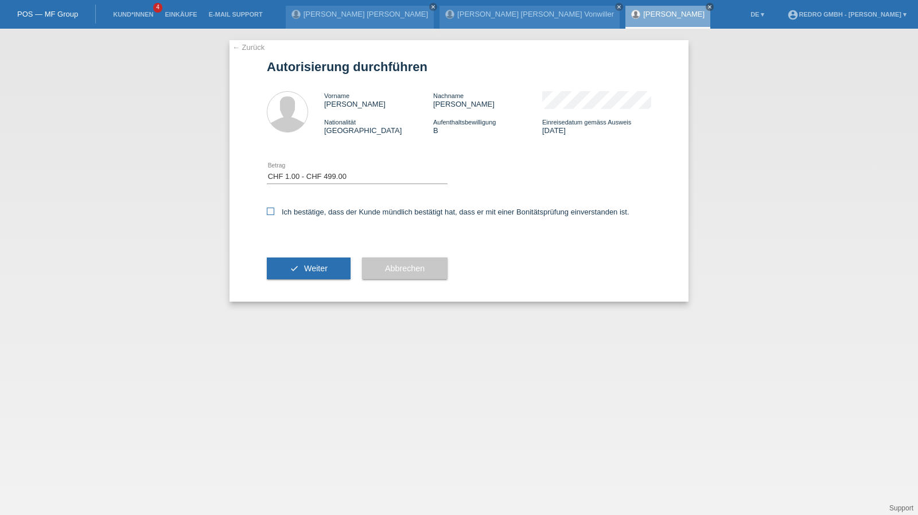
click at [274, 215] on input "Ich bestätige, dass der Kunde mündlich bestätigt hat, dass er mit einer Bonität…" at bounding box center [270, 211] width 7 height 7
checkbox input "true"
click at [294, 260] on button "check Weiter" at bounding box center [309, 269] width 84 height 22
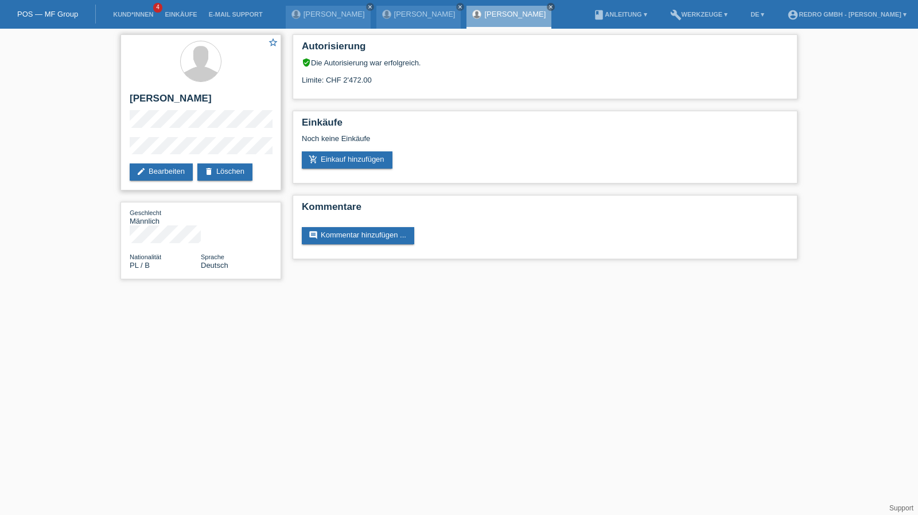
click at [137, 91] on div "star_border Arkadiusz Konrad Lukaszewski edit Bearbeiten delete Löschen" at bounding box center [200, 112] width 161 height 156
click at [139, 94] on h2 "[PERSON_NAME]" at bounding box center [201, 101] width 142 height 17
copy h2 "Arkadiusz"
click at [161, 98] on h2 "[PERSON_NAME]" at bounding box center [201, 101] width 142 height 17
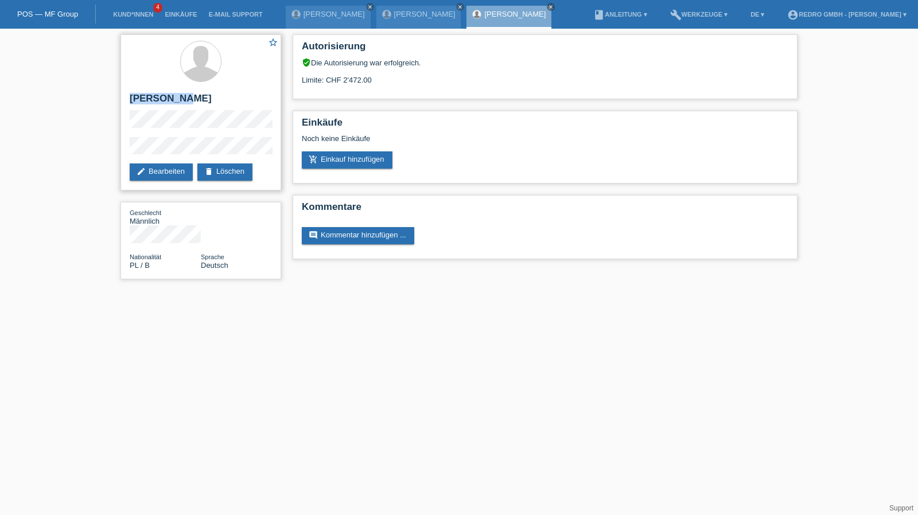
click at [161, 98] on h2 "[PERSON_NAME]" at bounding box center [201, 101] width 142 height 17
click at [137, 10] on li "Kund*innen 4" at bounding box center [133, 14] width 52 height 29
click at [133, 15] on link "Kund*innen" at bounding box center [133, 14] width 52 height 7
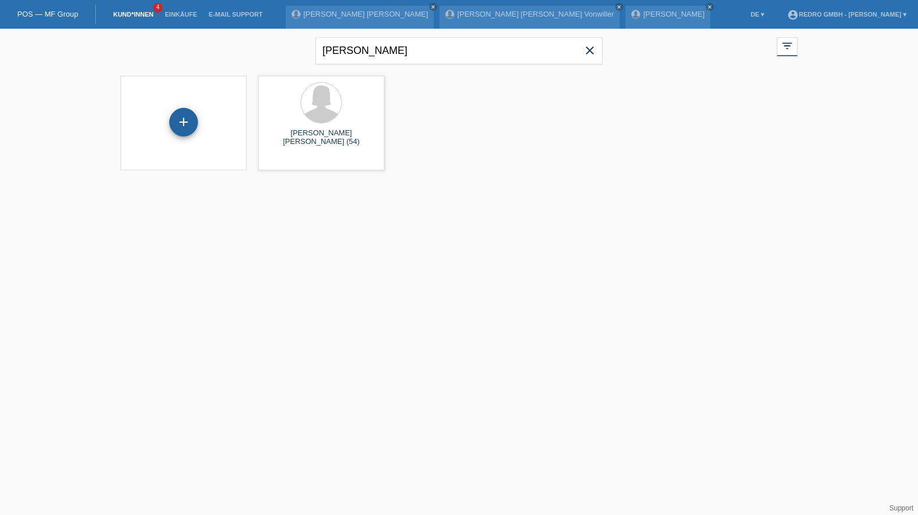
click at [191, 122] on div "+" at bounding box center [183, 122] width 29 height 29
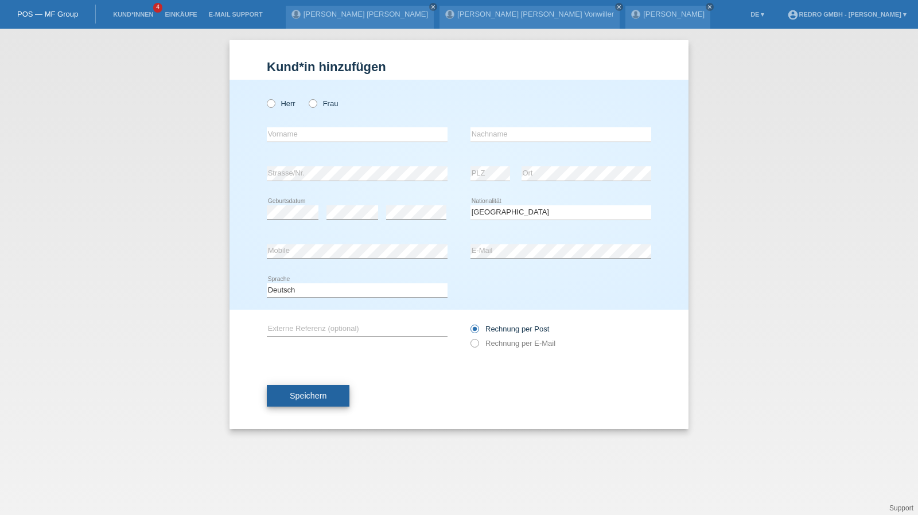
click at [319, 398] on span "Speichern" at bounding box center [308, 395] width 37 height 9
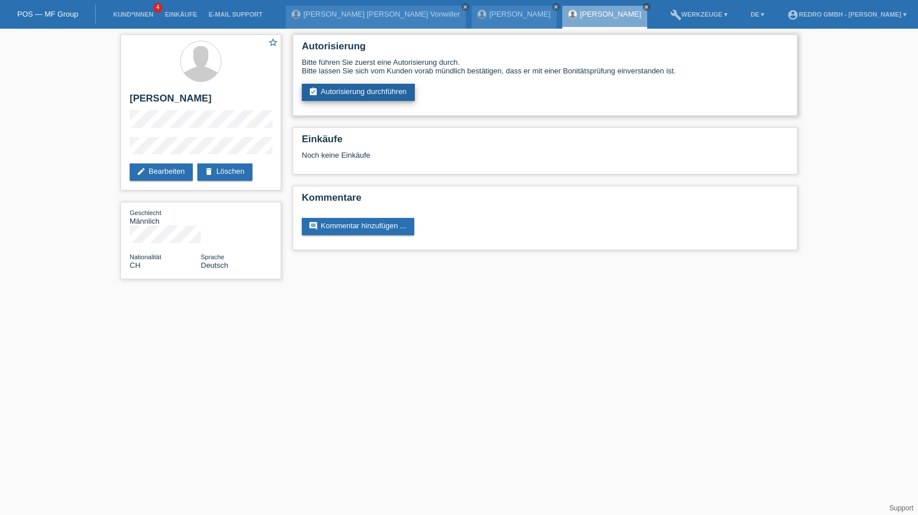
click at [383, 97] on link "assignment_turned_in Autorisierung durchführen" at bounding box center [358, 92] width 113 height 17
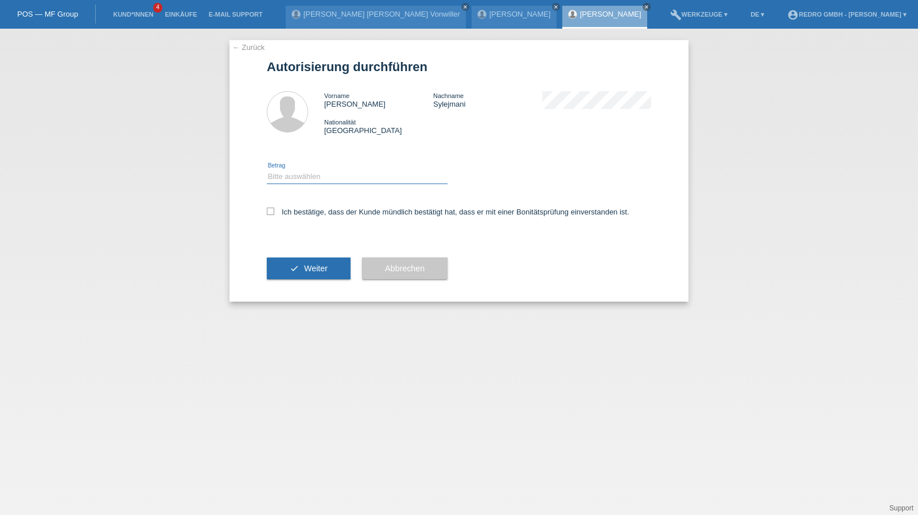
click at [344, 170] on select "Bitte auswählen CHF 1.00 - CHF 499.00 CHF 500.00 - CHF 1'999.00 CHF 2'000.00 - …" at bounding box center [357, 177] width 181 height 14
select select "1"
click at [267, 170] on select "Bitte auswählen CHF 1.00 - CHF 499.00 CHF 500.00 - CHF 1'999.00 CHF 2'000.00 - …" at bounding box center [357, 177] width 181 height 14
click at [309, 213] on label "Ich bestätige, dass der Kunde mündlich bestätigt hat, dass er mit einer Bonität…" at bounding box center [448, 212] width 363 height 9
click at [274, 213] on input "Ich bestätige, dass der Kunde mündlich bestätigt hat, dass er mit einer Bonität…" at bounding box center [270, 211] width 7 height 7
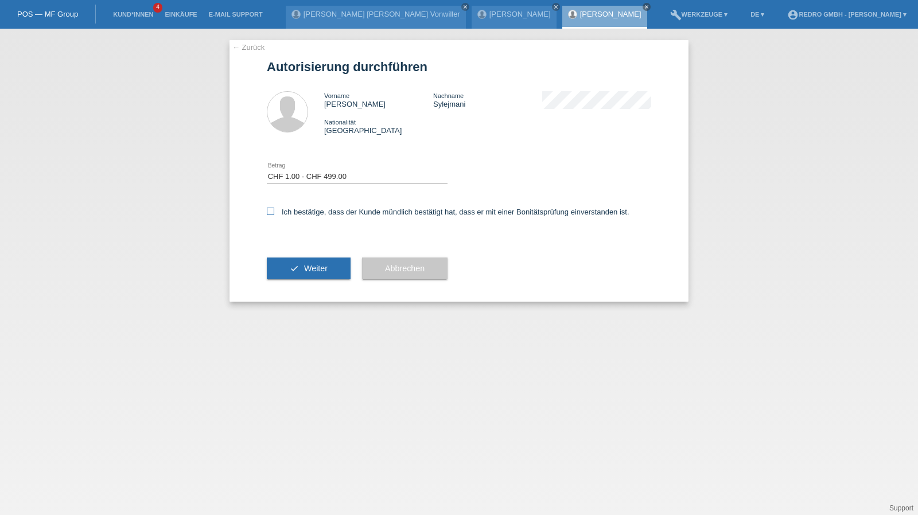
checkbox input "true"
click at [302, 273] on button "check Weiter" at bounding box center [309, 269] width 84 height 22
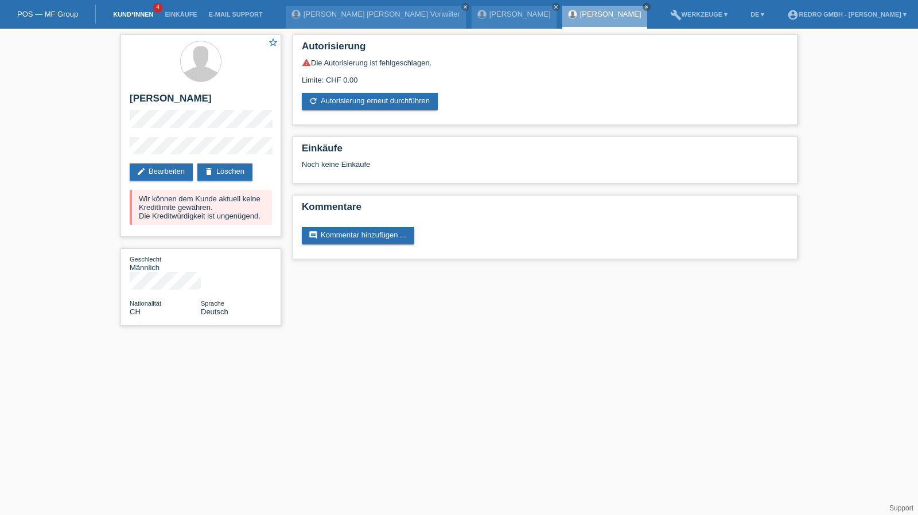
click at [129, 14] on link "Kund*innen" at bounding box center [133, 14] width 52 height 7
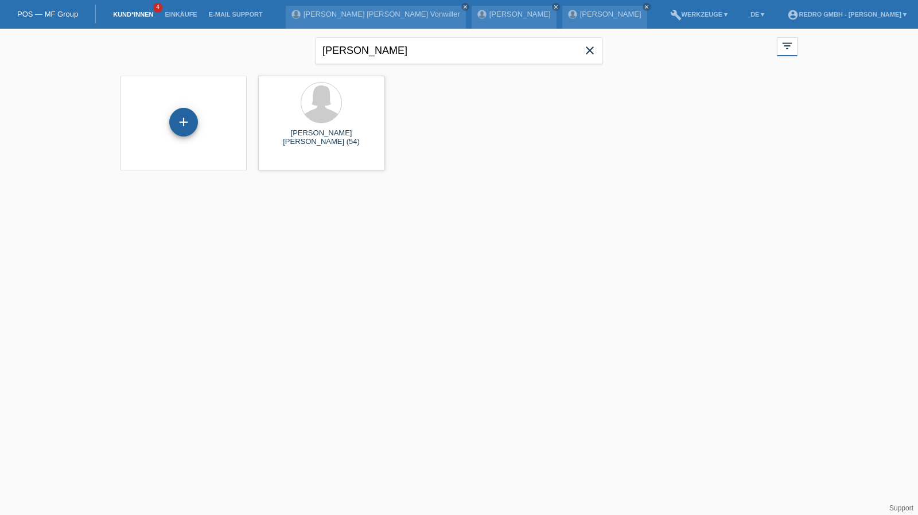
click at [176, 121] on div "+" at bounding box center [184, 122] width 28 height 20
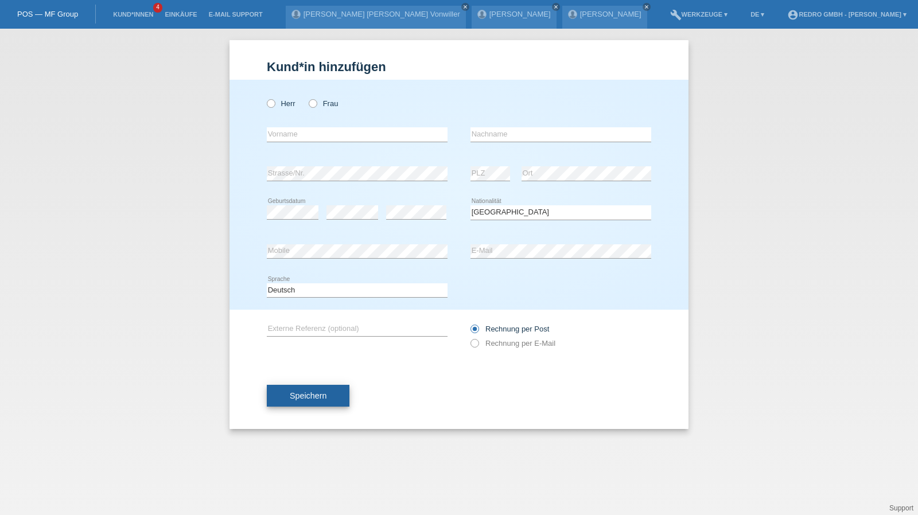
click at [306, 395] on span "Speichern" at bounding box center [308, 395] width 37 height 9
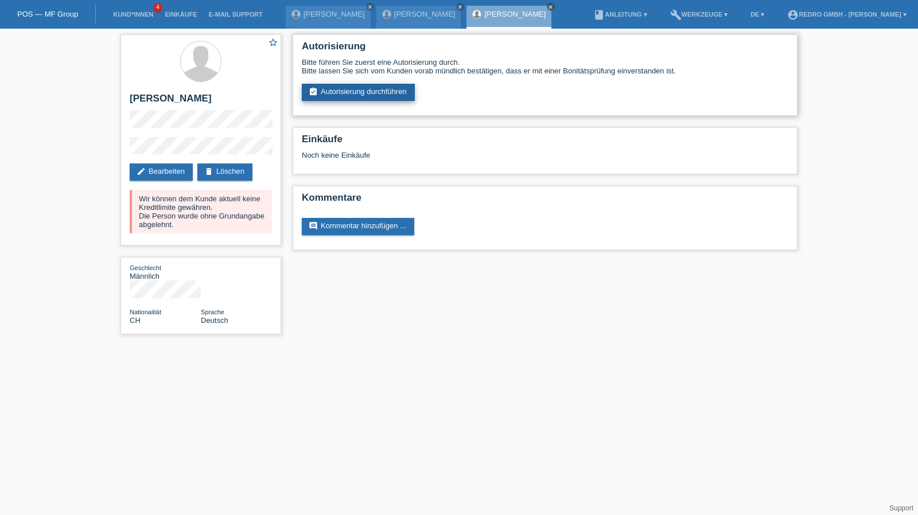
click at [392, 91] on link "assignment_turned_in Autorisierung durchführen" at bounding box center [358, 92] width 113 height 17
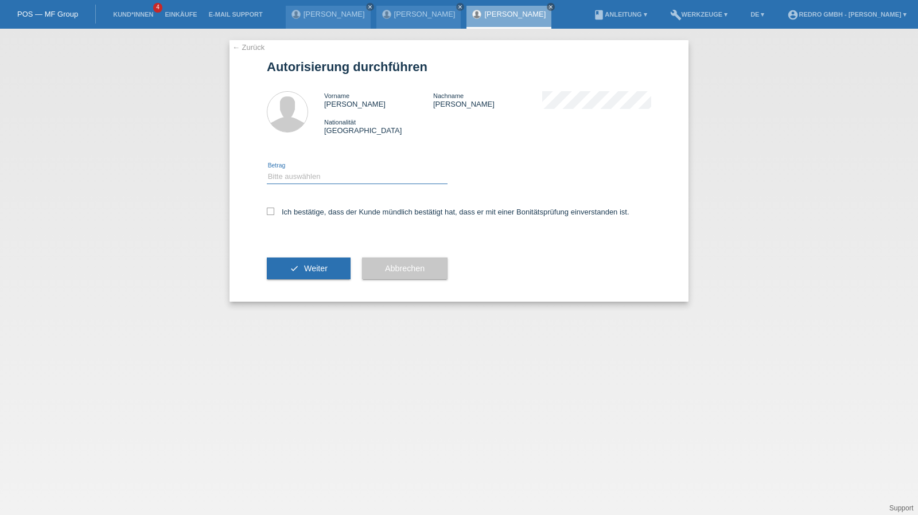
click at [335, 173] on select "Bitte auswählen CHF 1.00 - CHF 499.00 CHF 500.00 - CHF 1'999.00 CHF 2'000.00 - …" at bounding box center [357, 177] width 181 height 14
select select "1"
click at [267, 170] on select "Bitte auswählen CHF 1.00 - CHF 499.00 CHF 500.00 - CHF 1'999.00 CHF 2'000.00 - …" at bounding box center [357, 177] width 181 height 14
click at [305, 212] on label "Ich bestätige, dass der Kunde mündlich bestätigt hat, dass er mit einer Bonität…" at bounding box center [448, 212] width 363 height 9
click at [274, 212] on input "Ich bestätige, dass der Kunde mündlich bestätigt hat, dass er mit einer Bonität…" at bounding box center [270, 211] width 7 height 7
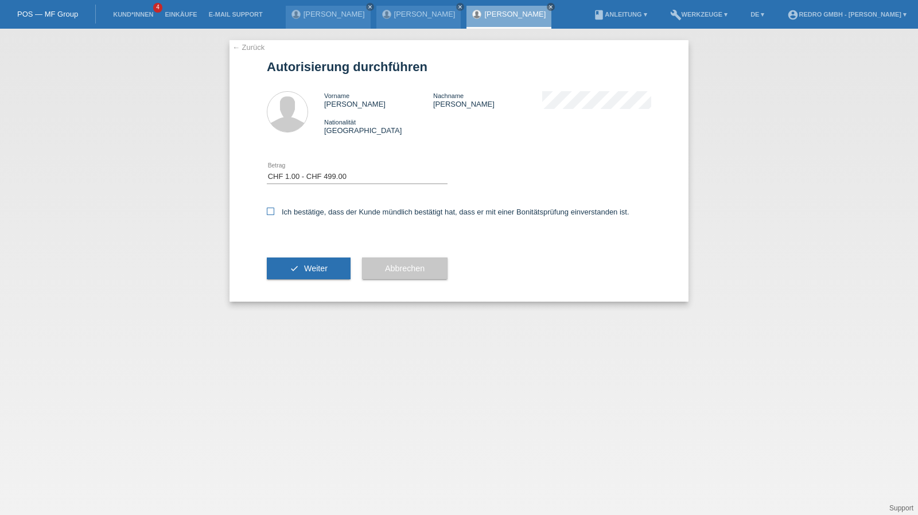
checkbox input "true"
click at [305, 285] on div "check Weiter" at bounding box center [309, 268] width 84 height 67
click at [311, 270] on span "Weiter" at bounding box center [316, 268] width 24 height 9
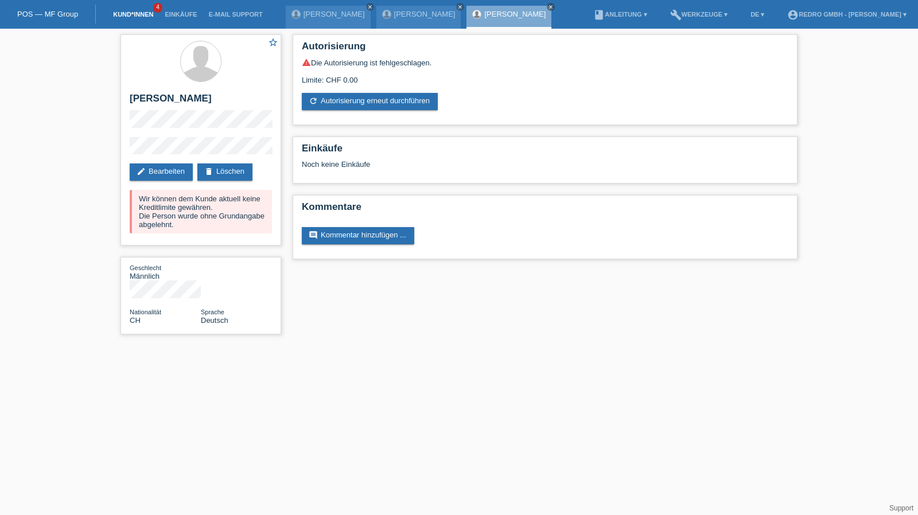
click at [127, 17] on link "Kund*innen" at bounding box center [133, 14] width 52 height 7
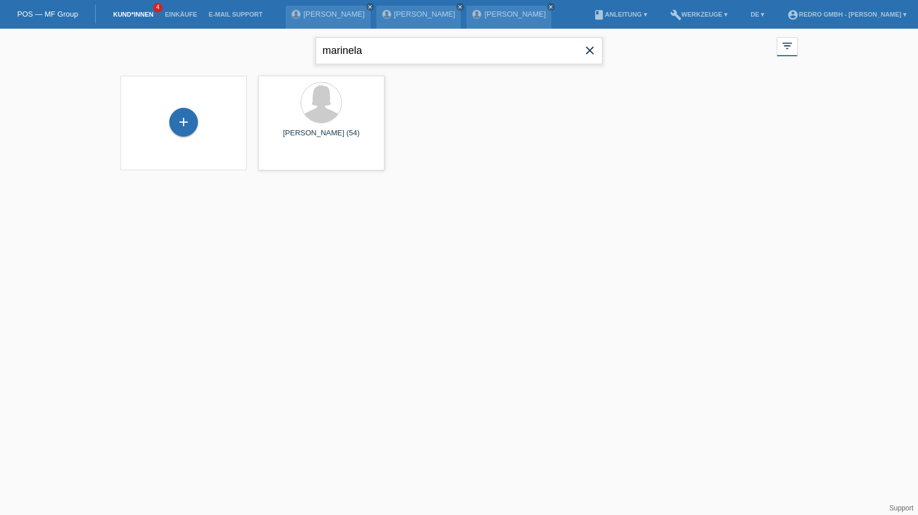
click at [386, 59] on input "marinela" at bounding box center [459, 50] width 287 height 27
type input "leonardo de sousa"
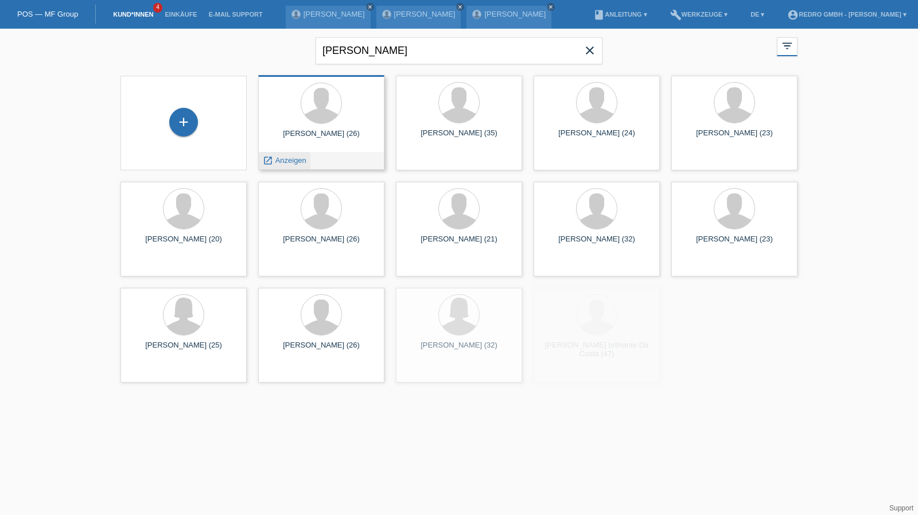
click at [284, 158] on span "Anzeigen" at bounding box center [290, 160] width 31 height 9
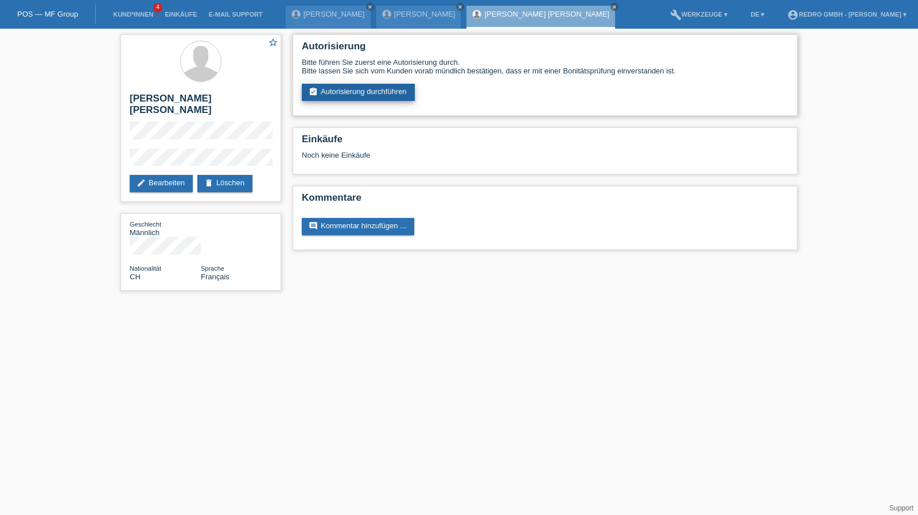
click at [358, 87] on link "assignment_turned_in Autorisierung durchführen" at bounding box center [358, 92] width 113 height 17
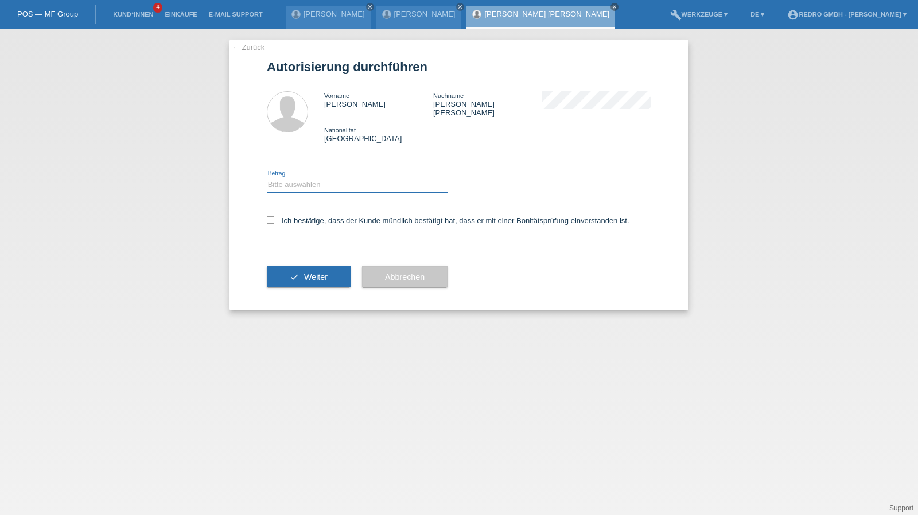
click at [283, 180] on select "Bitte auswählen CHF 1.00 - CHF 499.00 CHF 500.00 - CHF 1'999.00 CHF 2'000.00 - …" at bounding box center [357, 185] width 181 height 14
select select "1"
click at [267, 178] on select "Bitte auswählen CHF 1.00 - CHF 499.00 CHF 500.00 - CHF 1'999.00 CHF 2'000.00 - …" at bounding box center [357, 185] width 181 height 14
click at [290, 217] on div "Ich bestätige, dass der Kunde mündlich bestätigt hat, dass er mit einer Bonität…" at bounding box center [459, 224] width 384 height 39
click at [299, 220] on div "Ich bestätige, dass der Kunde mündlich bestätigt hat, dass er mit einer Bonität…" at bounding box center [459, 224] width 384 height 39
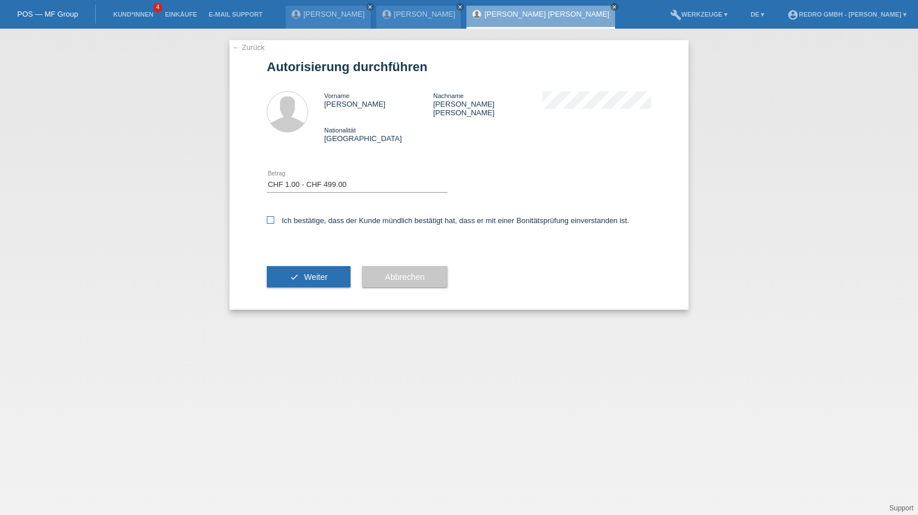
click at [303, 216] on label "Ich bestätige, dass der Kunde mündlich bestätigt hat, dass er mit einer Bonität…" at bounding box center [448, 220] width 363 height 9
click at [274, 216] on input "Ich bestätige, dass der Kunde mündlich bestätigt hat, dass er mit einer Bonität…" at bounding box center [270, 219] width 7 height 7
checkbox input "true"
click at [280, 270] on button "check Weiter" at bounding box center [309, 277] width 84 height 22
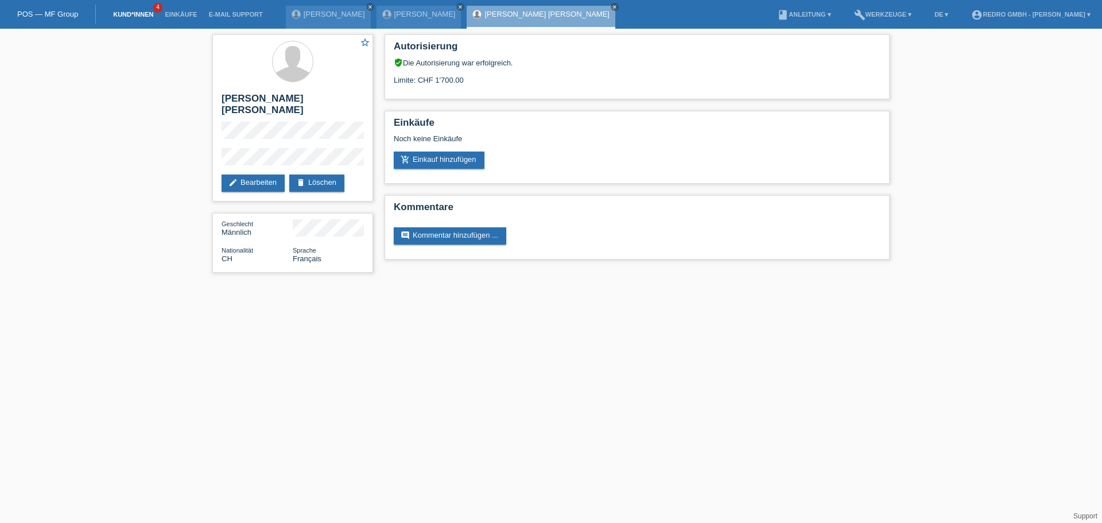
click at [134, 13] on link "Kund*innen" at bounding box center [133, 14] width 52 height 7
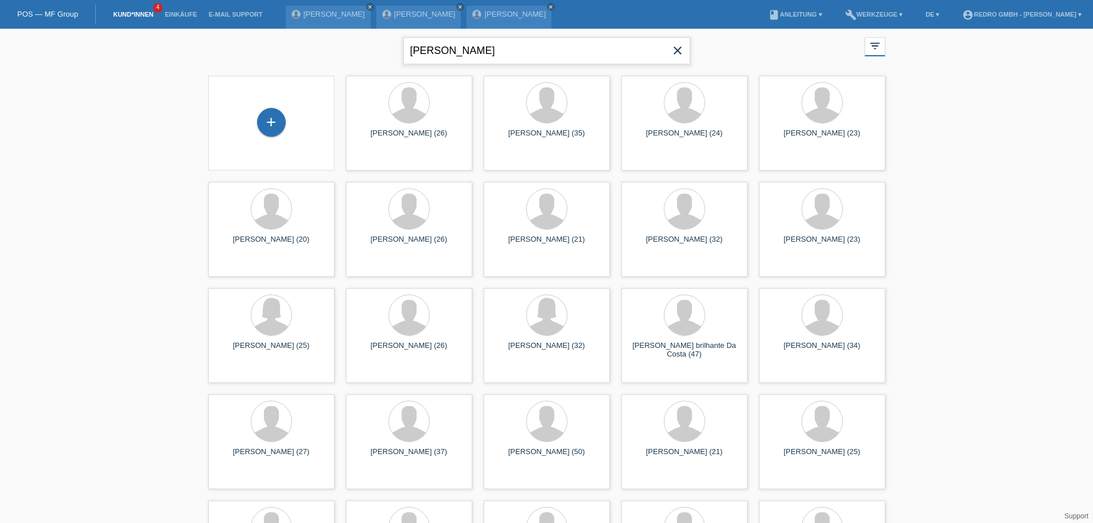
click at [509, 60] on input "[PERSON_NAME]" at bounding box center [546, 50] width 287 height 27
click at [509, 60] on input "leonardo de sousa" at bounding box center [546, 50] width 287 height 27
click at [504, 46] on input "leonardo de sousa" at bounding box center [546, 50] width 287 height 27
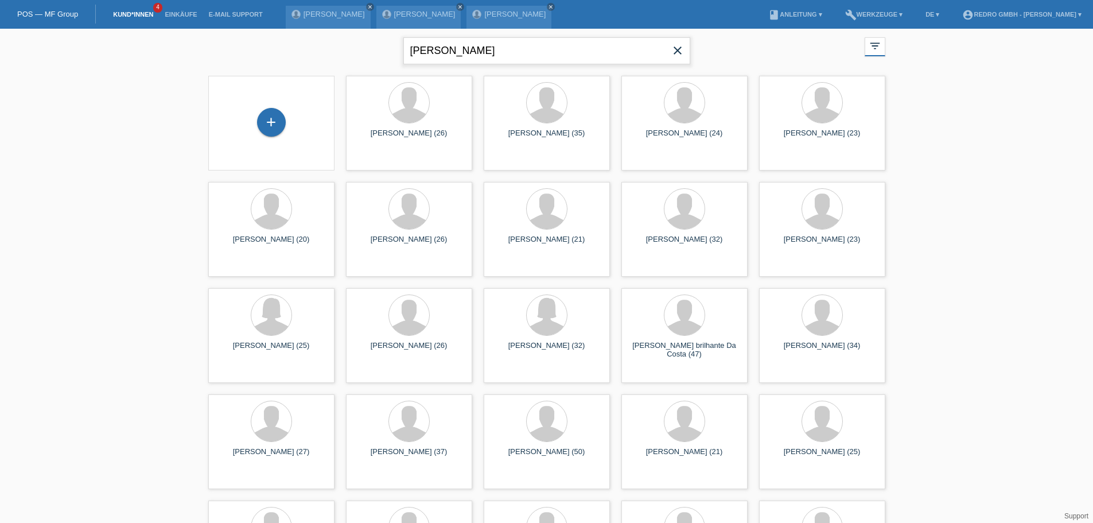
type input "guedes paula"
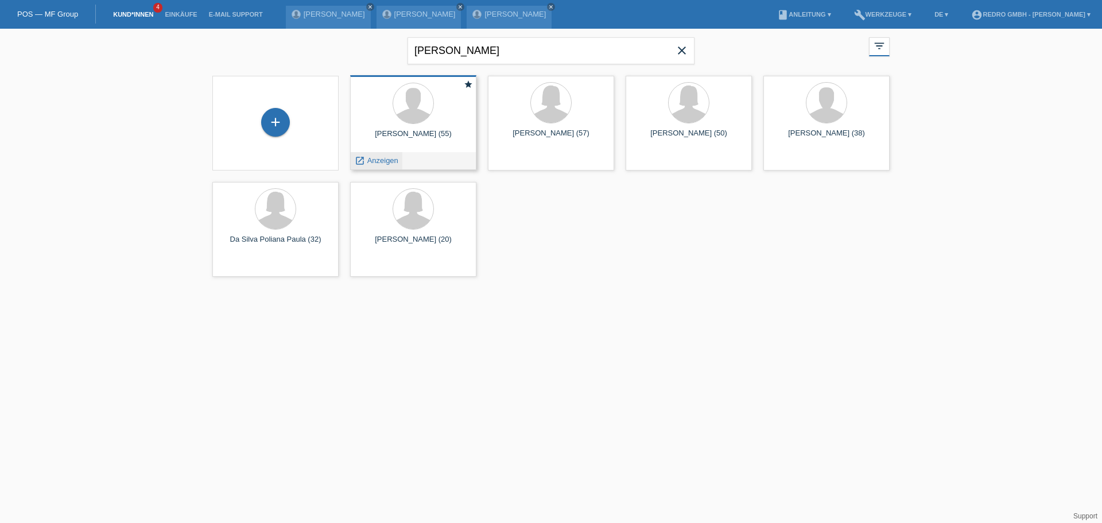
click at [379, 157] on span "Anzeigen" at bounding box center [382, 160] width 31 height 9
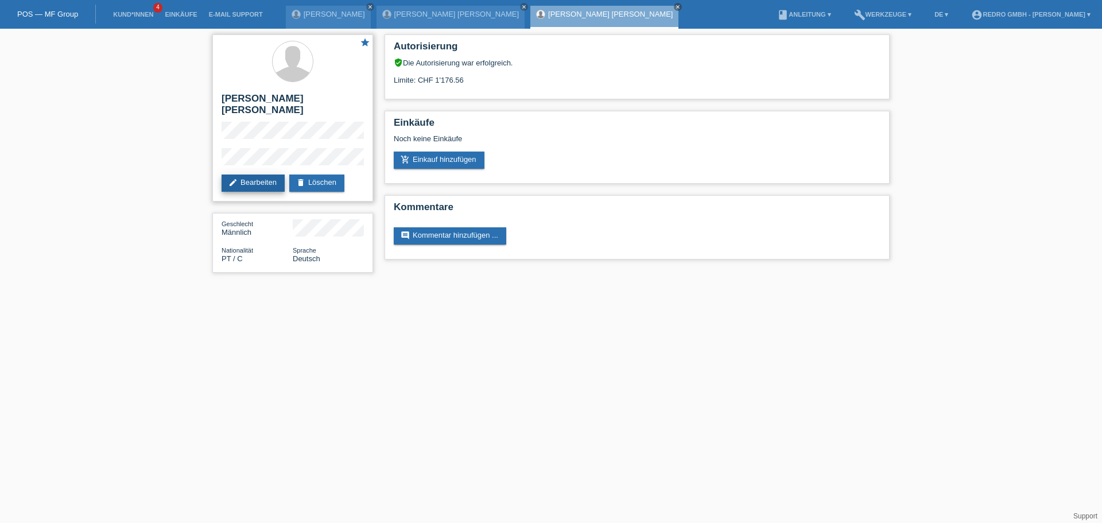
click at [250, 174] on link "edit Bearbeiten" at bounding box center [252, 182] width 63 height 17
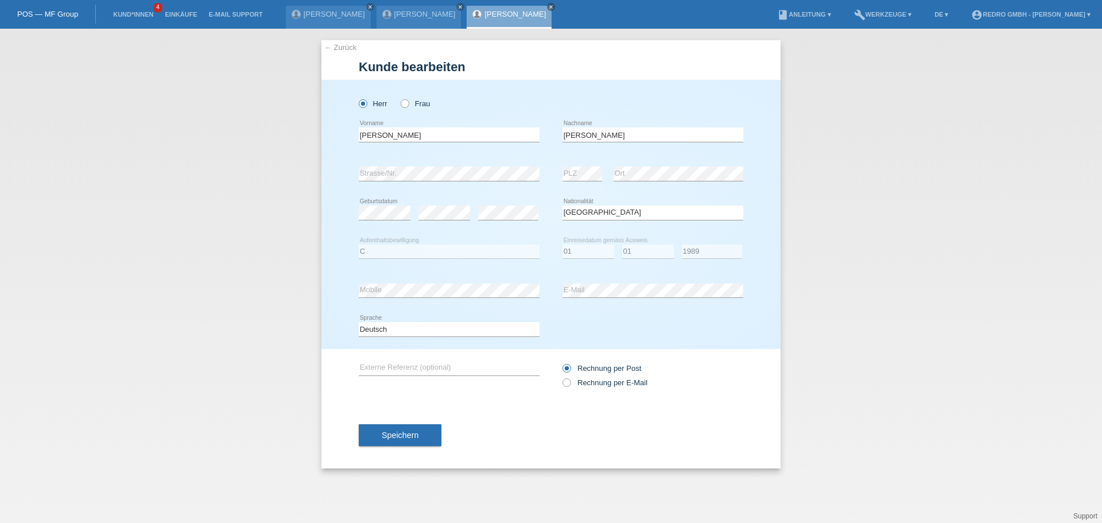
select select "PT"
select select "C"
select select "01"
select select "1989"
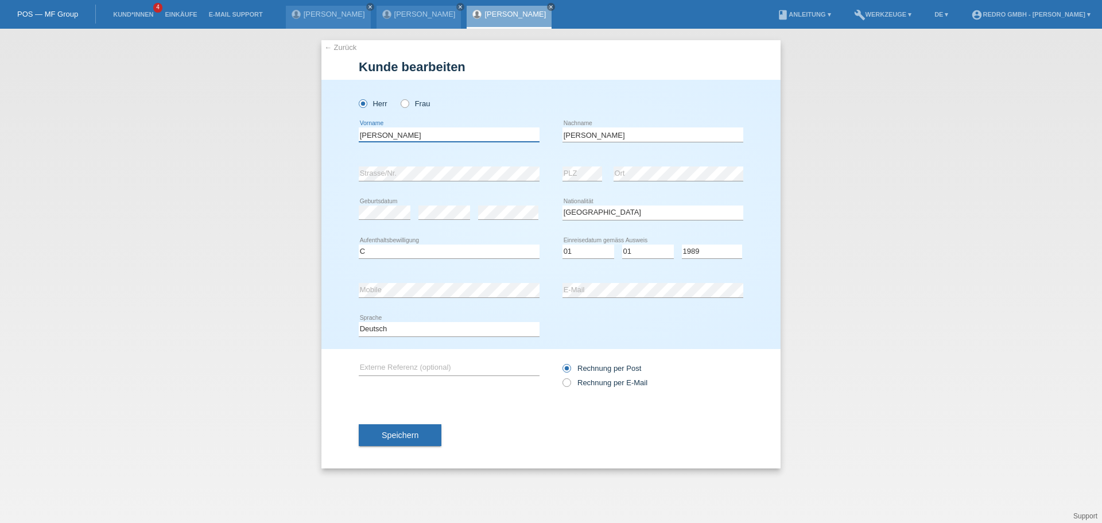
click at [402, 141] on input "[PERSON_NAME]" at bounding box center [449, 134] width 181 height 14
type input "Celso Manuel"
click at [577, 250] on select "Tag 01 02 03 04 05 06 07 08 09 10 11" at bounding box center [588, 251] width 52 height 14
select select "15"
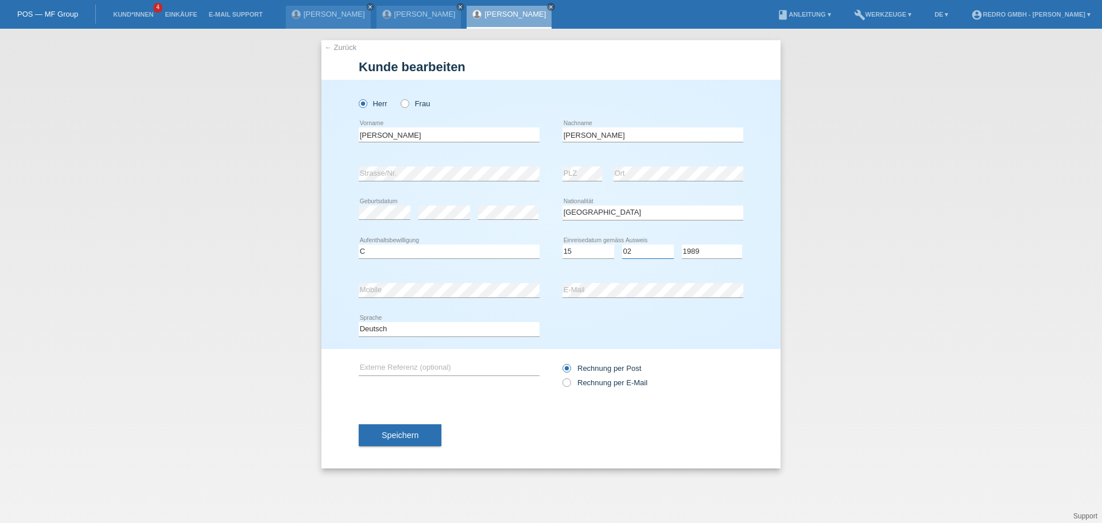
select select "07"
select select "1991"
click at [394, 445] on button "Speichern" at bounding box center [400, 435] width 83 height 22
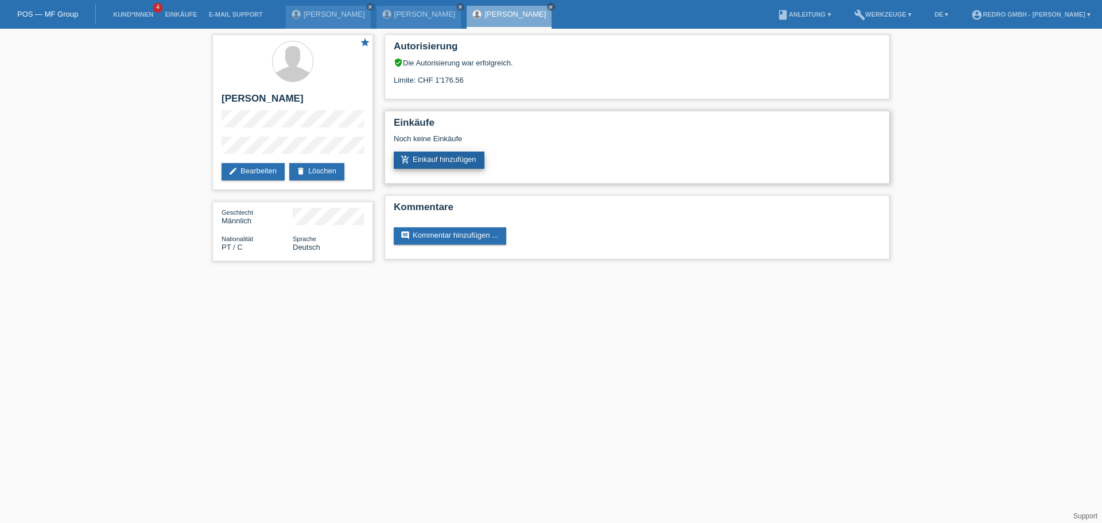
click at [452, 166] on link "add_shopping_cart Einkauf hinzufügen" at bounding box center [439, 159] width 91 height 17
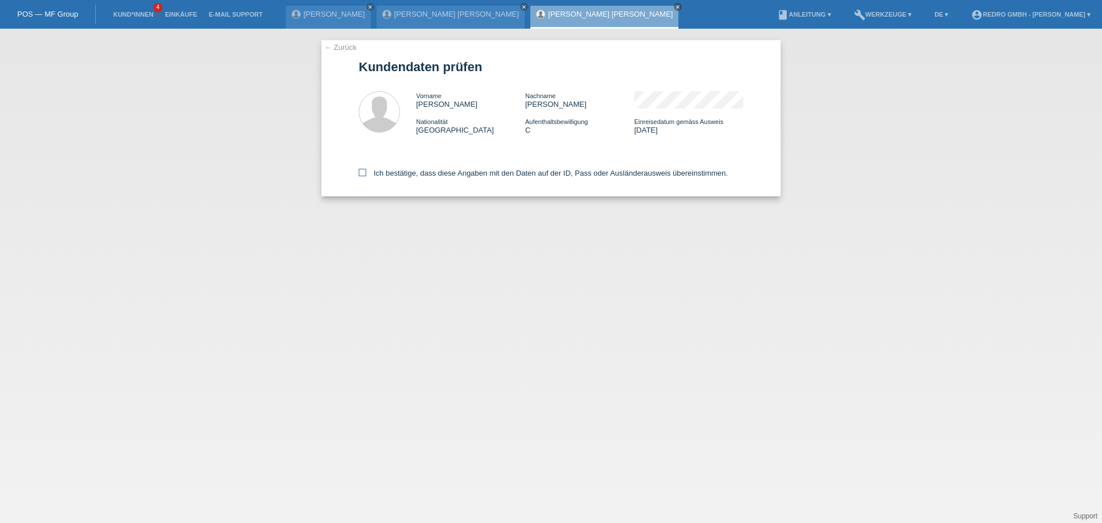
click at [417, 176] on label "Ich bestätige, dass diese Angaben mit den Daten auf der ID, Pass oder Ausländer…" at bounding box center [543, 173] width 369 height 9
click at [366, 176] on input "Ich bestätige, dass diese Angaben mit den Daten auf der ID, Pass oder Ausländer…" at bounding box center [362, 172] width 7 height 7
checkbox input "true"
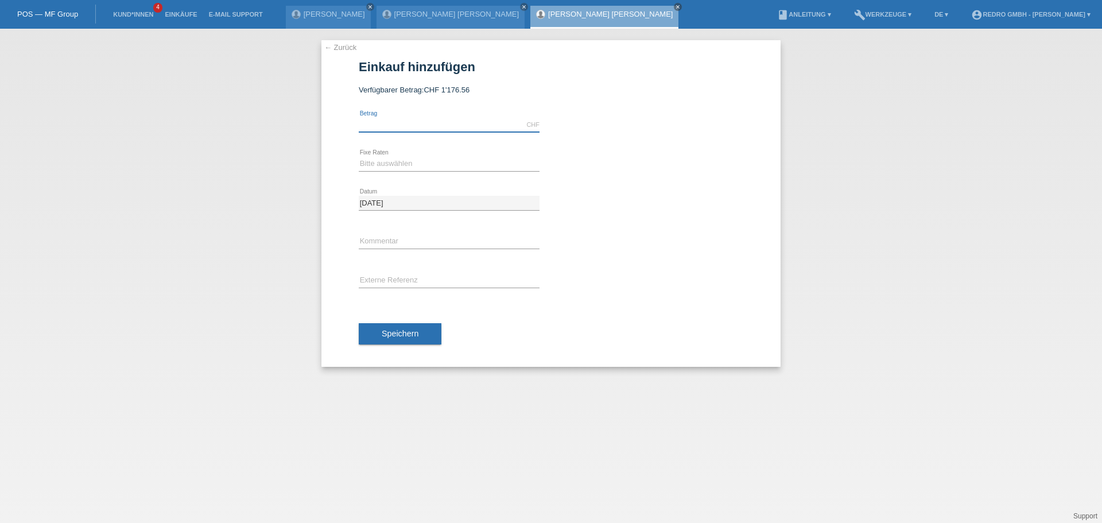
click at [398, 122] on input "text" at bounding box center [449, 125] width 181 height 14
click at [436, 125] on input "text" at bounding box center [449, 125] width 181 height 14
type input "1149.00"
click at [377, 164] on select "Bitte auswählen 6 Raten 12 Raten 24 Raten 36 Raten" at bounding box center [449, 164] width 181 height 14
select select "585"
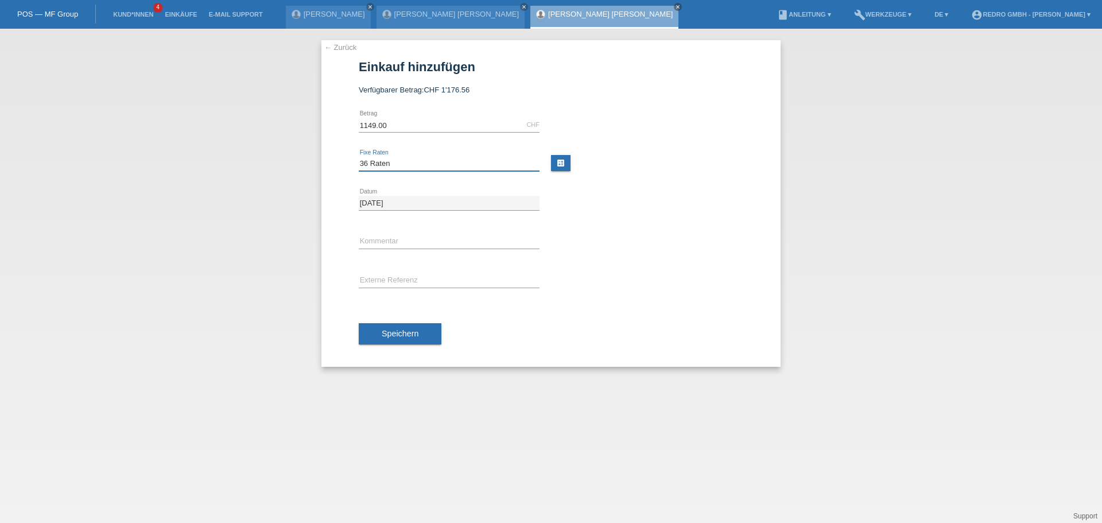
click at [359, 157] on select "Bitte auswählen 6 Raten 12 Raten 24 Raten 36 Raten" at bounding box center [449, 164] width 181 height 14
click at [390, 240] on input "text" at bounding box center [449, 242] width 181 height 14
click at [419, 239] on input "text" at bounding box center [449, 242] width 181 height 14
click at [384, 235] on input "text" at bounding box center [449, 242] width 181 height 14
type input "115260"
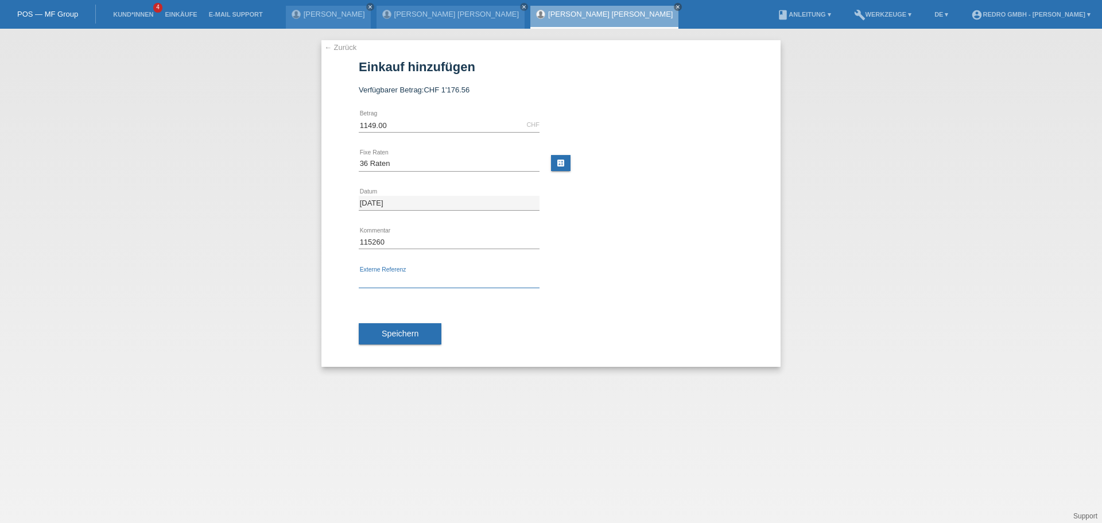
paste input "115260"
type input "115260"
click at [421, 324] on button "Speichern" at bounding box center [400, 334] width 83 height 22
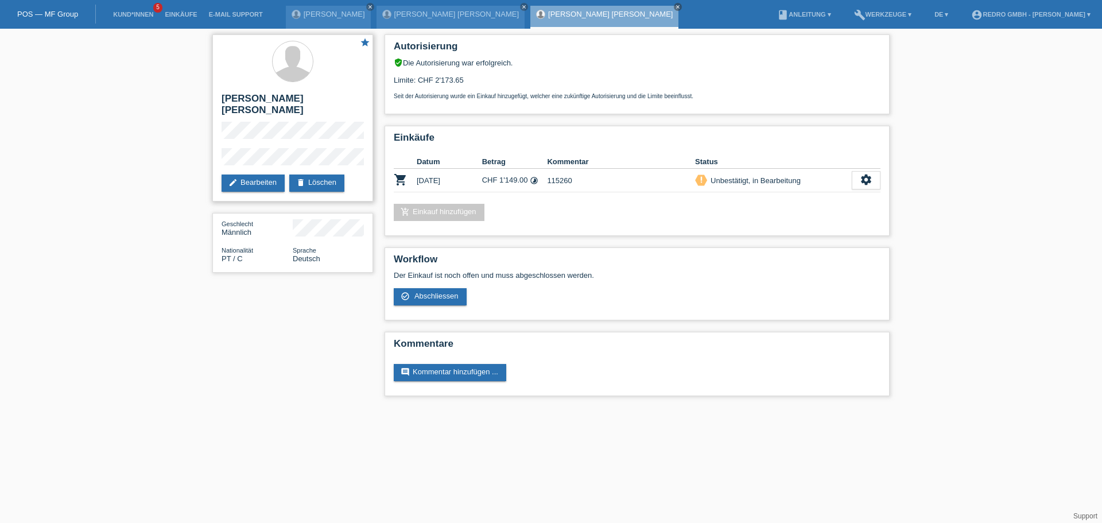
click at [219, 150] on div "star [PERSON_NAME] [PERSON_NAME] edit Bearbeiten delete Löschen" at bounding box center [292, 117] width 161 height 167
click at [252, 98] on h2 "[PERSON_NAME] [PERSON_NAME]" at bounding box center [292, 107] width 142 height 29
copy div "[PERSON_NAME] [PERSON_NAME]"
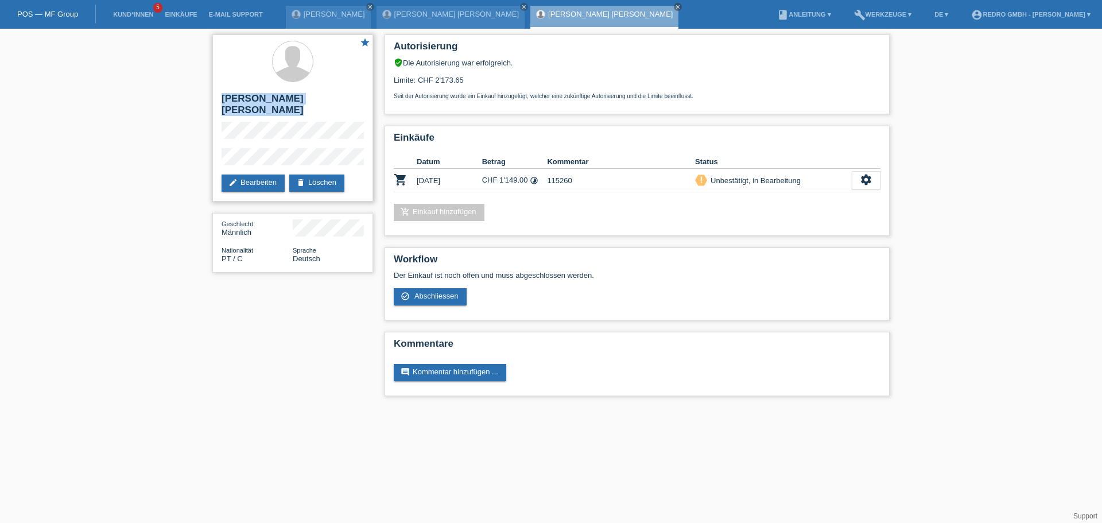
click at [270, 102] on h2 "[PERSON_NAME] [PERSON_NAME]" at bounding box center [292, 107] width 142 height 29
